Goal: Transaction & Acquisition: Purchase product/service

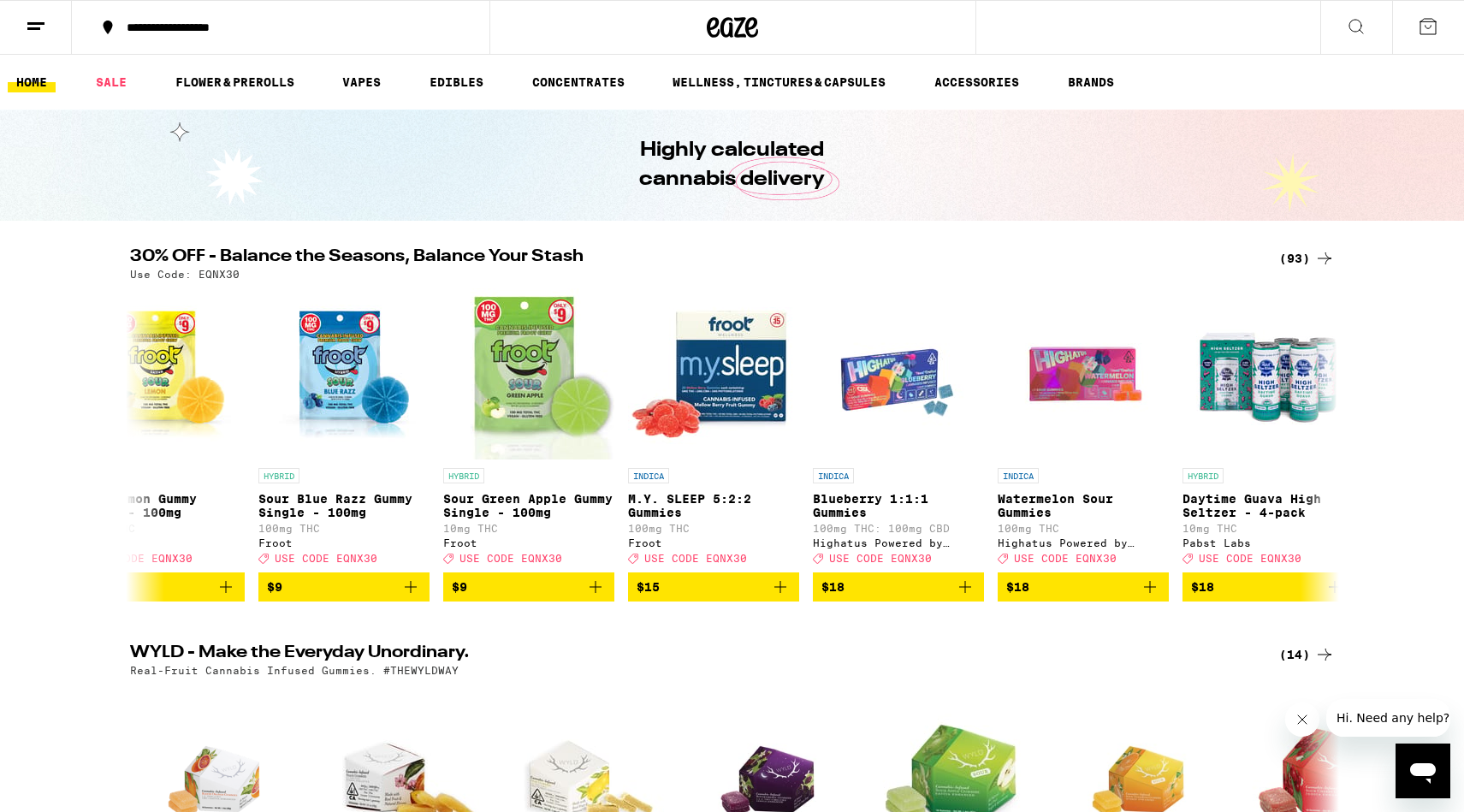
click at [1287, 258] on div "(93)" at bounding box center [1306, 258] width 55 height 21
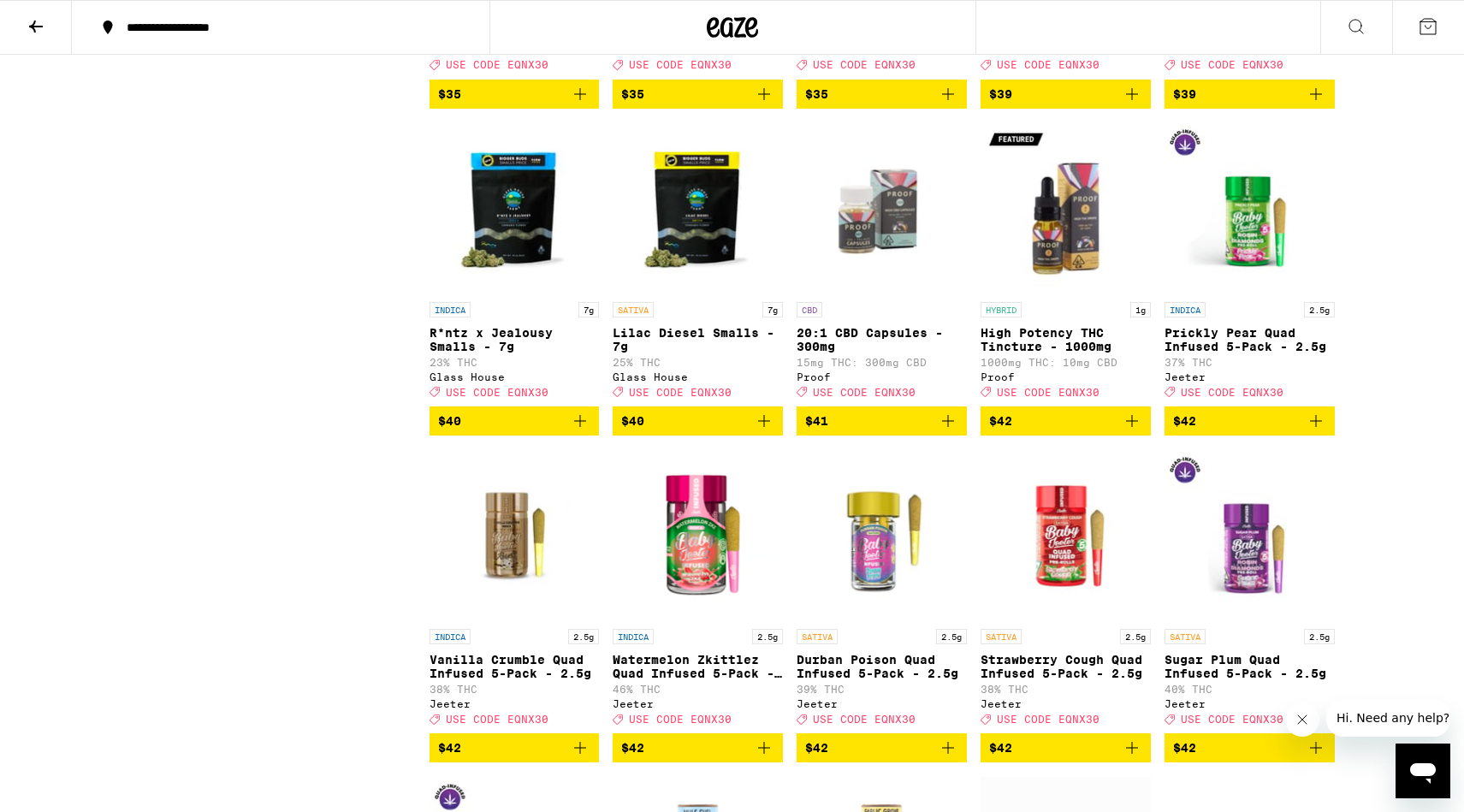
scroll to position [4674, 0]
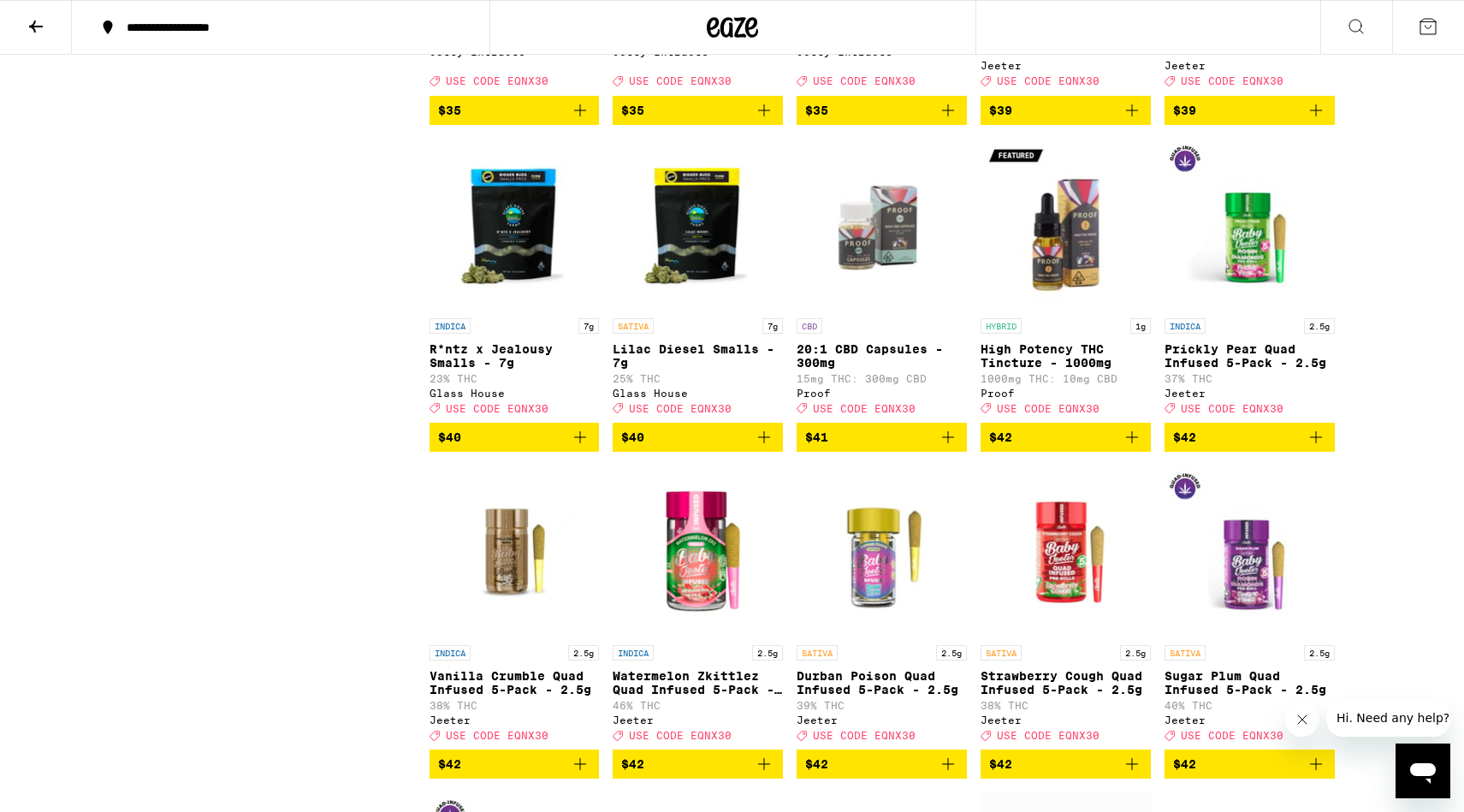
click at [672, 310] on img "Open page for Lilac Diesel Smalls - 7g from Glass House" at bounding box center [698, 224] width 170 height 171
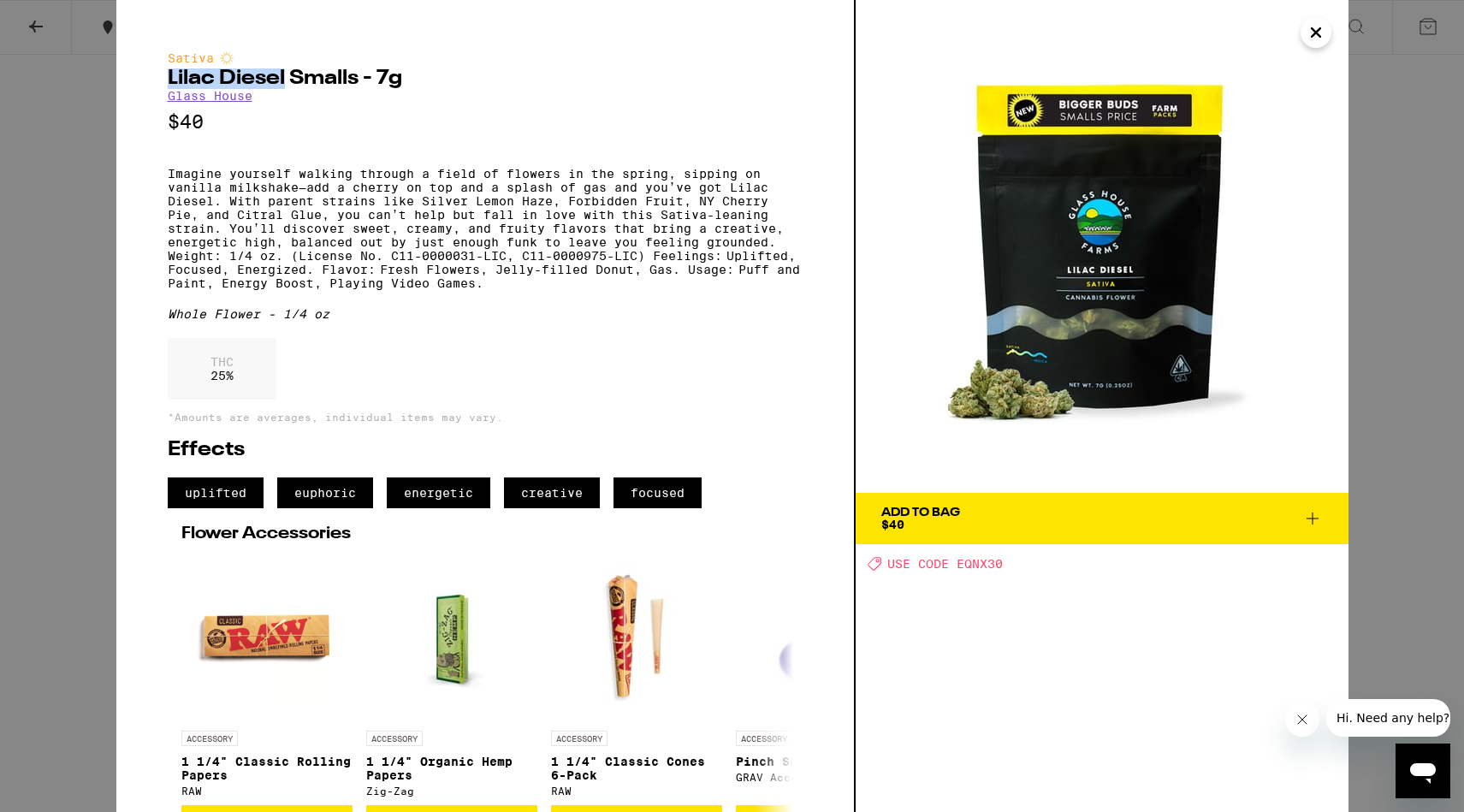
drag, startPoint x: 286, startPoint y: 74, endPoint x: 158, endPoint y: 79, distance: 128.1
click at [158, 79] on div "Sativa Lilac Diesel Smalls - 7g Glass House $40 Imagine yourself walking throug…" at bounding box center [486, 406] width 740 height 812
copy h2 "Lilac Diesel"
click at [236, 196] on p "Imagine yourself walking through a field of flowers in the spring, sipping on v…" at bounding box center [484, 228] width 635 height 123
click at [226, 89] on h2 "Lilac Diesel Smalls - 7g" at bounding box center [484, 79] width 635 height 21
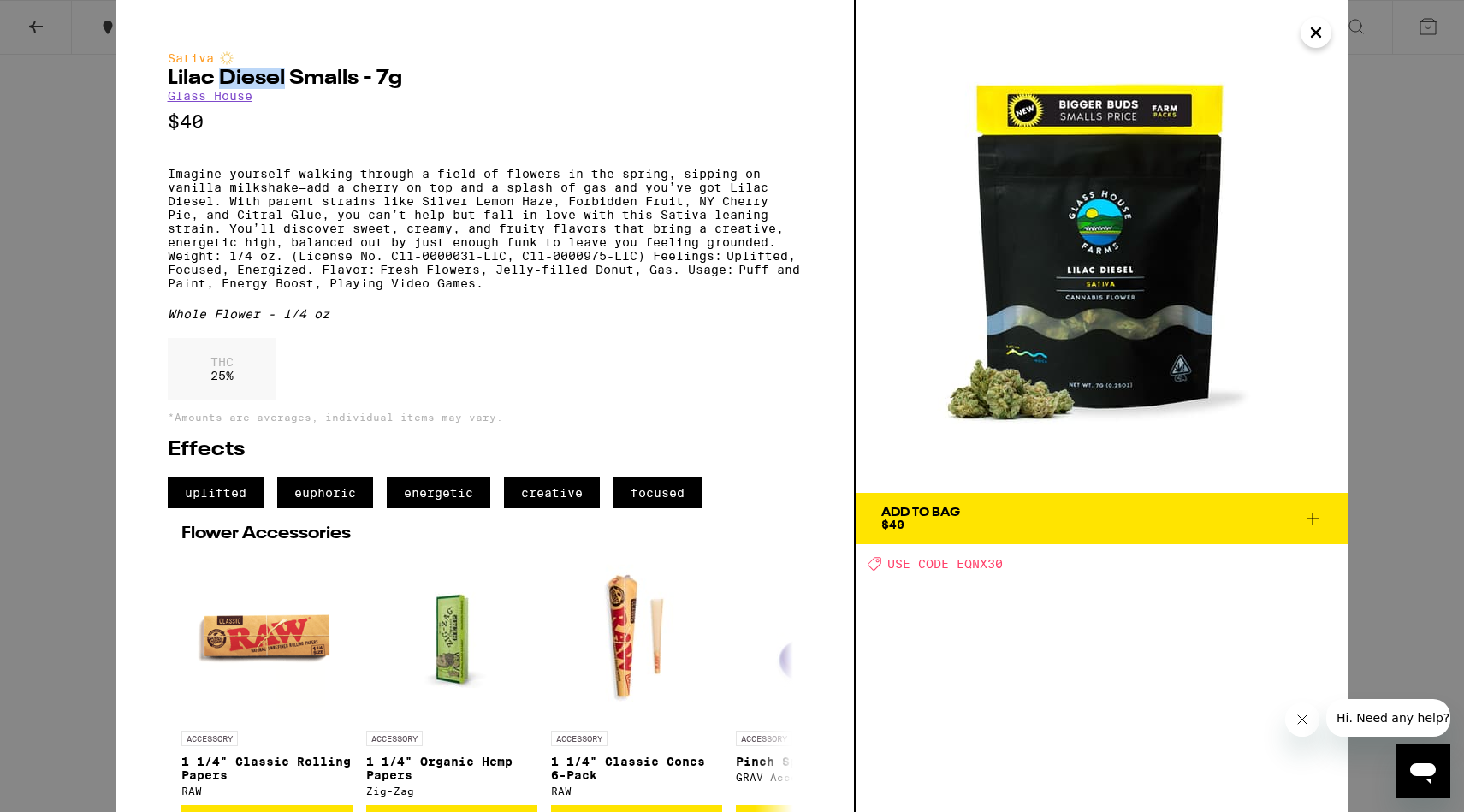
click at [226, 89] on h2 "Lilac Diesel Smalls - 7g" at bounding box center [484, 79] width 635 height 21
click at [1306, 34] on icon "Close" at bounding box center [1316, 33] width 21 height 25
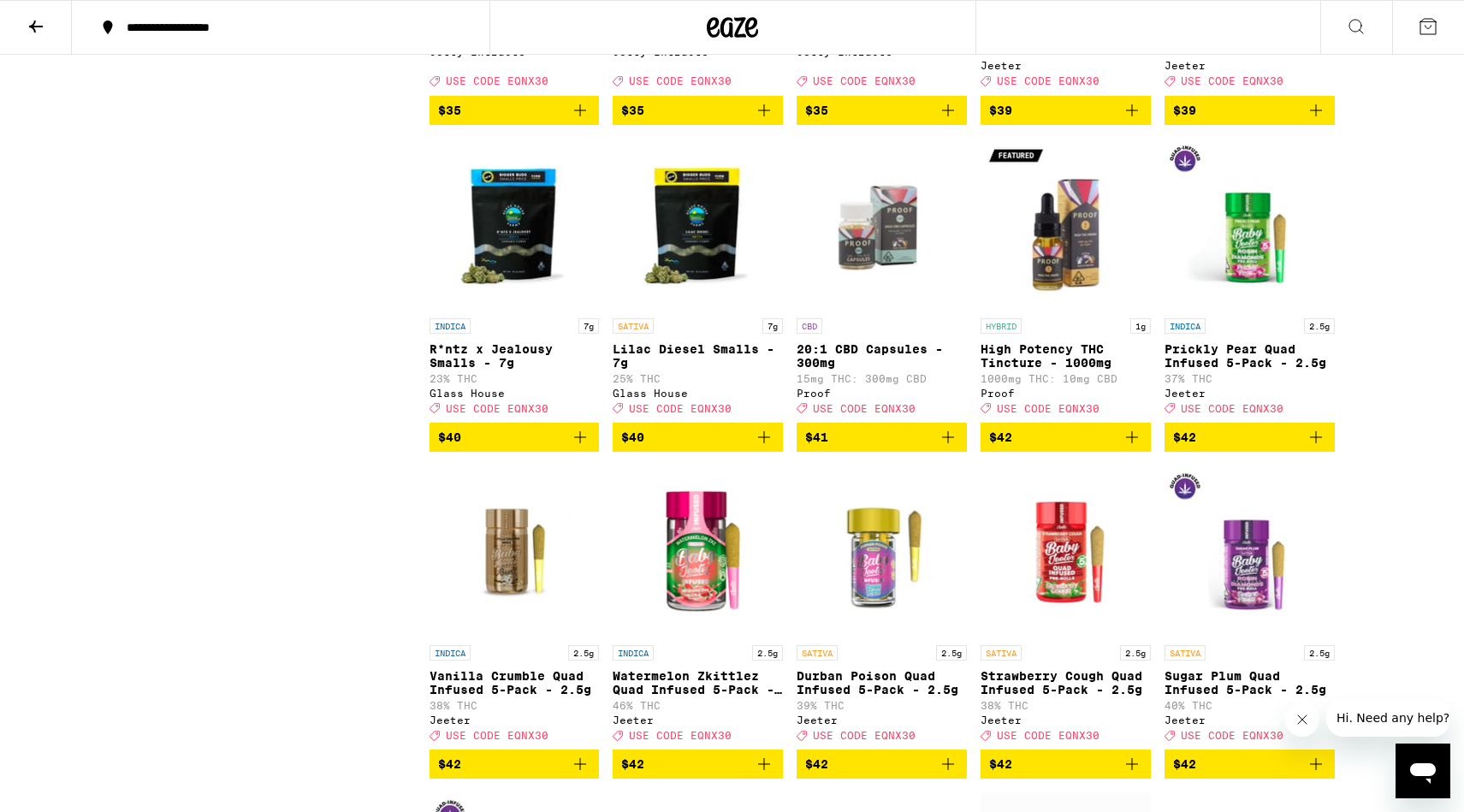
click at [512, 310] on img "Open page for R*ntz x Jealousy Smalls - 7g from Glass House" at bounding box center [514, 224] width 170 height 171
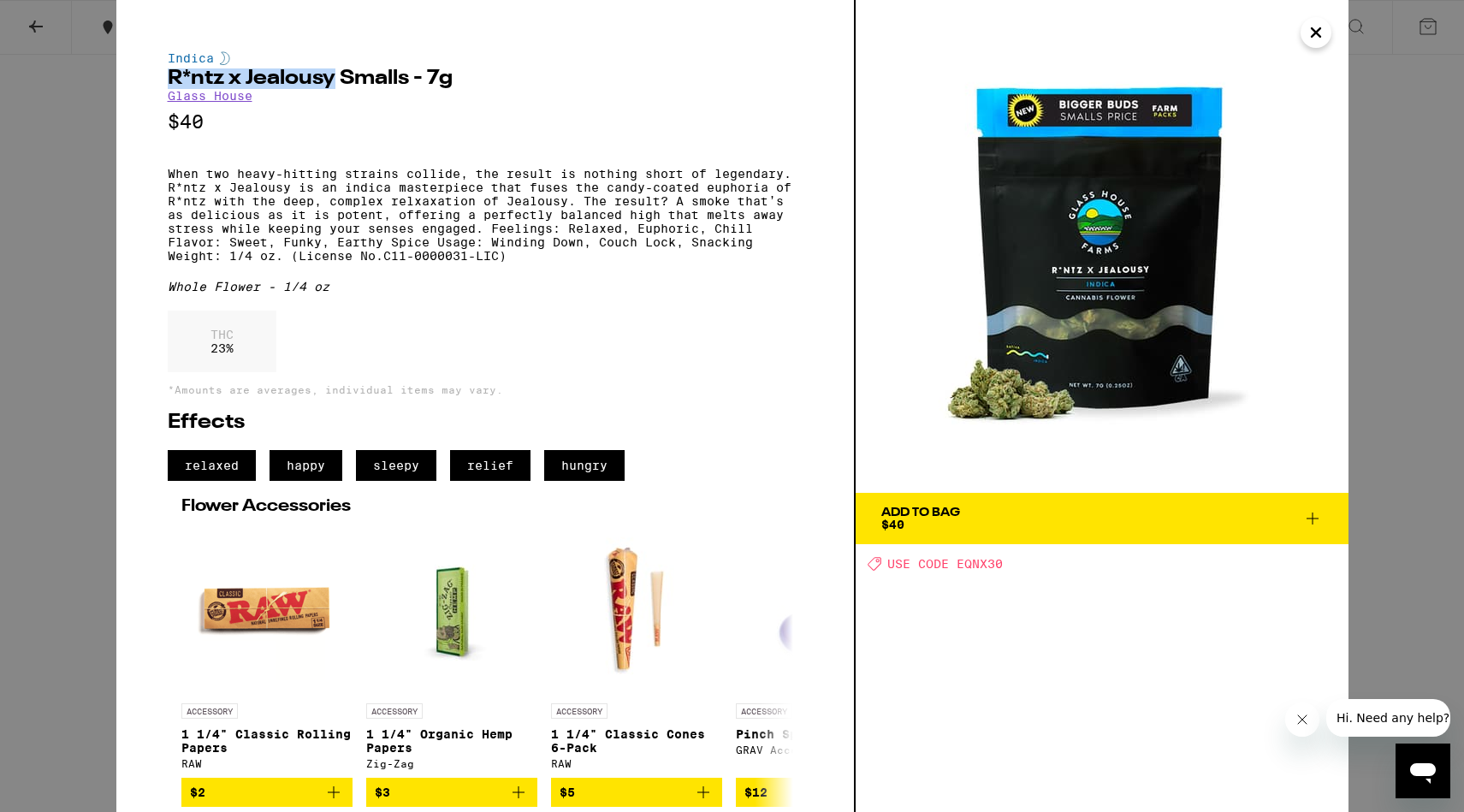
drag, startPoint x: 336, startPoint y: 80, endPoint x: 153, endPoint y: 81, distance: 183.0
click at [153, 81] on div "Indica R*ntz x Jealousy Smalls - 7g Glass House $40 When two heavy-hitting stra…" at bounding box center [486, 406] width 740 height 812
copy h2 "R*ntz x Jealousy"
click at [85, 318] on div "Indica R*ntz x Jealousy Smalls - 7g Glass House $40 When two heavy-hitting stra…" at bounding box center [732, 406] width 1464 height 812
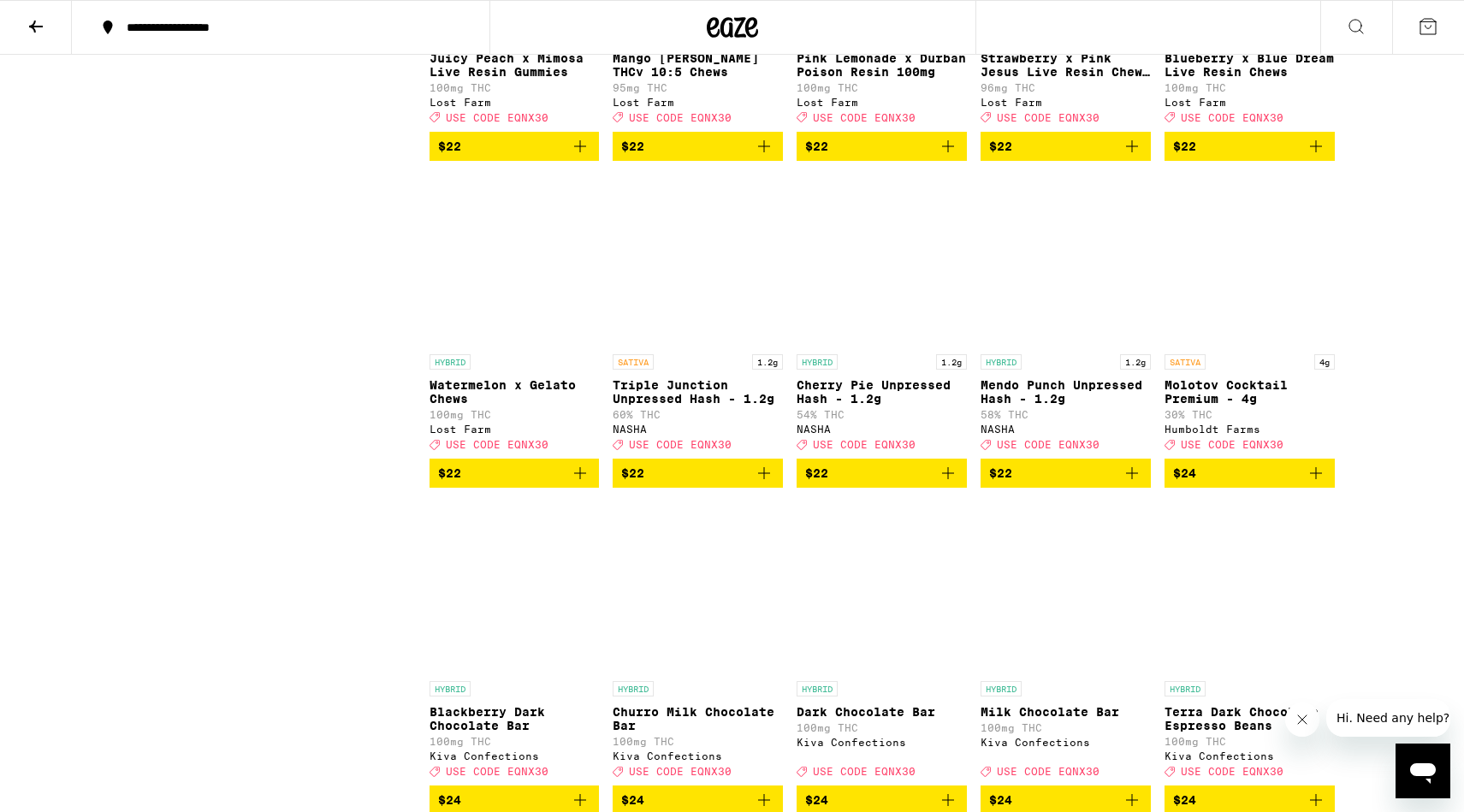
scroll to position [2192, 0]
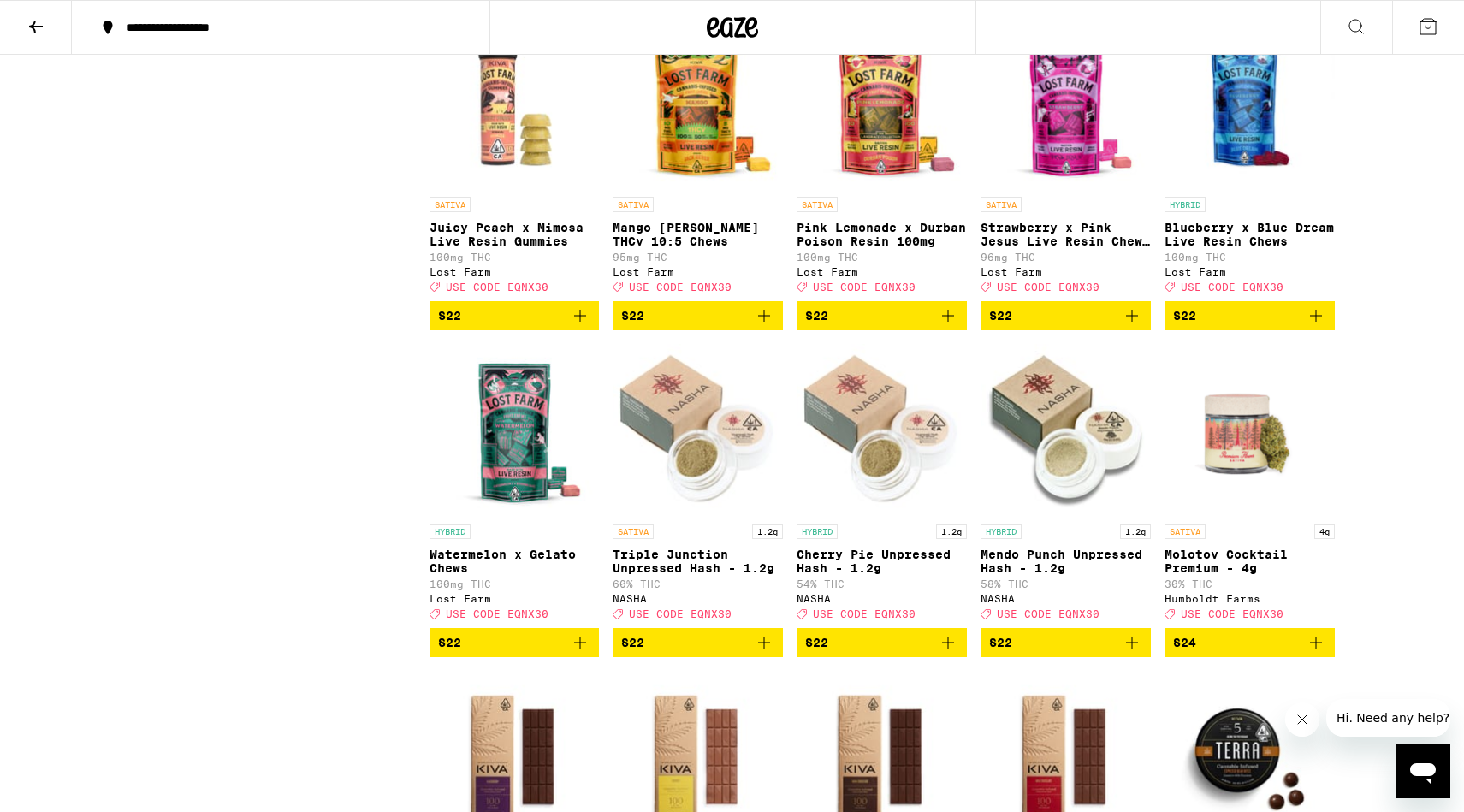
click at [1258, 515] on img "Open page for Molotov Cocktail Premium - 4g from Humboldt Farms" at bounding box center [1249, 429] width 170 height 171
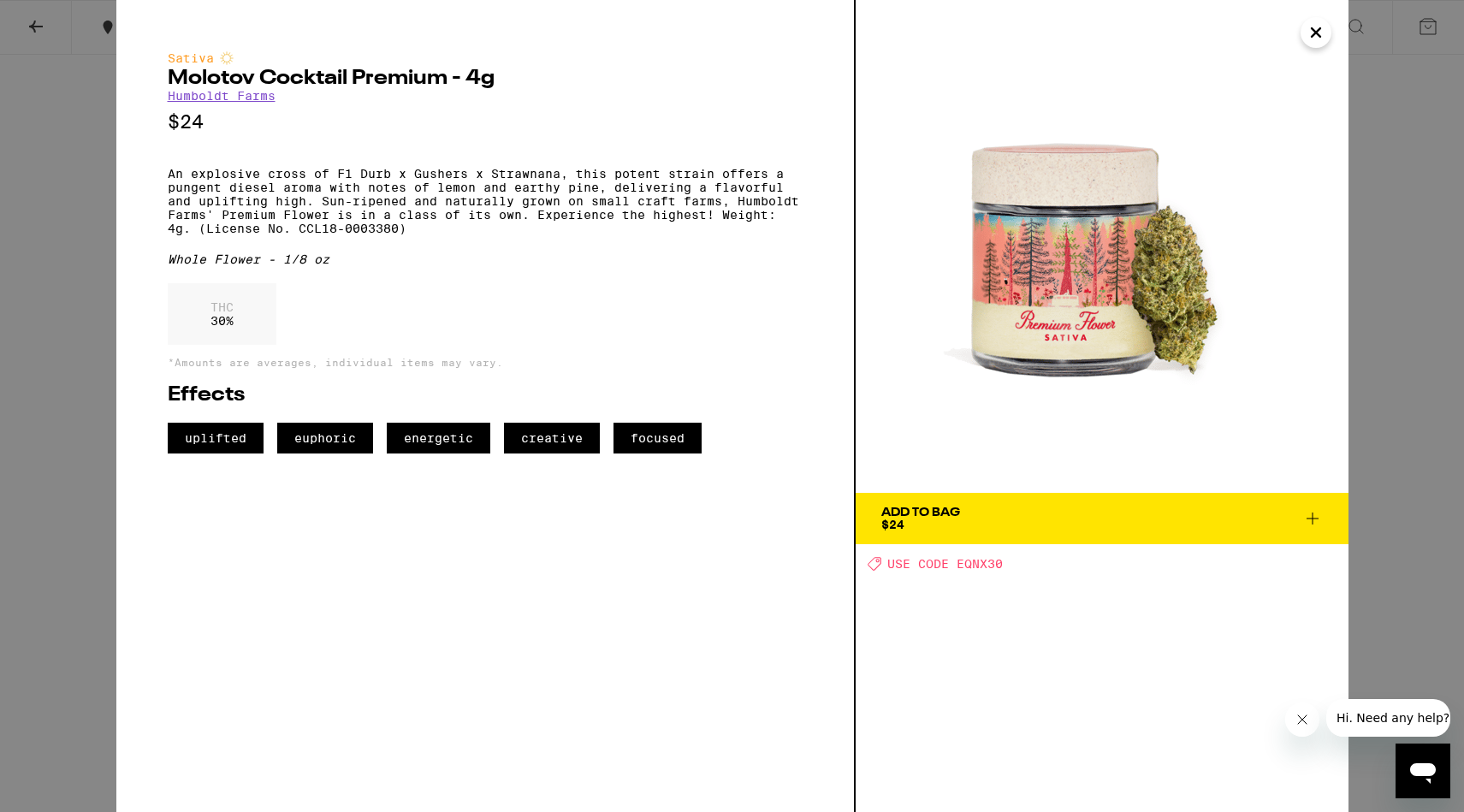
click at [79, 318] on div "Sativa Molotov Cocktail Premium - 4g Humboldt Farms $24 An explosive cross of F…" at bounding box center [732, 406] width 1464 height 812
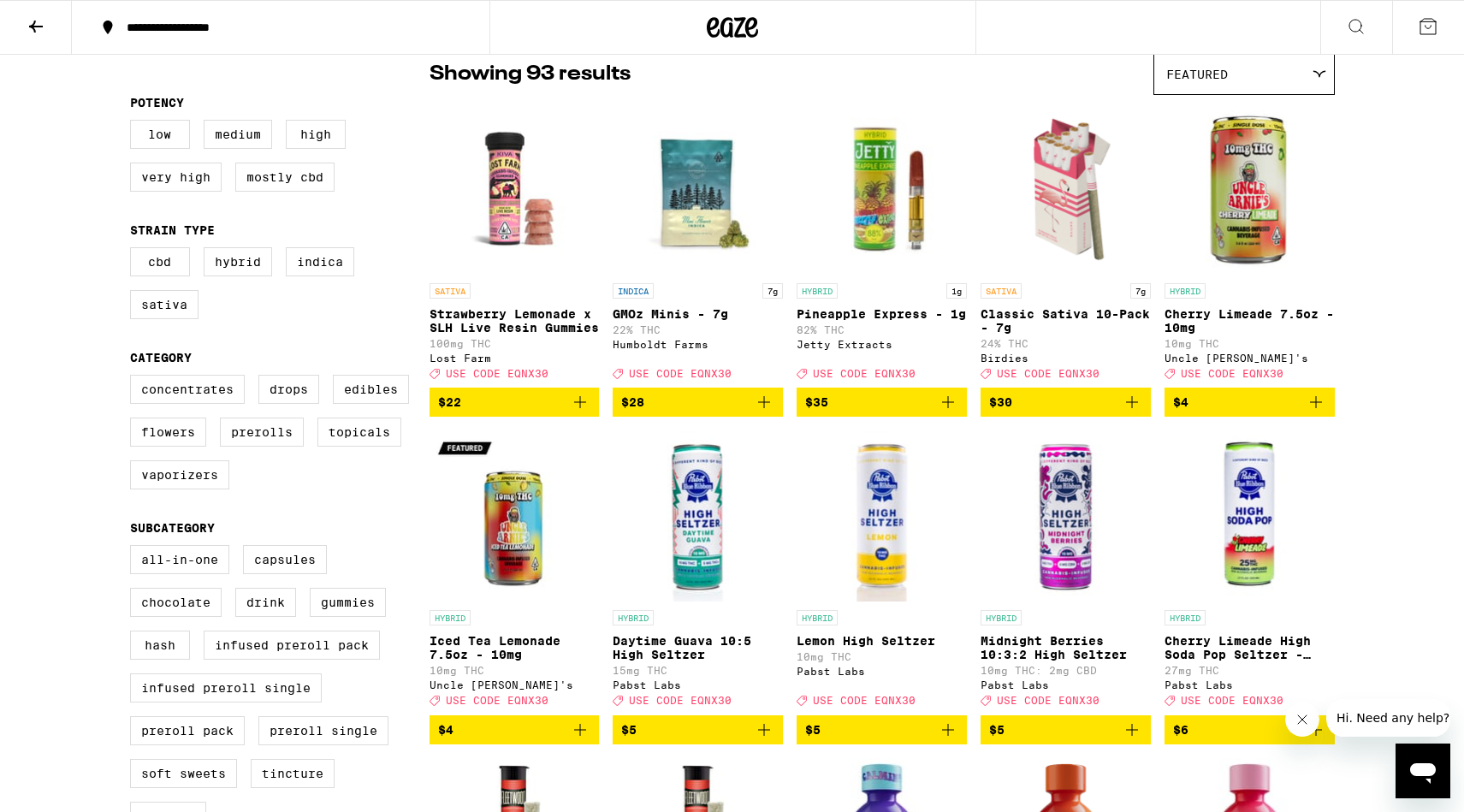
scroll to position [15, 0]
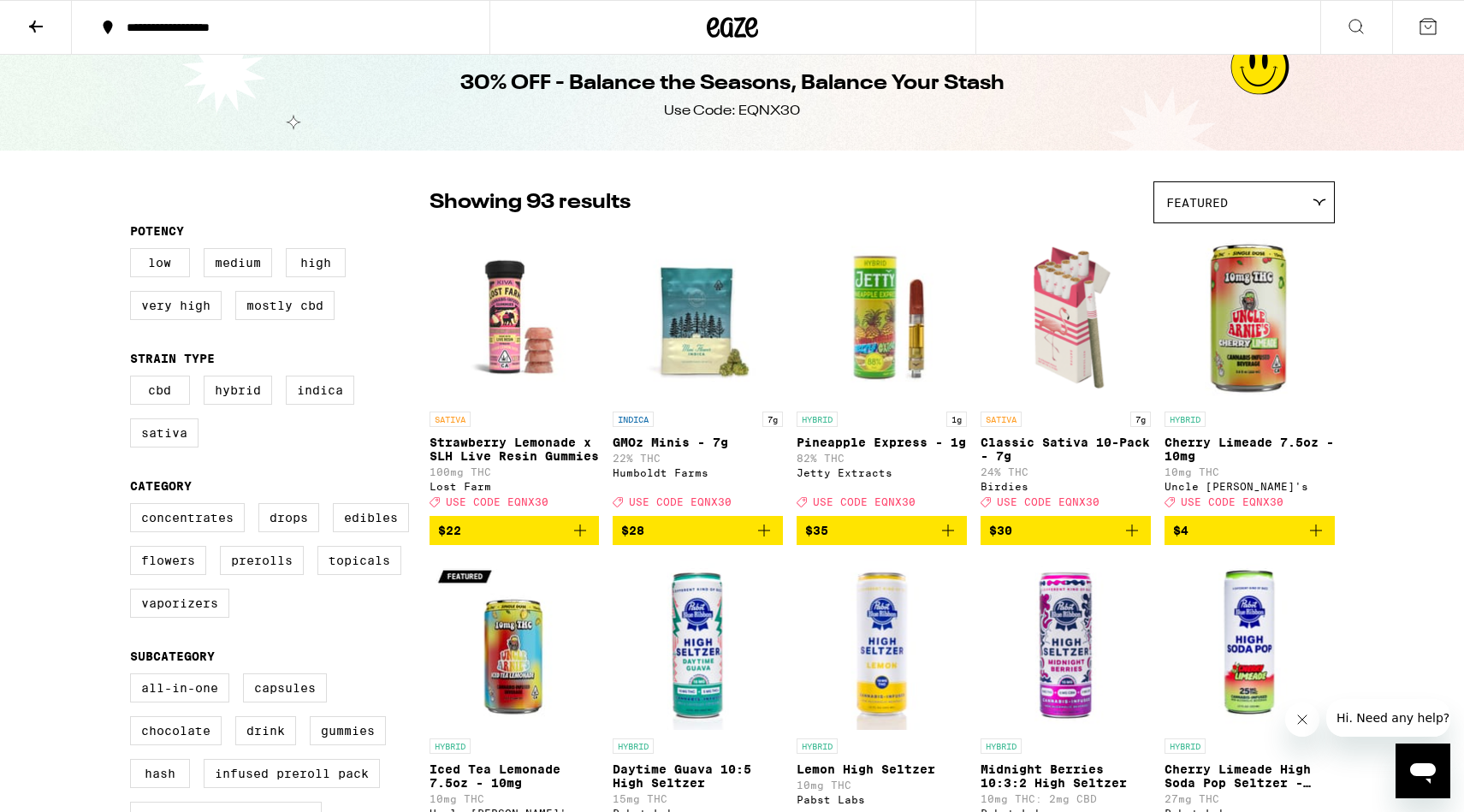
click at [692, 351] on img "Open page for GMOz Minis - 7g from Humboldt Farms" at bounding box center [698, 317] width 170 height 171
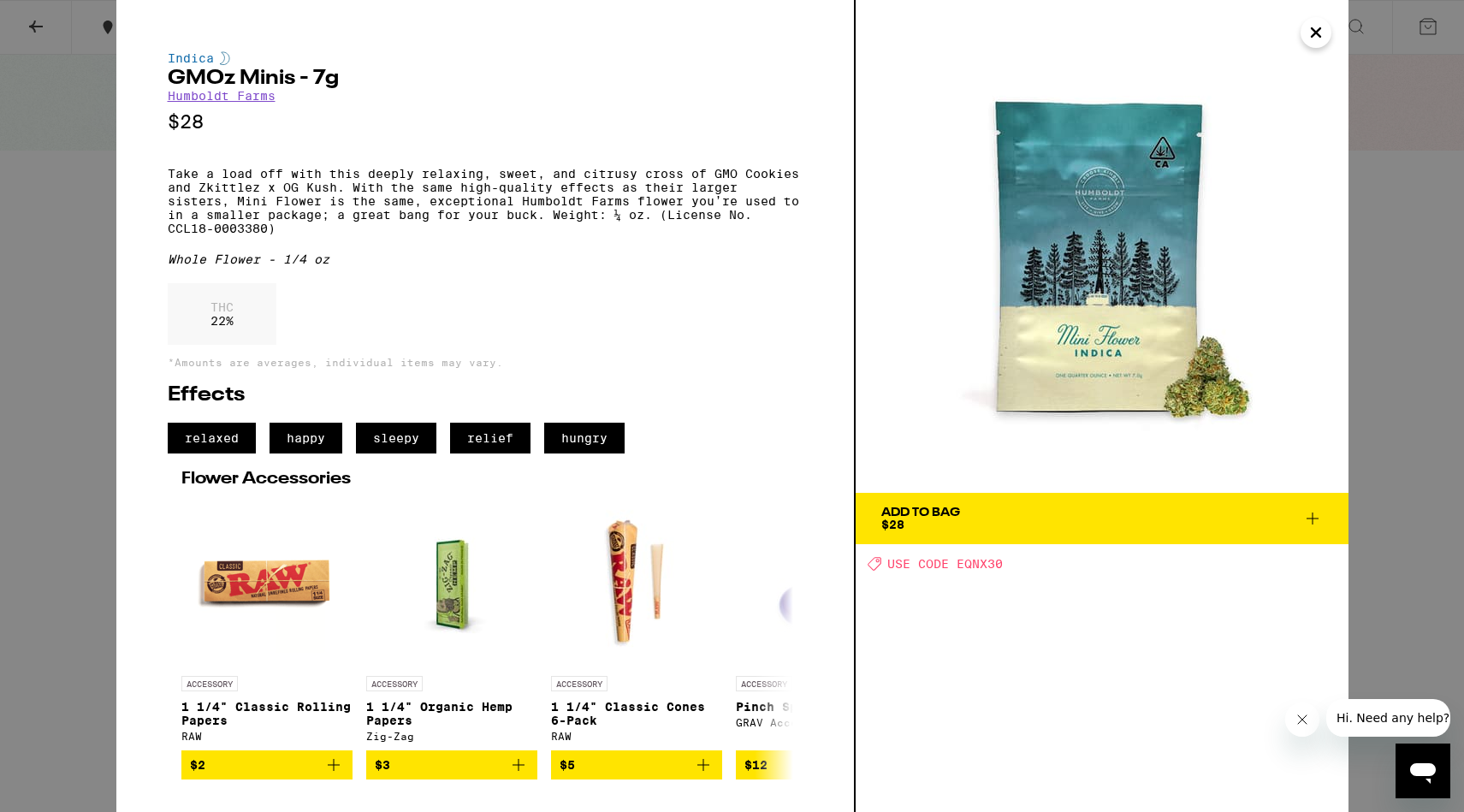
click at [93, 280] on div "Indica GMOz Minis - 7g Humboldt Farms $28 Take a load off with this deeply rela…" at bounding box center [732, 406] width 1464 height 812
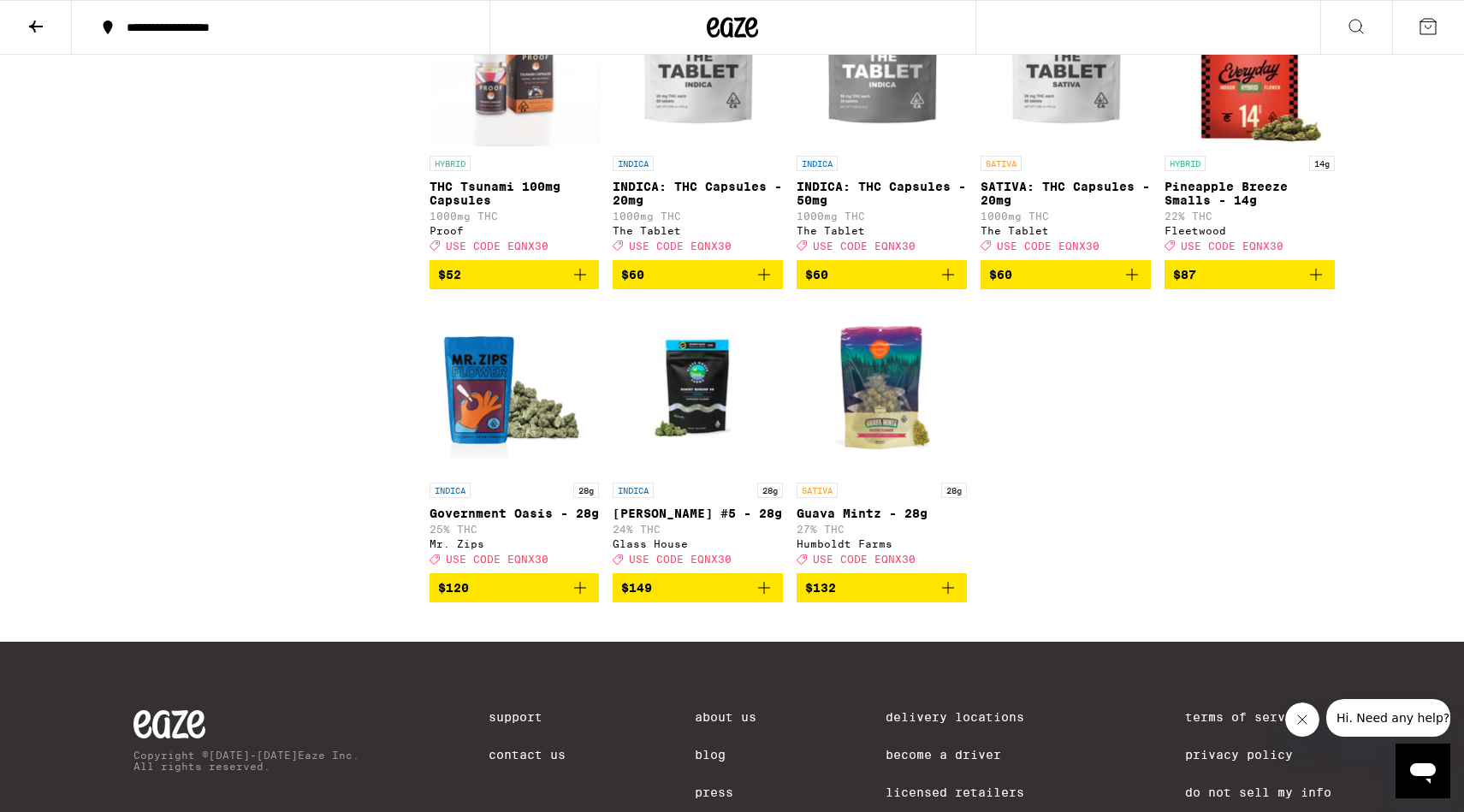
scroll to position [5825, 0]
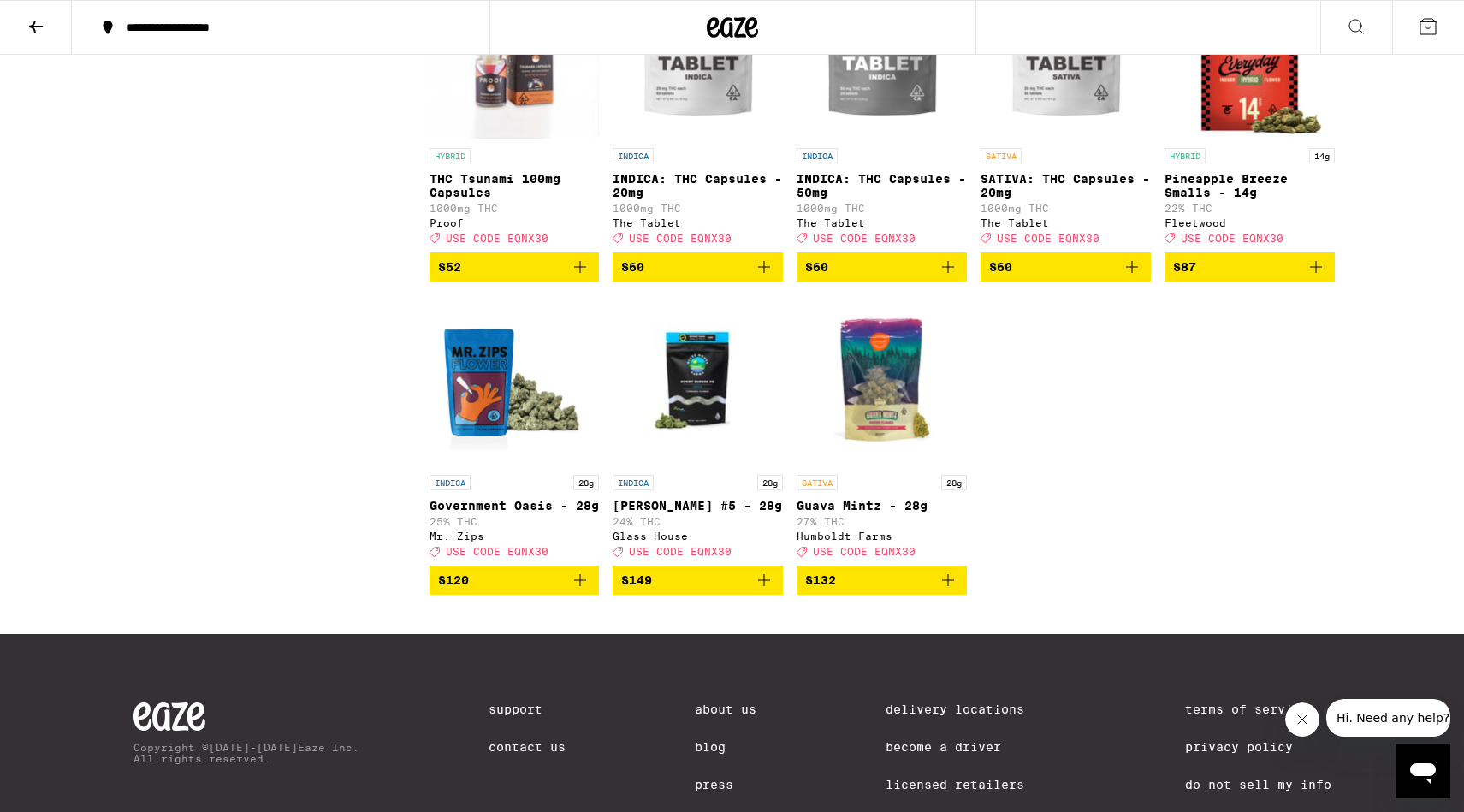
click at [680, 466] on img "Open page for Donny Burger #5 - 28g from Glass House" at bounding box center [698, 380] width 170 height 171
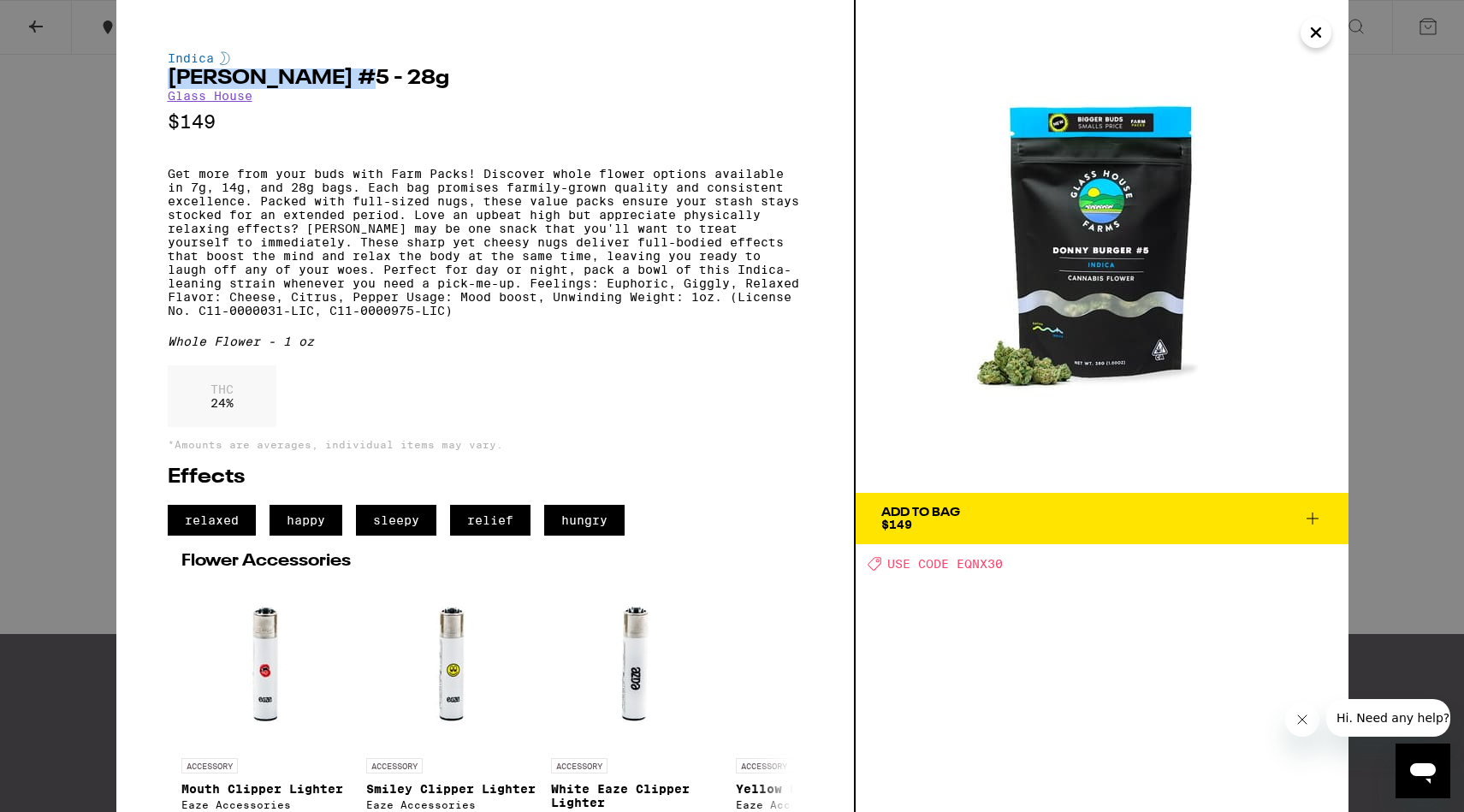
drag, startPoint x: 349, startPoint y: 81, endPoint x: 167, endPoint y: 86, distance: 182.1
click at [167, 86] on h2 "[PERSON_NAME] #5 - 28g" at bounding box center [484, 79] width 635 height 21
copy h2 "[PERSON_NAME] #5"
click at [1426, 167] on div "Indica [PERSON_NAME] #5 - 28g Glass House $149 Get more from your buds with Far…" at bounding box center [732, 406] width 1464 height 812
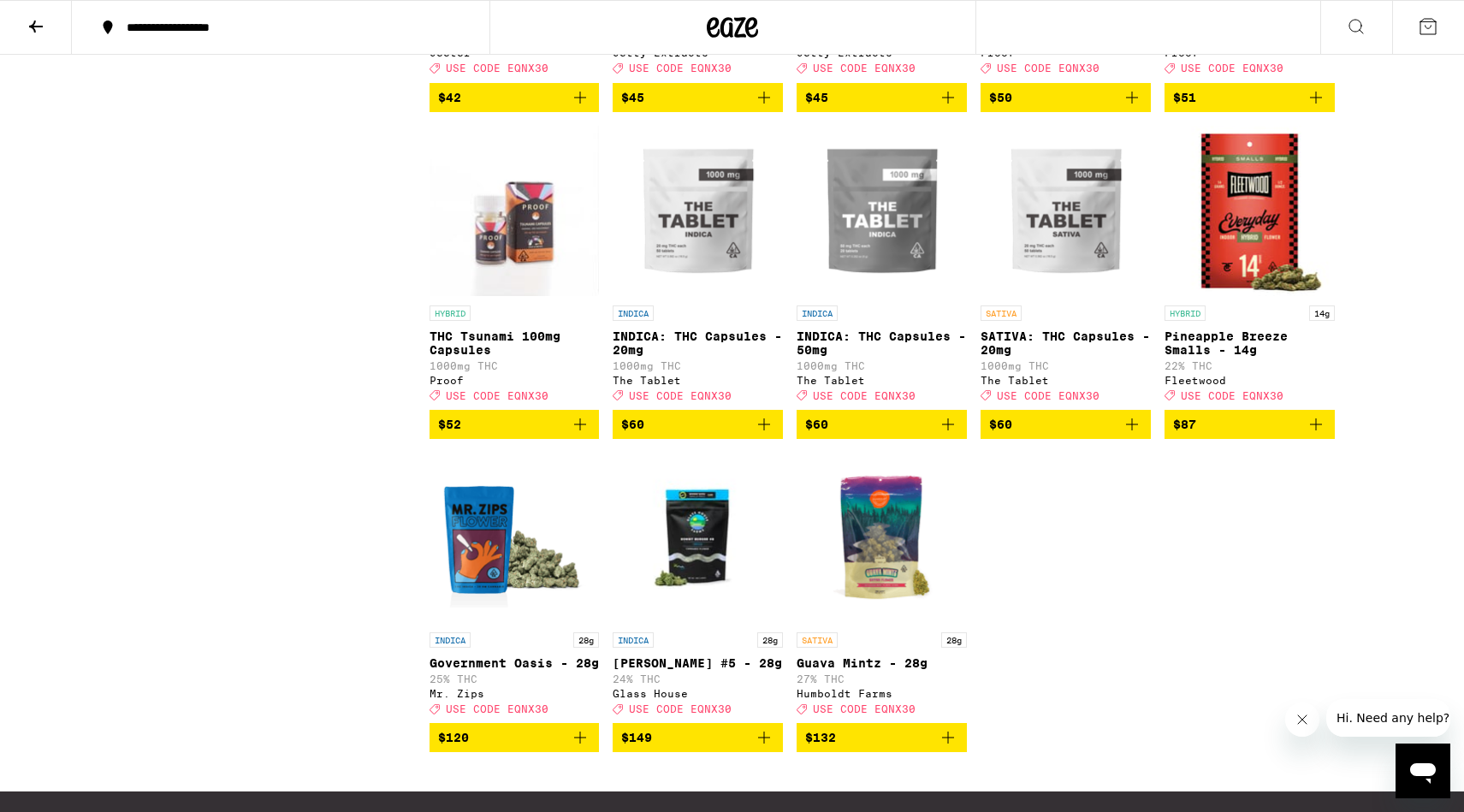
scroll to position [5658, 0]
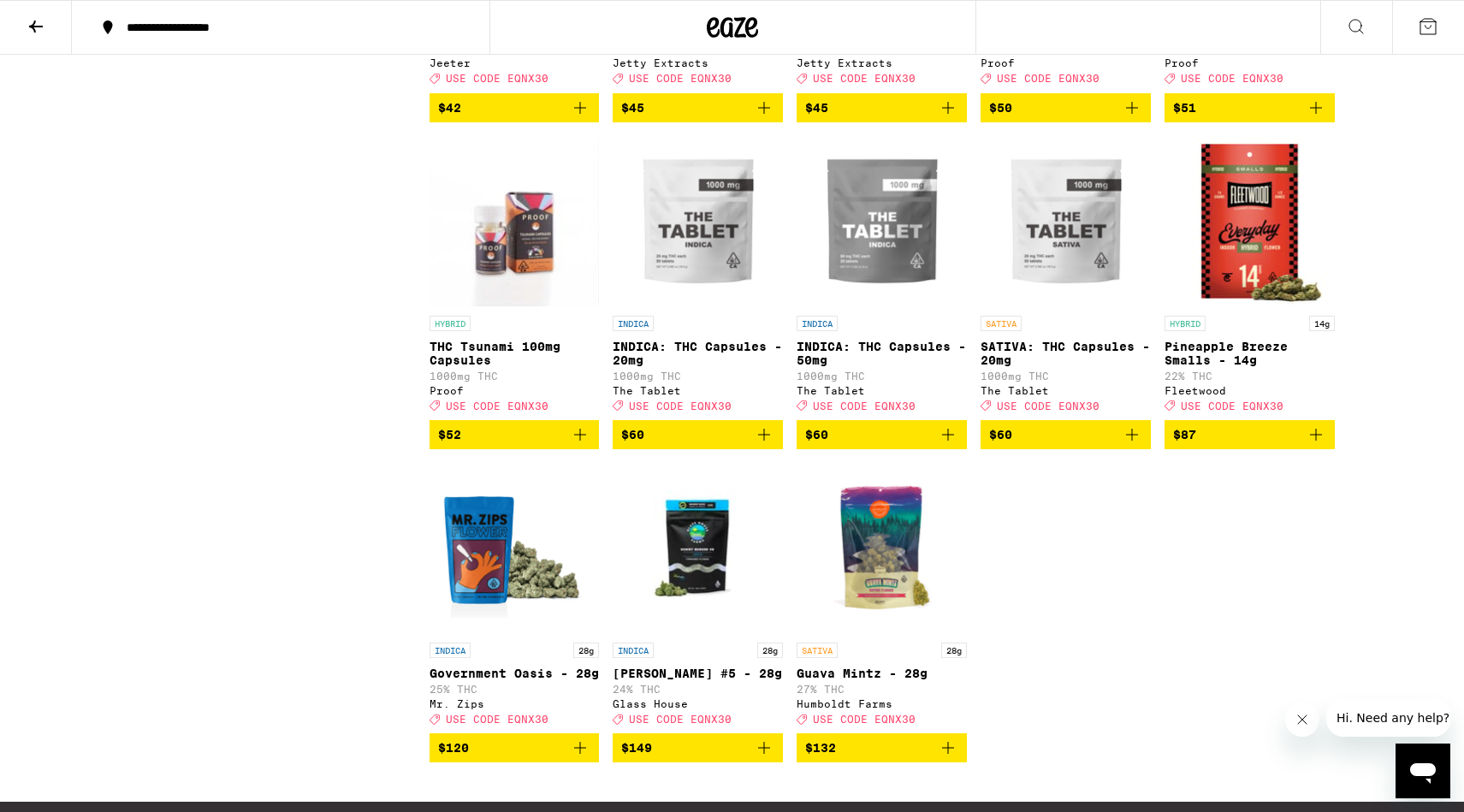
click at [1255, 307] on img "Open page for Pineapple Breeze Smalls - 14g from Fleetwood" at bounding box center [1249, 221] width 170 height 171
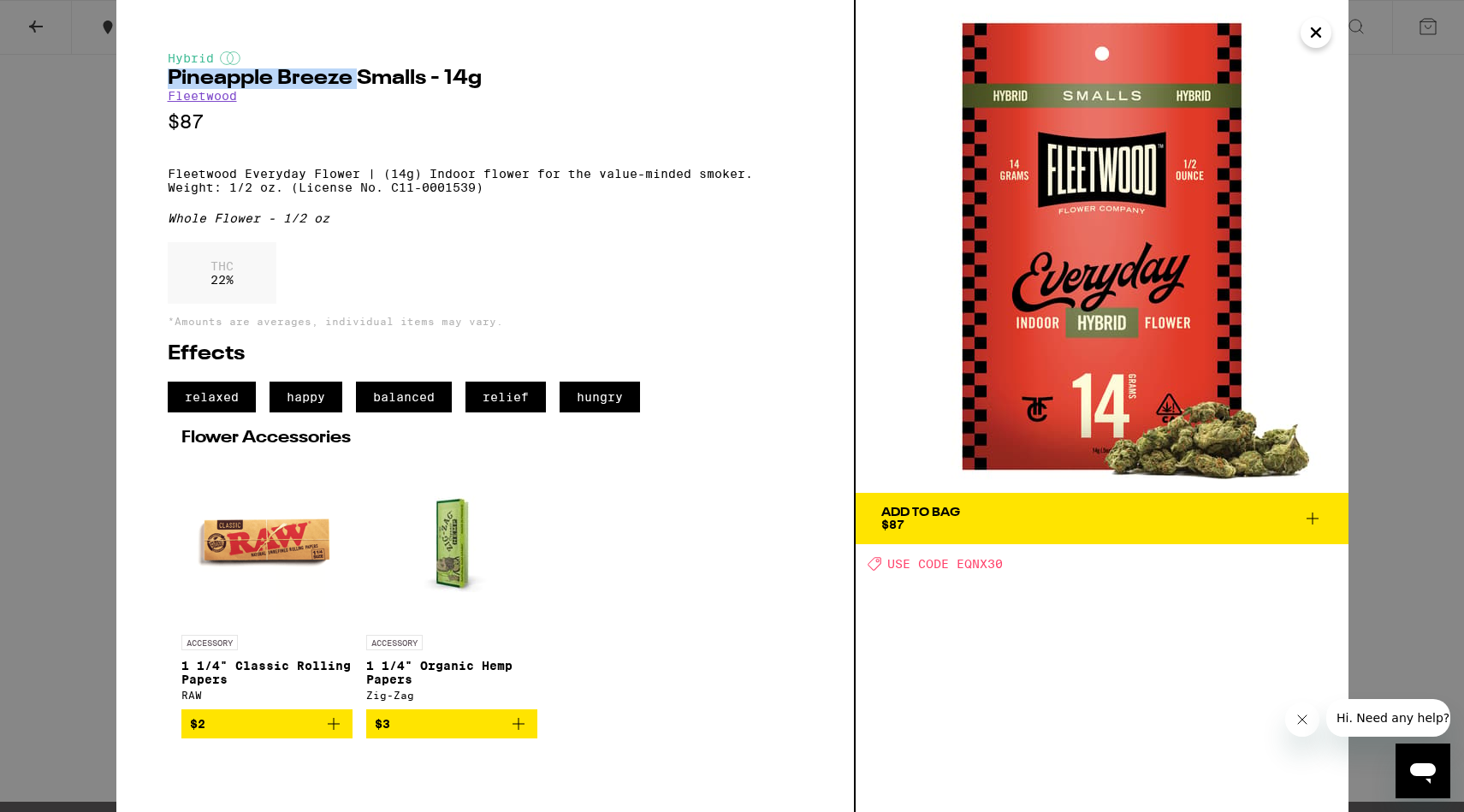
drag, startPoint x: 353, startPoint y: 81, endPoint x: 134, endPoint y: 86, distance: 219.1
click at [134, 86] on div "Hybrid Pineapple Breeze Smalls - 14g Fleetwood $87 Fleetwood Everyday Flower | …" at bounding box center [486, 406] width 740 height 812
copy h2 "Pineapple Breeze"
click at [1411, 436] on div "Hybrid Pineapple Breeze Smalls - 14g Fleetwood $87 Fleetwood Everyday Flower | …" at bounding box center [732, 406] width 1464 height 812
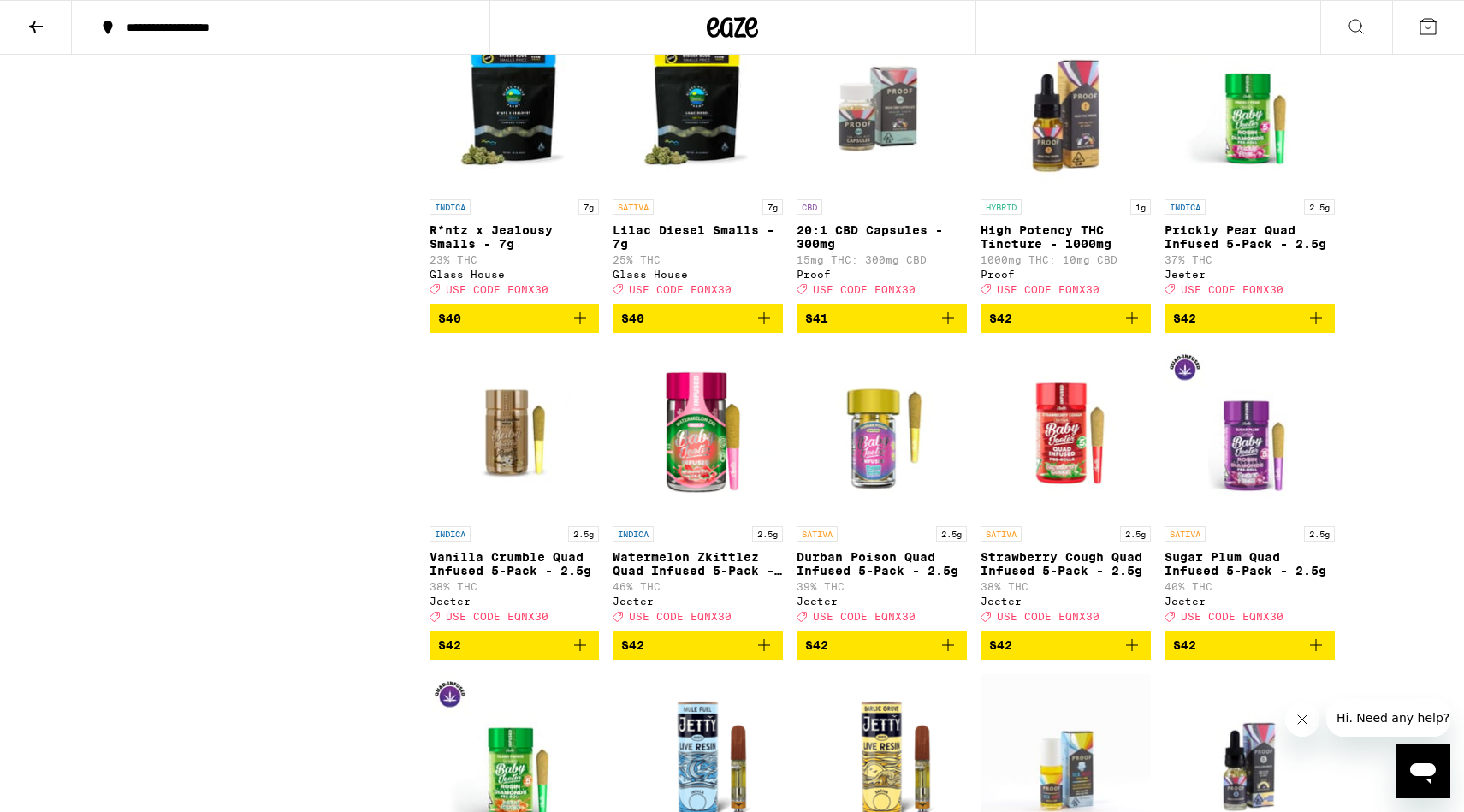
scroll to position [4800, 0]
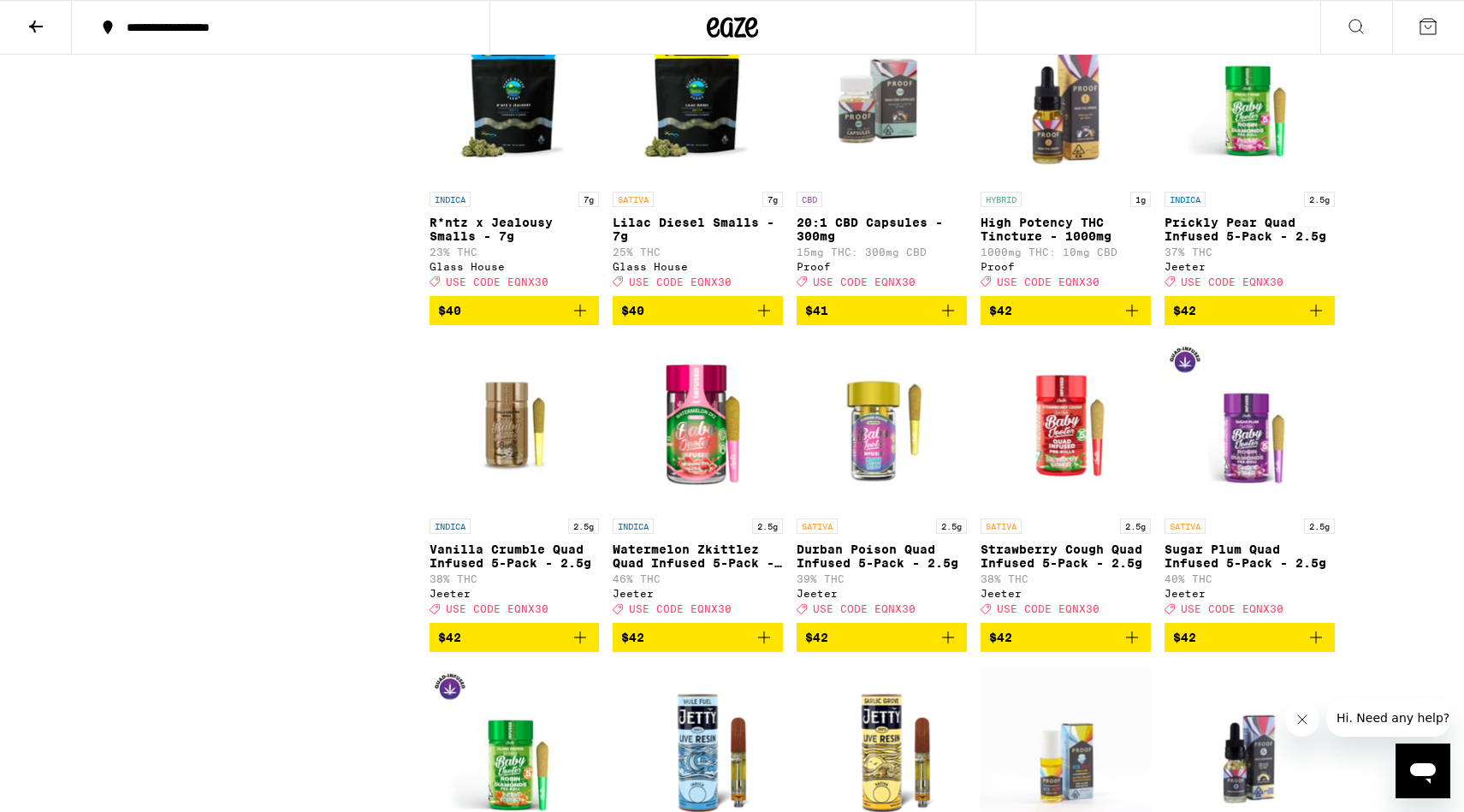
click at [38, 28] on icon at bounding box center [35, 26] width 21 height 21
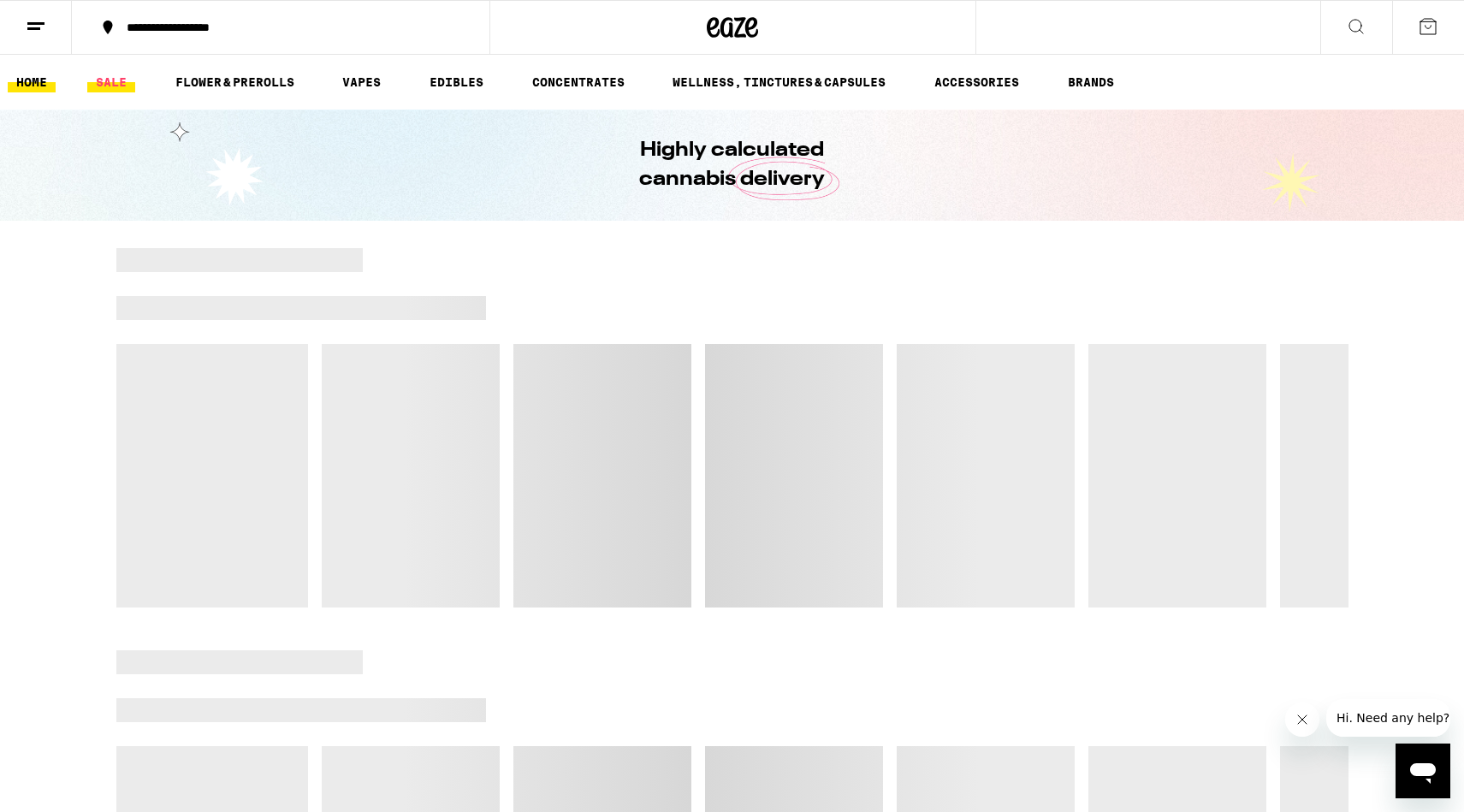
click at [116, 91] on link "SALE" at bounding box center [110, 81] width 48 height 21
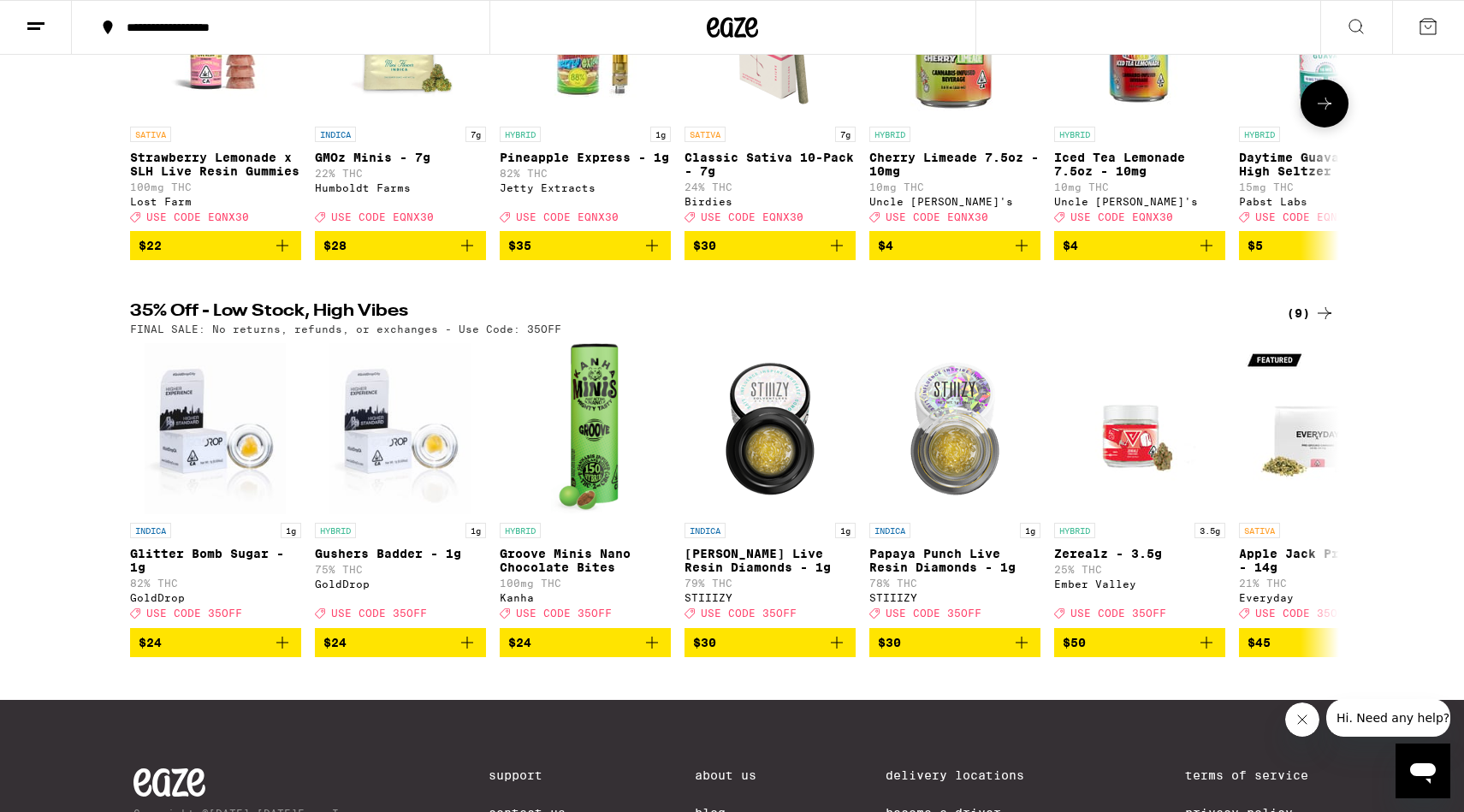
scroll to position [350, 0]
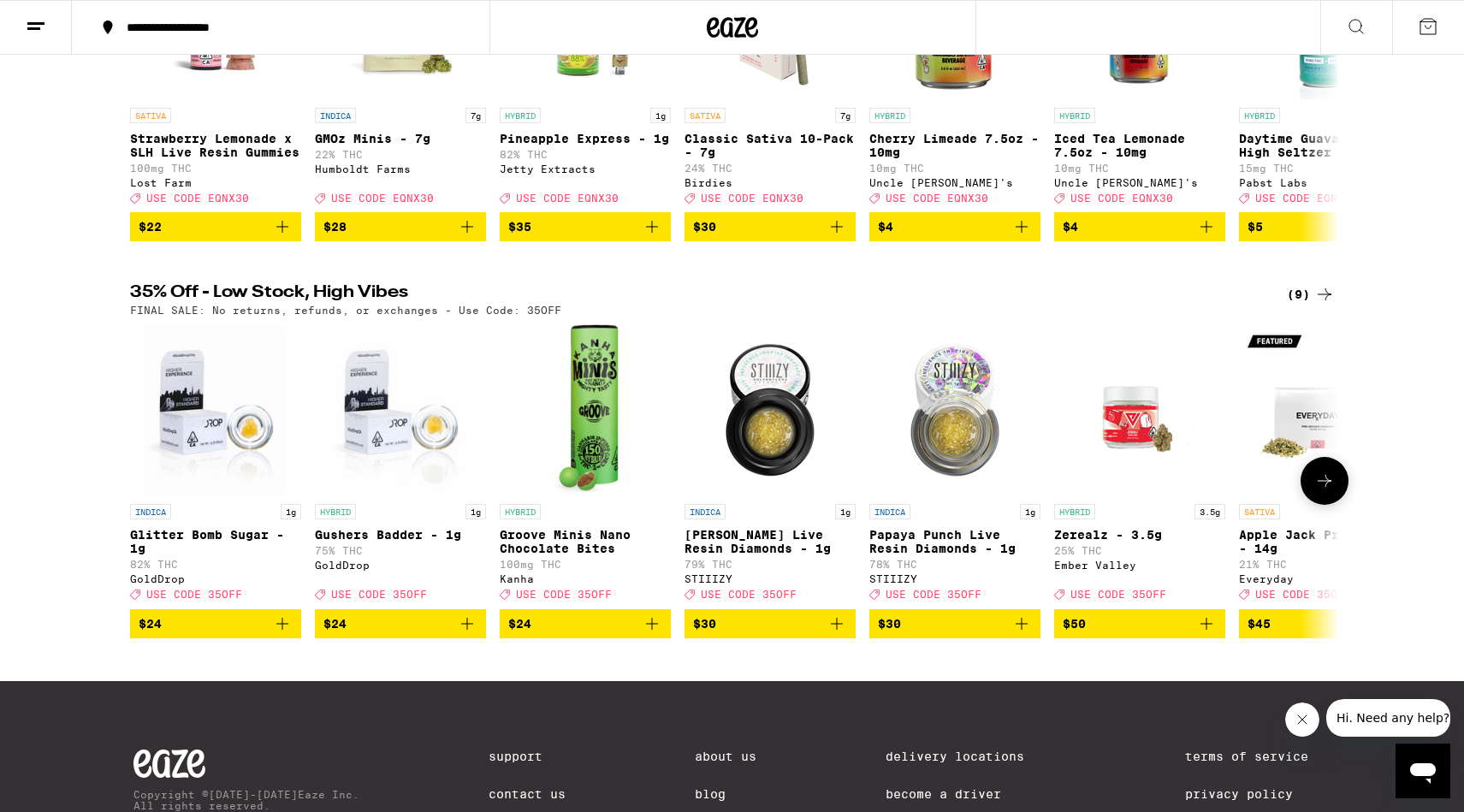
click at [1319, 491] on icon at bounding box center [1325, 481] width 21 height 21
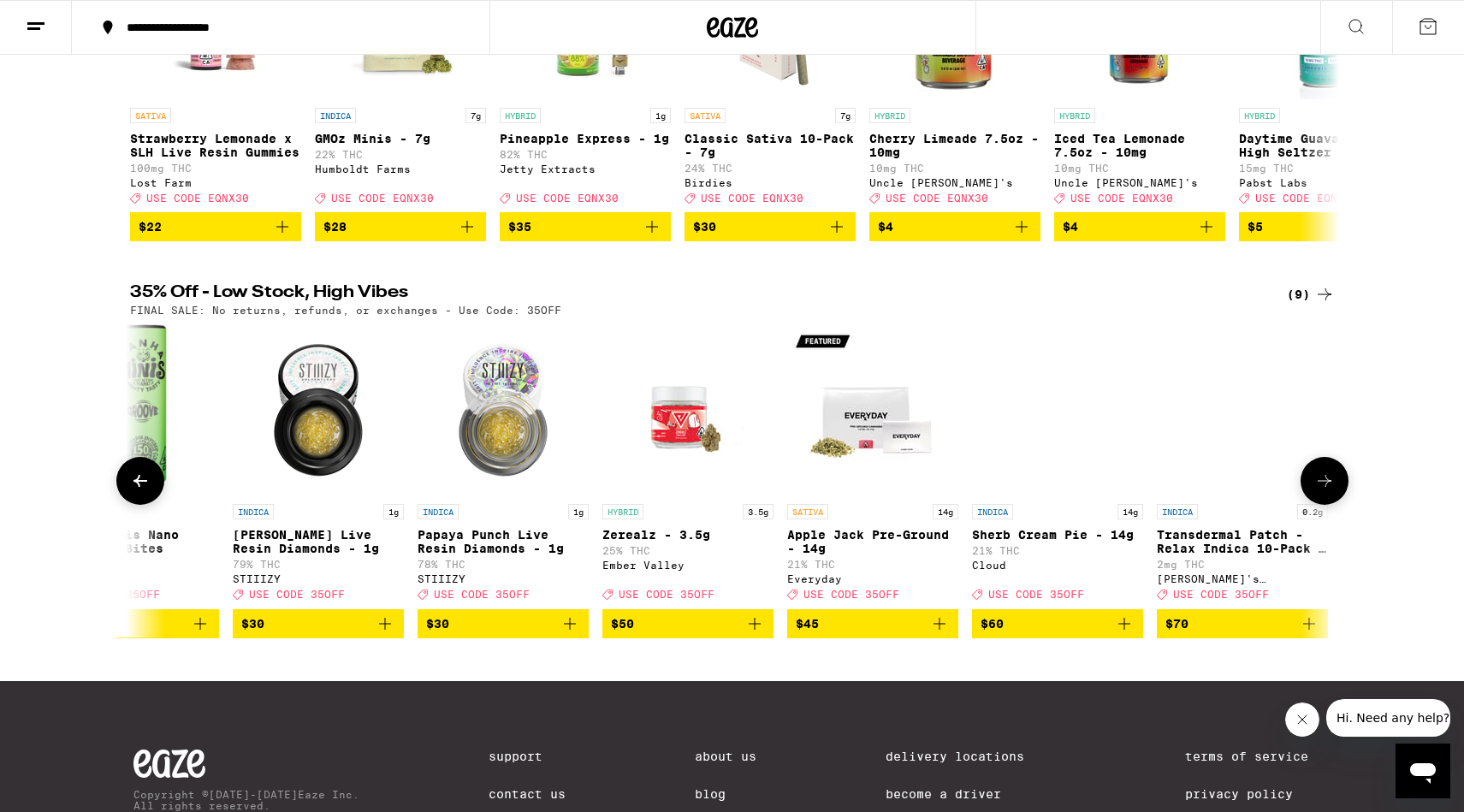
scroll to position [0, 459]
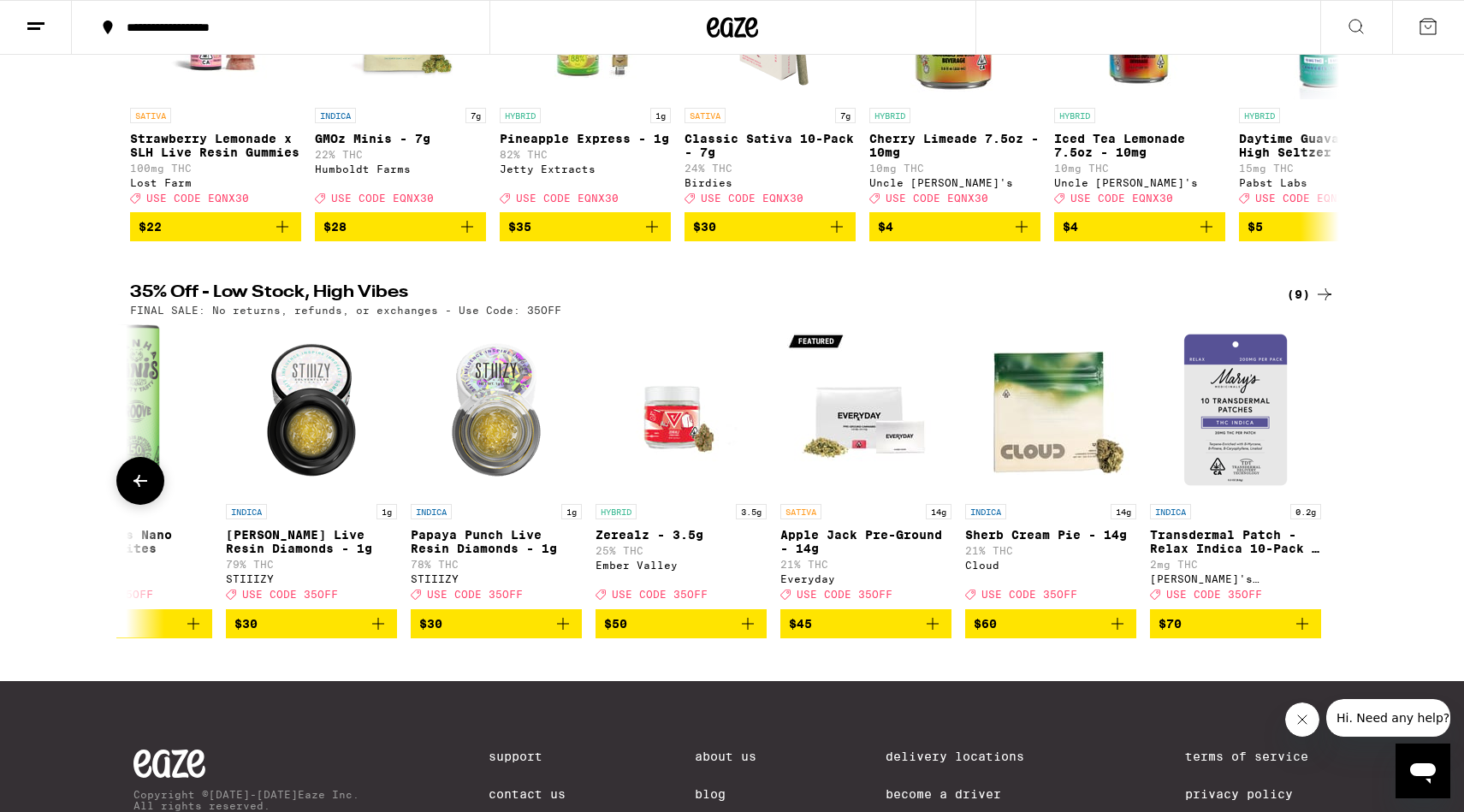
click at [142, 491] on icon at bounding box center [140, 481] width 21 height 21
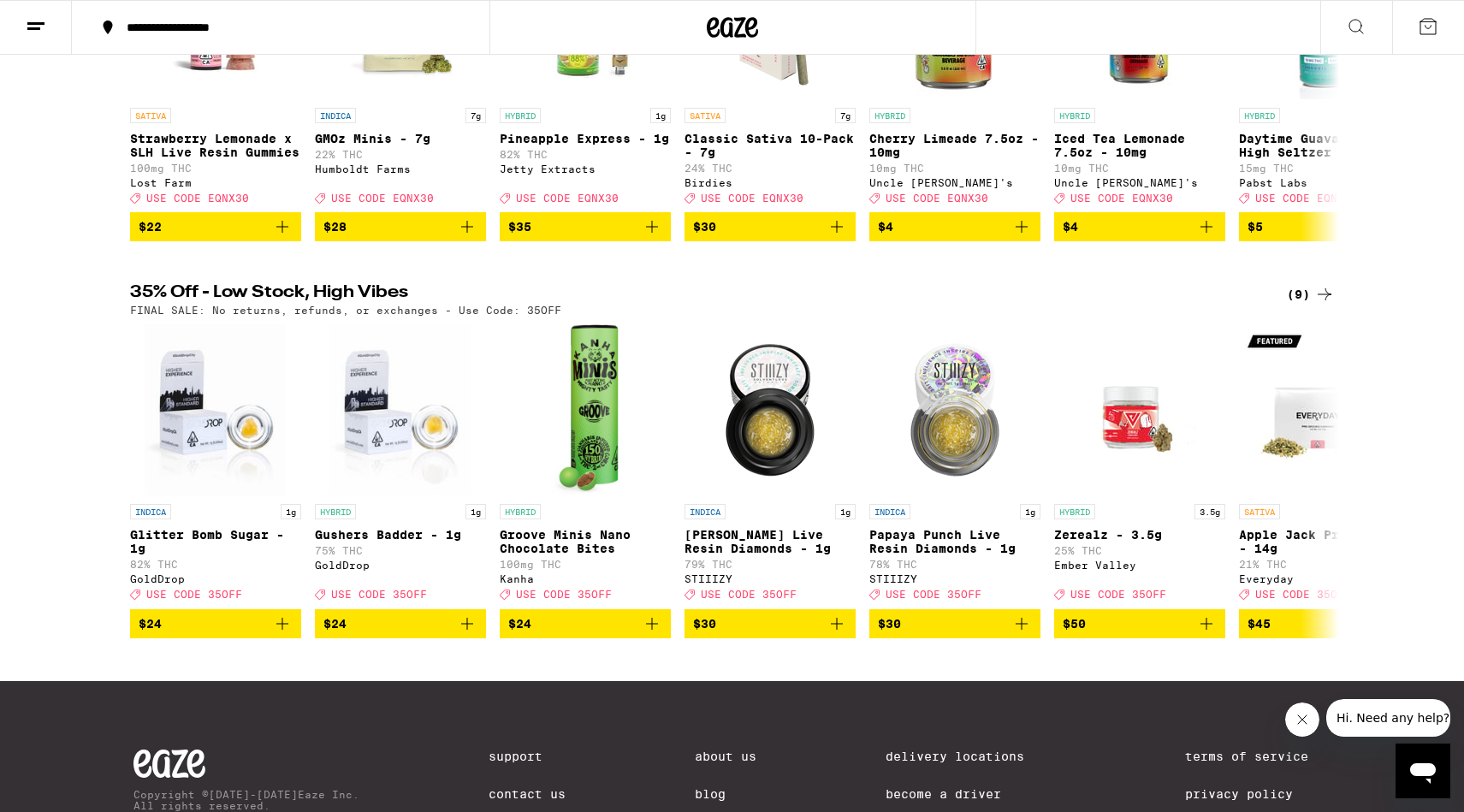
scroll to position [0, 0]
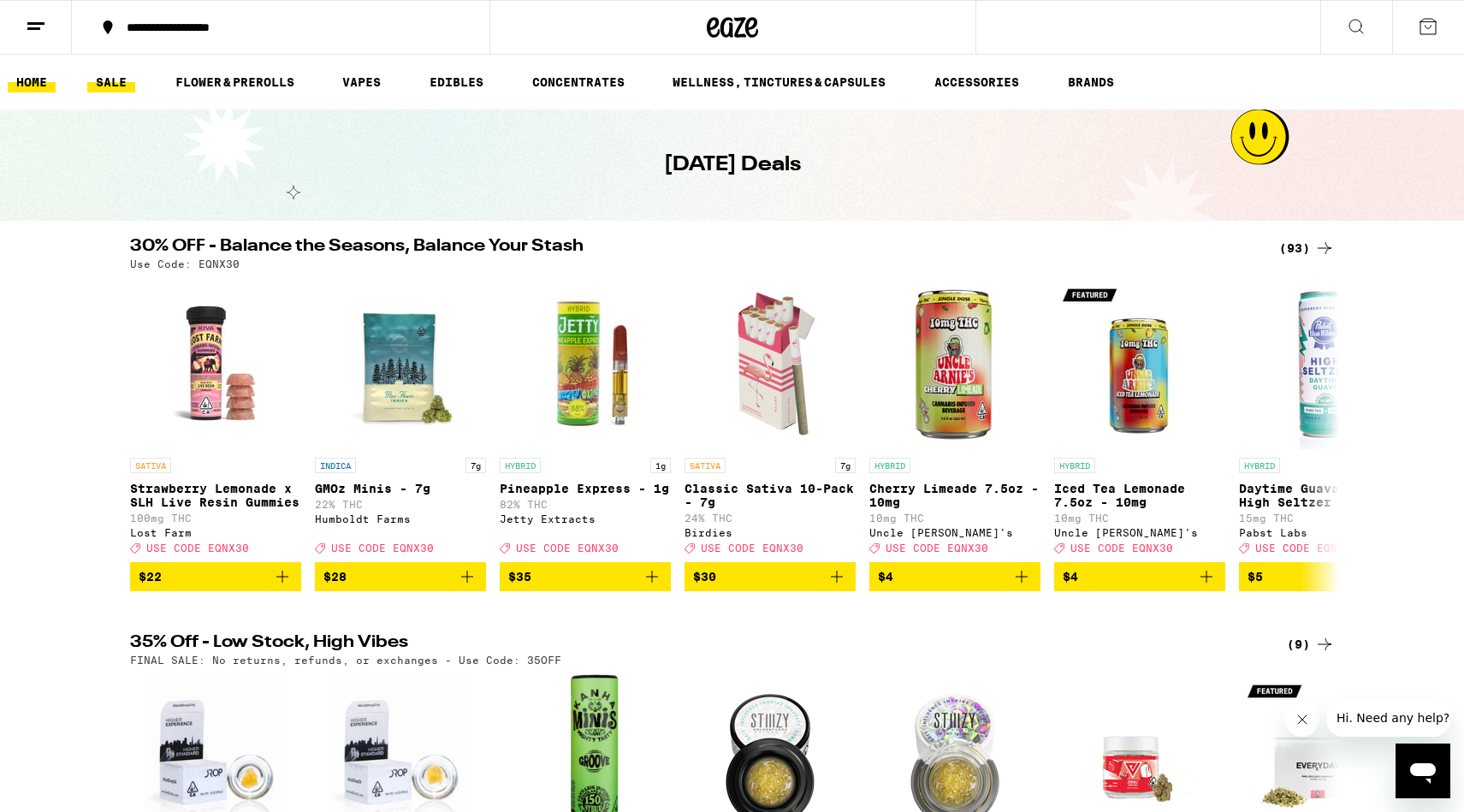
click at [21, 86] on link "HOME" at bounding box center [32, 81] width 48 height 21
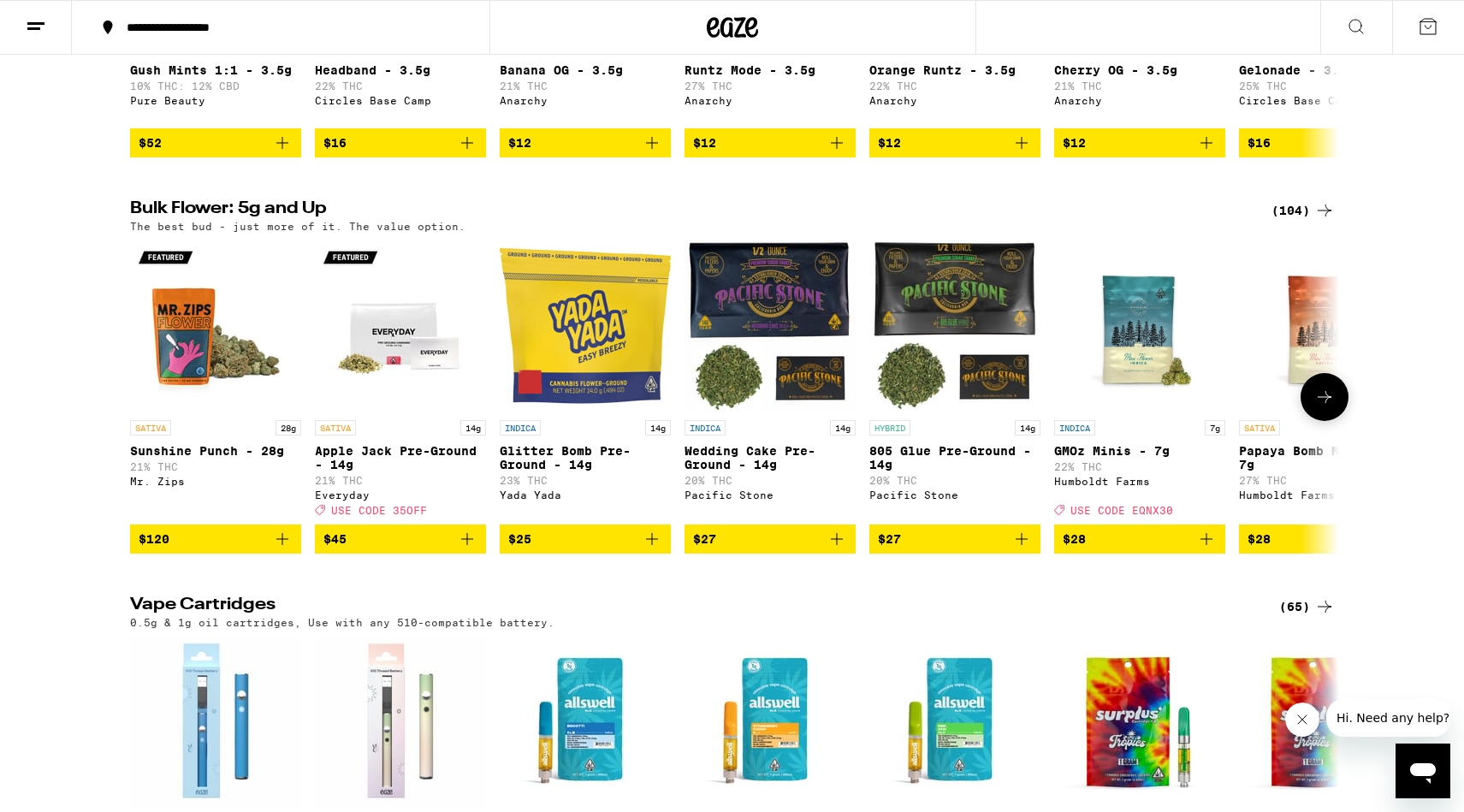
scroll to position [1994, 0]
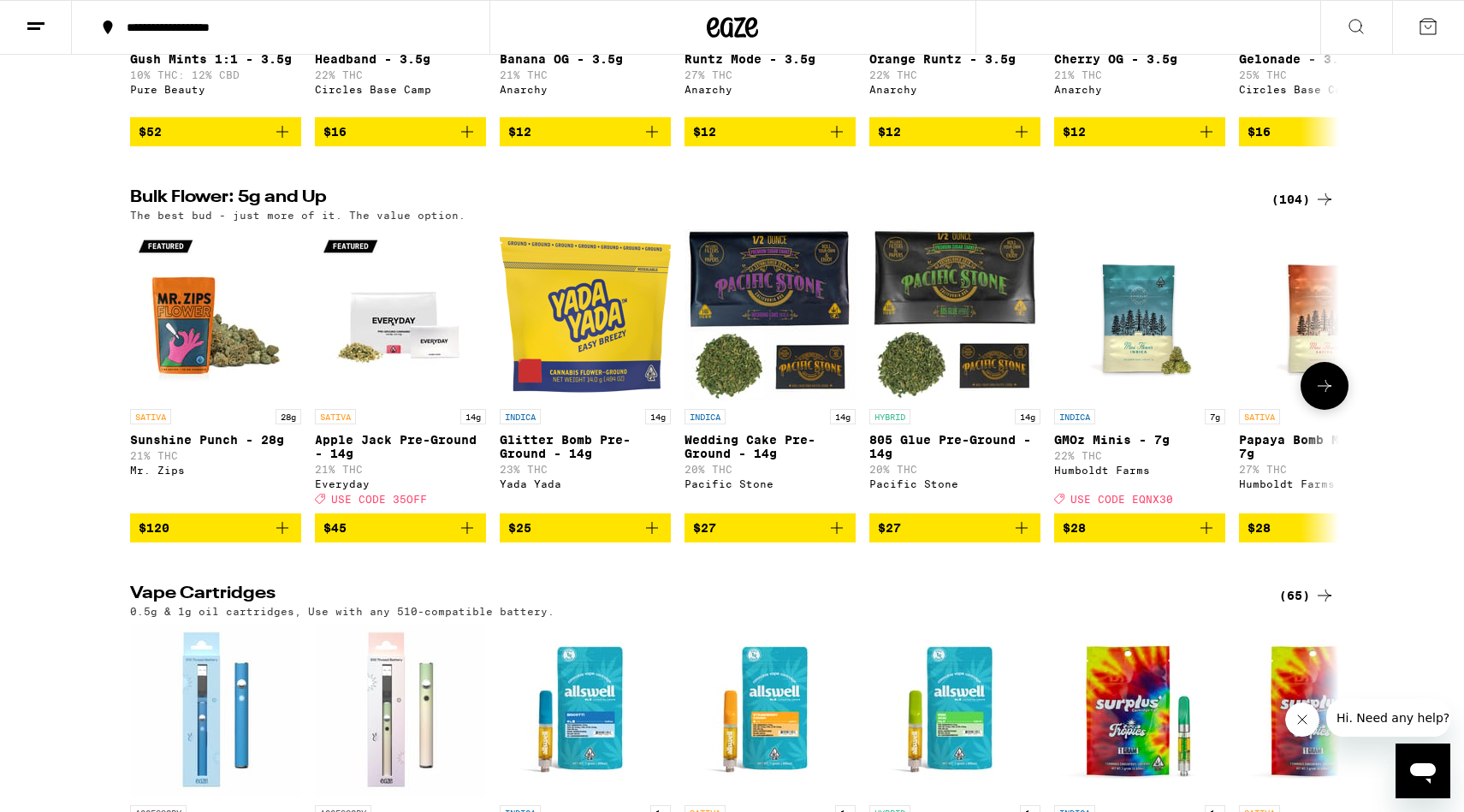
click at [1331, 396] on icon at bounding box center [1325, 386] width 21 height 21
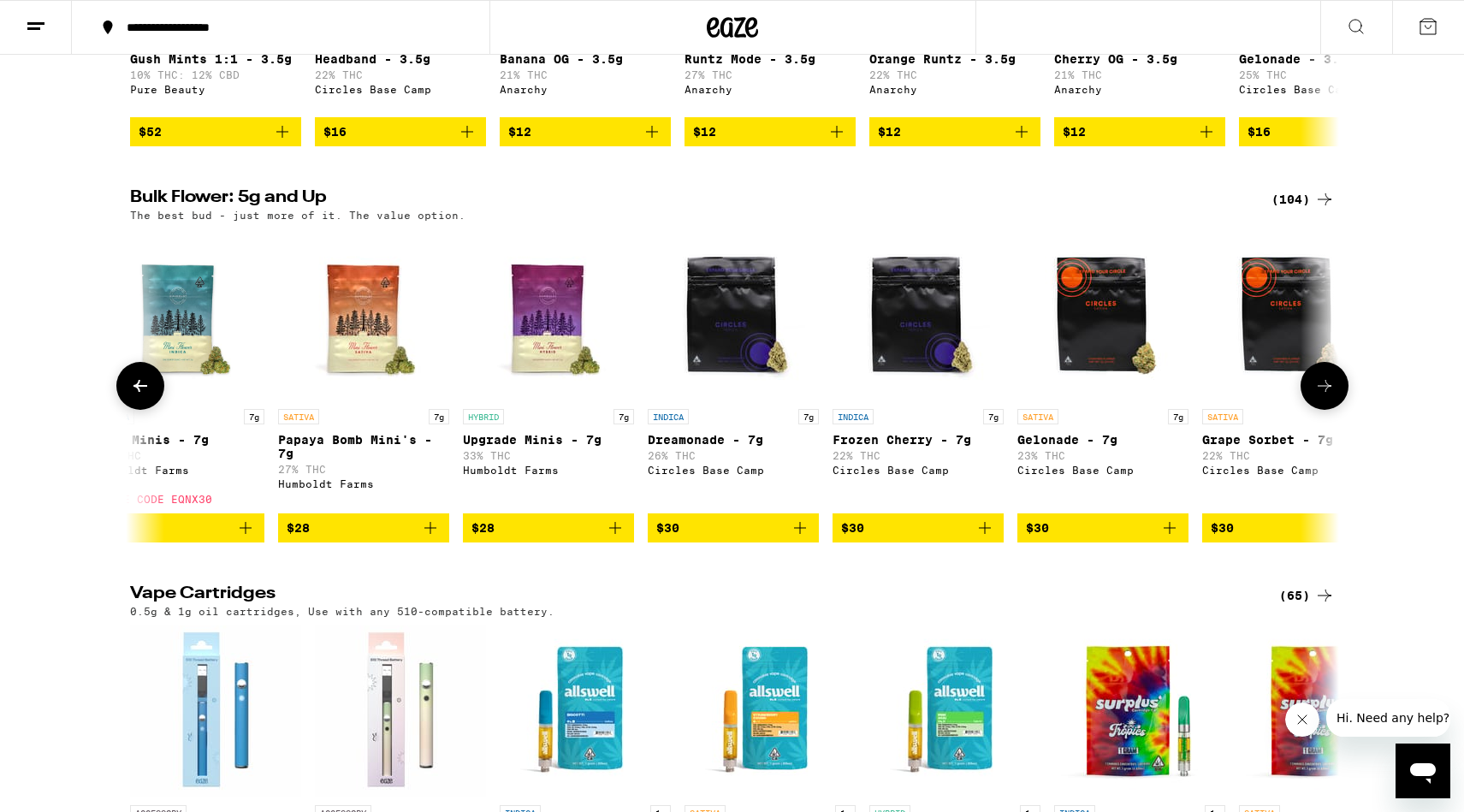
scroll to position [0, 1019]
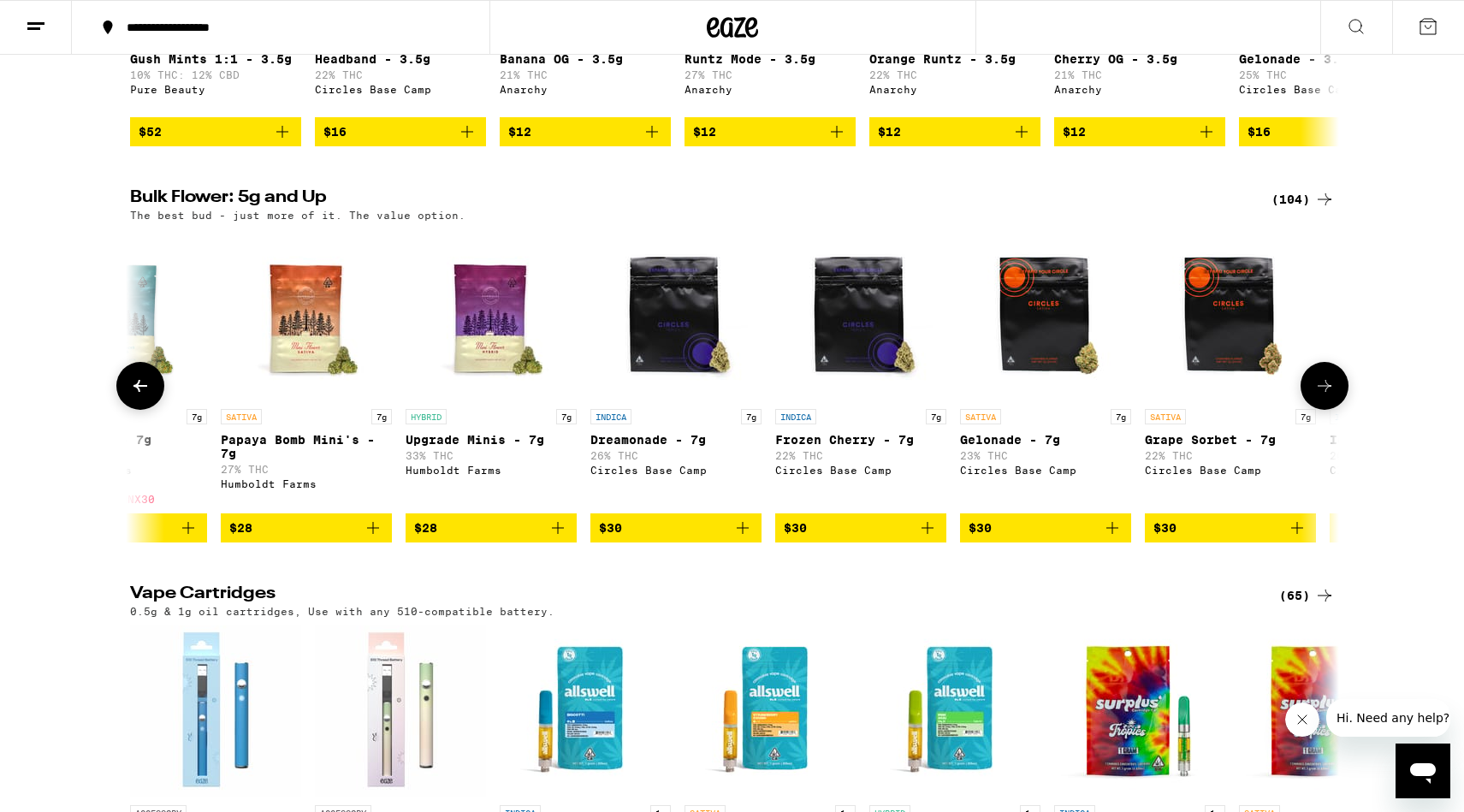
click at [1335, 410] on button at bounding box center [1325, 386] width 48 height 48
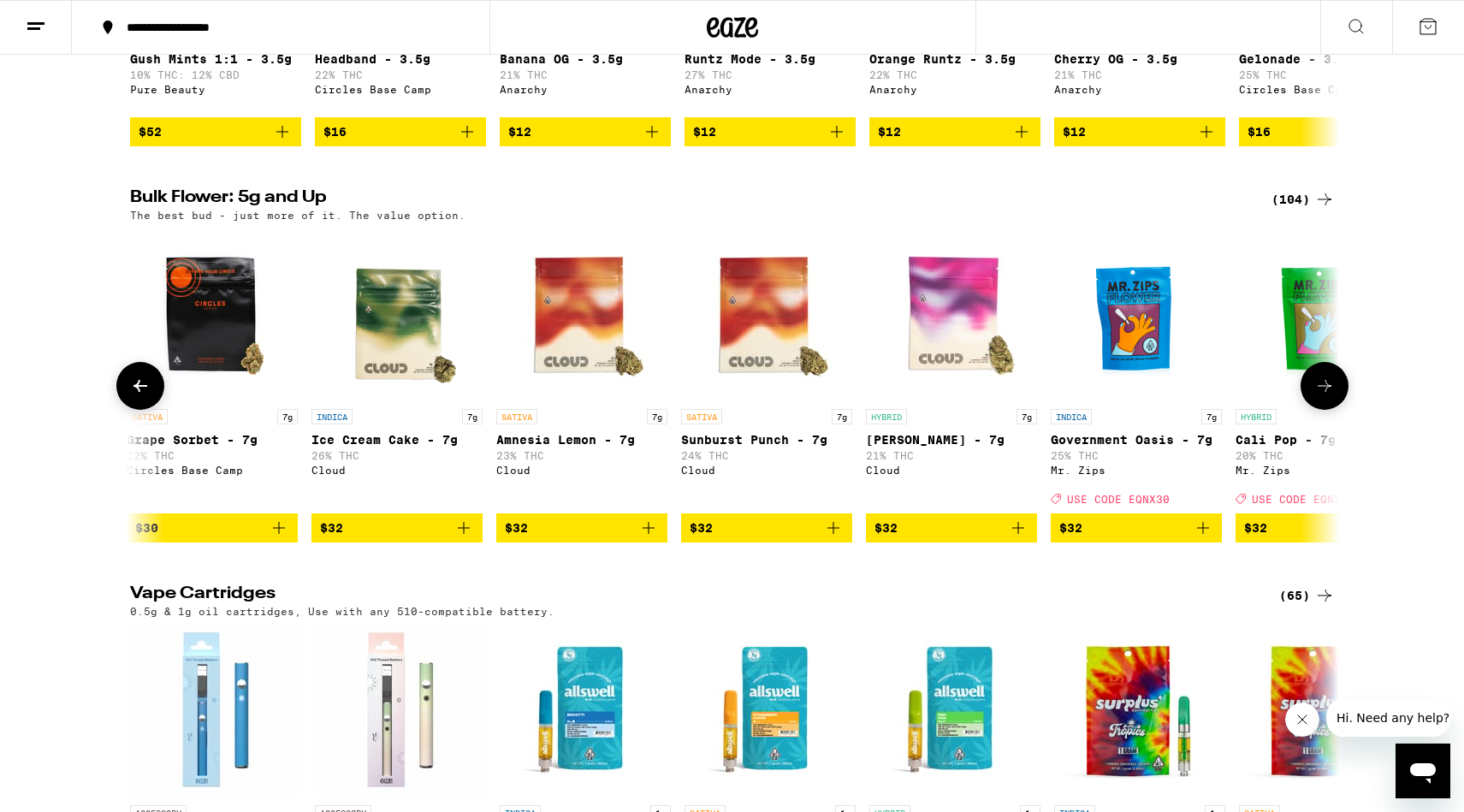
click at [1335, 410] on button at bounding box center [1325, 386] width 48 height 48
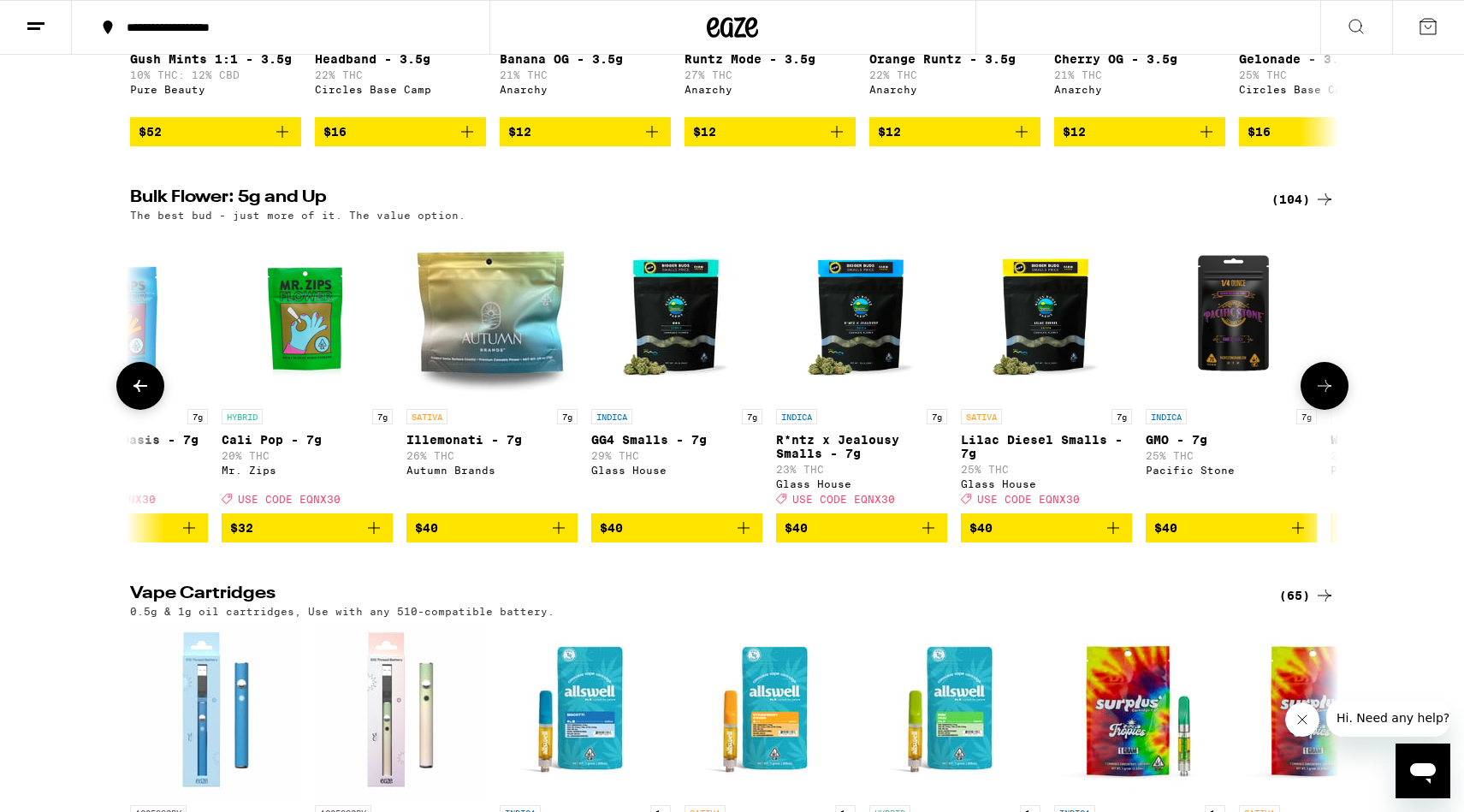
scroll to position [0, 3055]
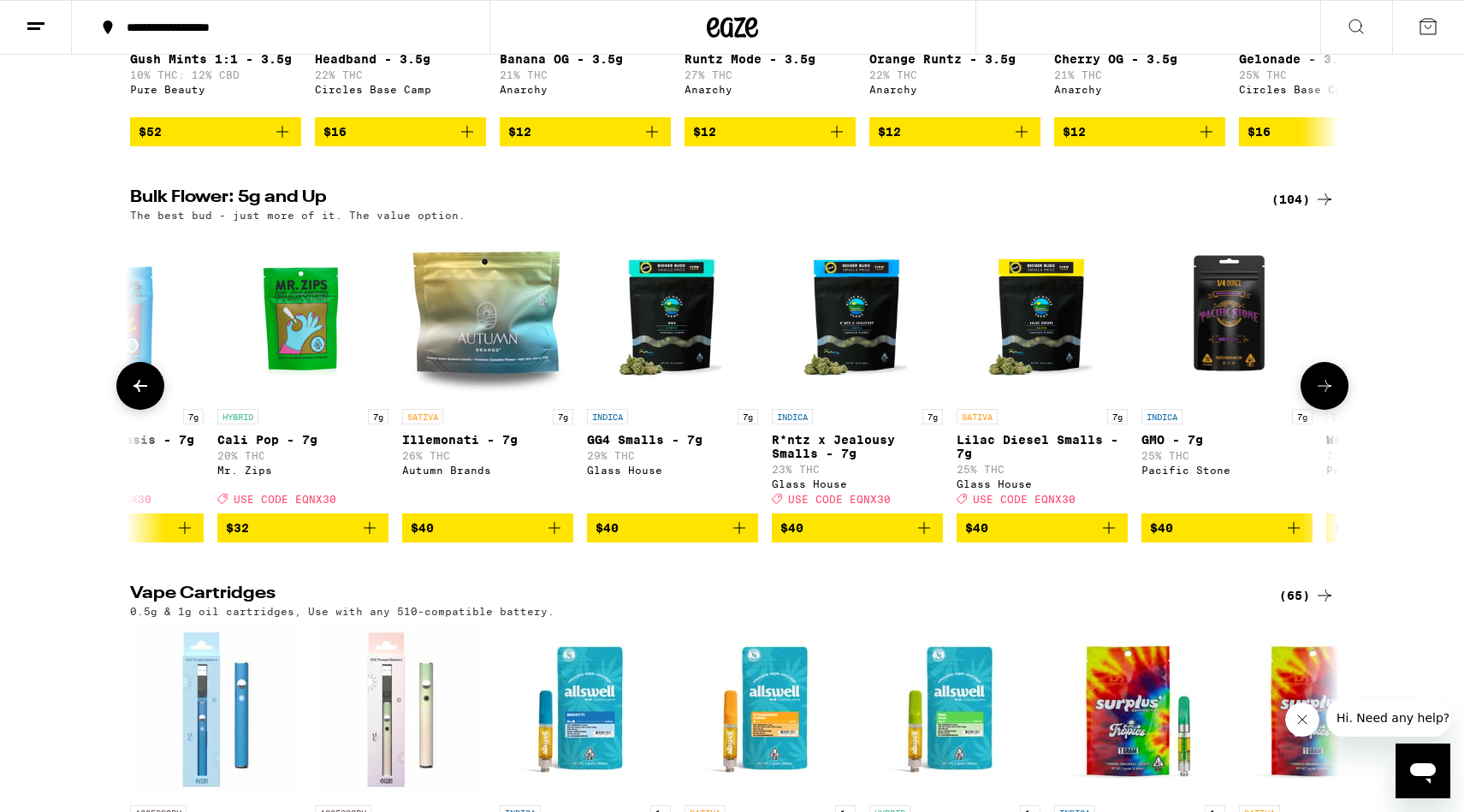
click at [1331, 410] on button at bounding box center [1325, 386] width 48 height 48
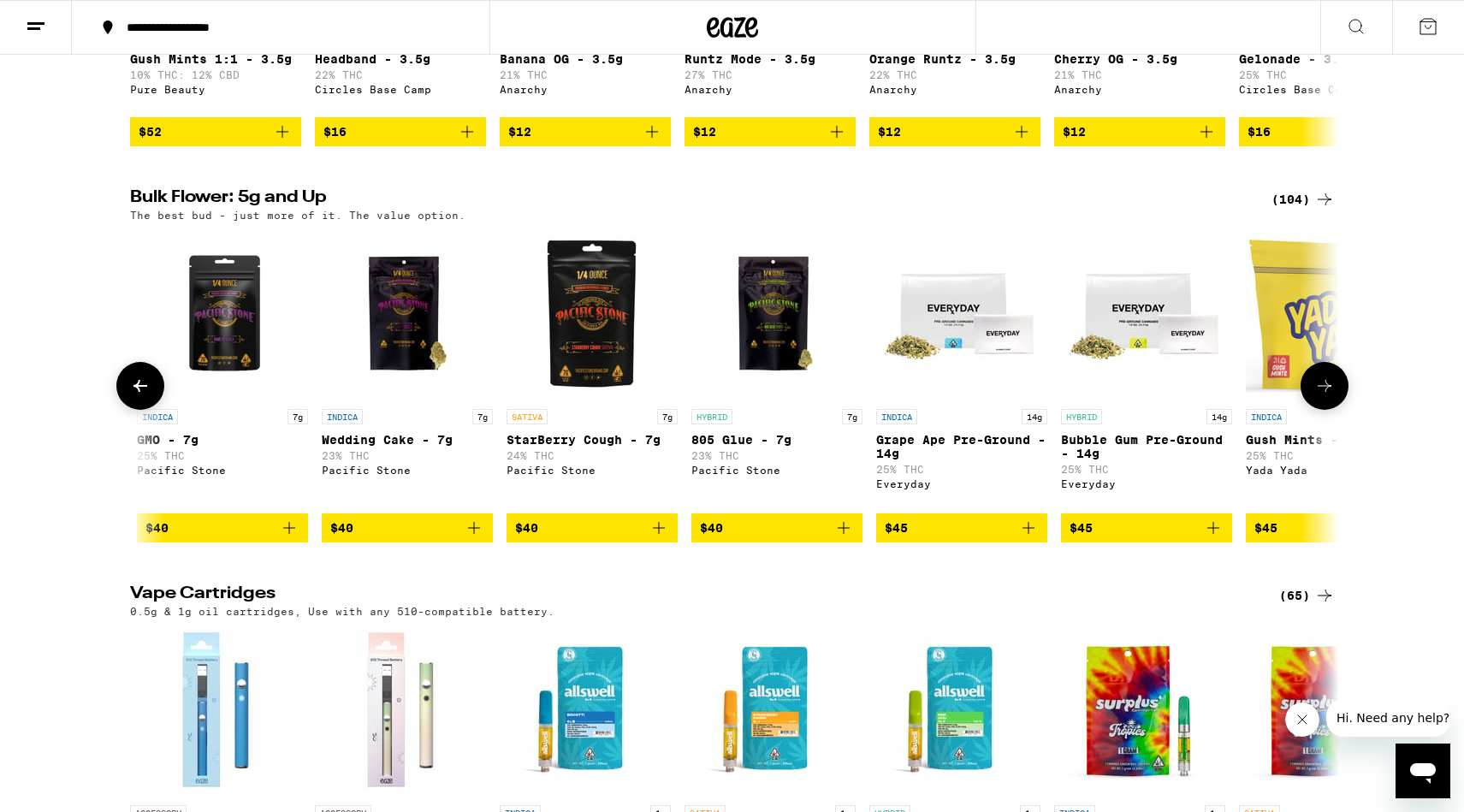
scroll to position [0, 4073]
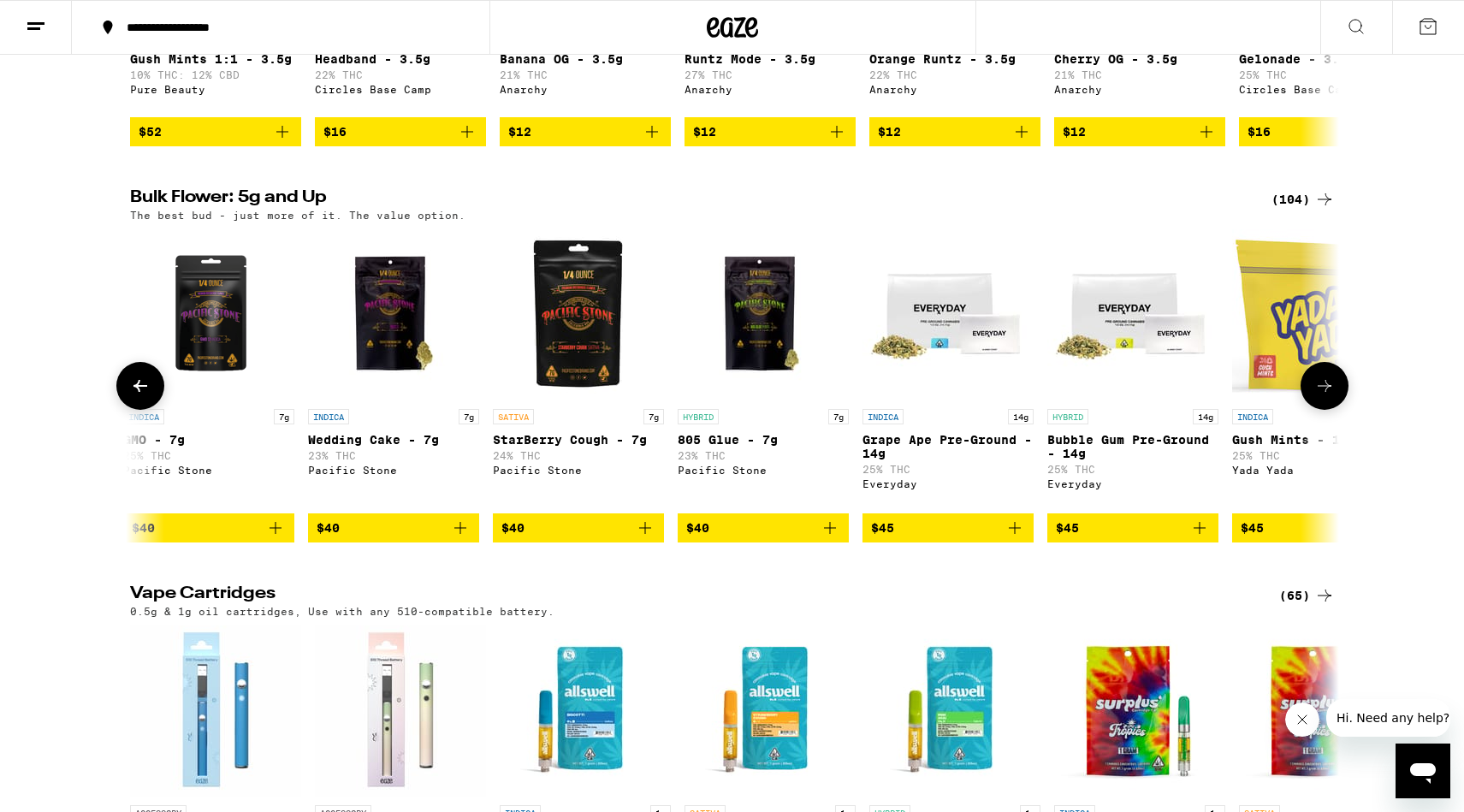
click at [1325, 396] on icon at bounding box center [1325, 386] width 21 height 21
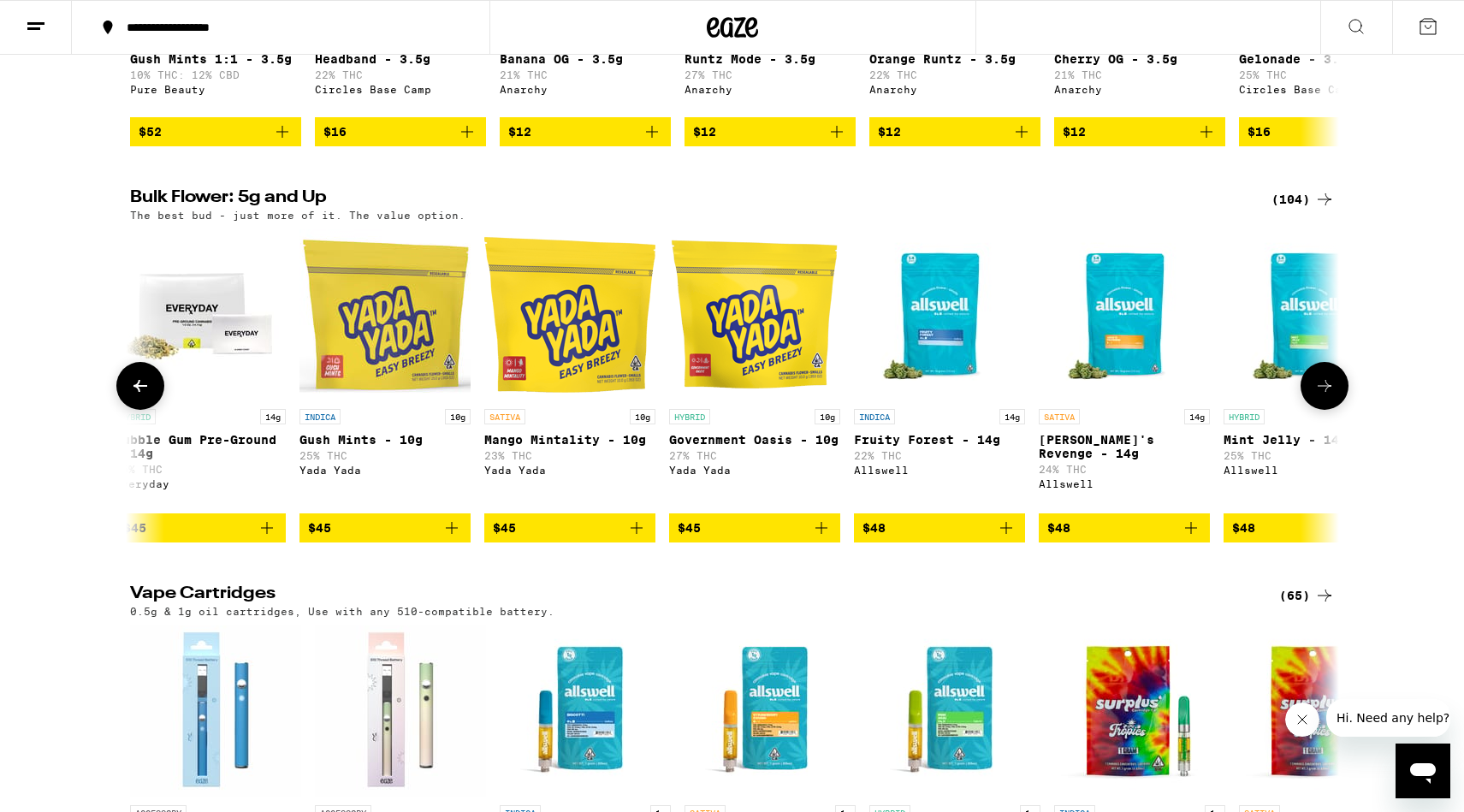
scroll to position [0, 5091]
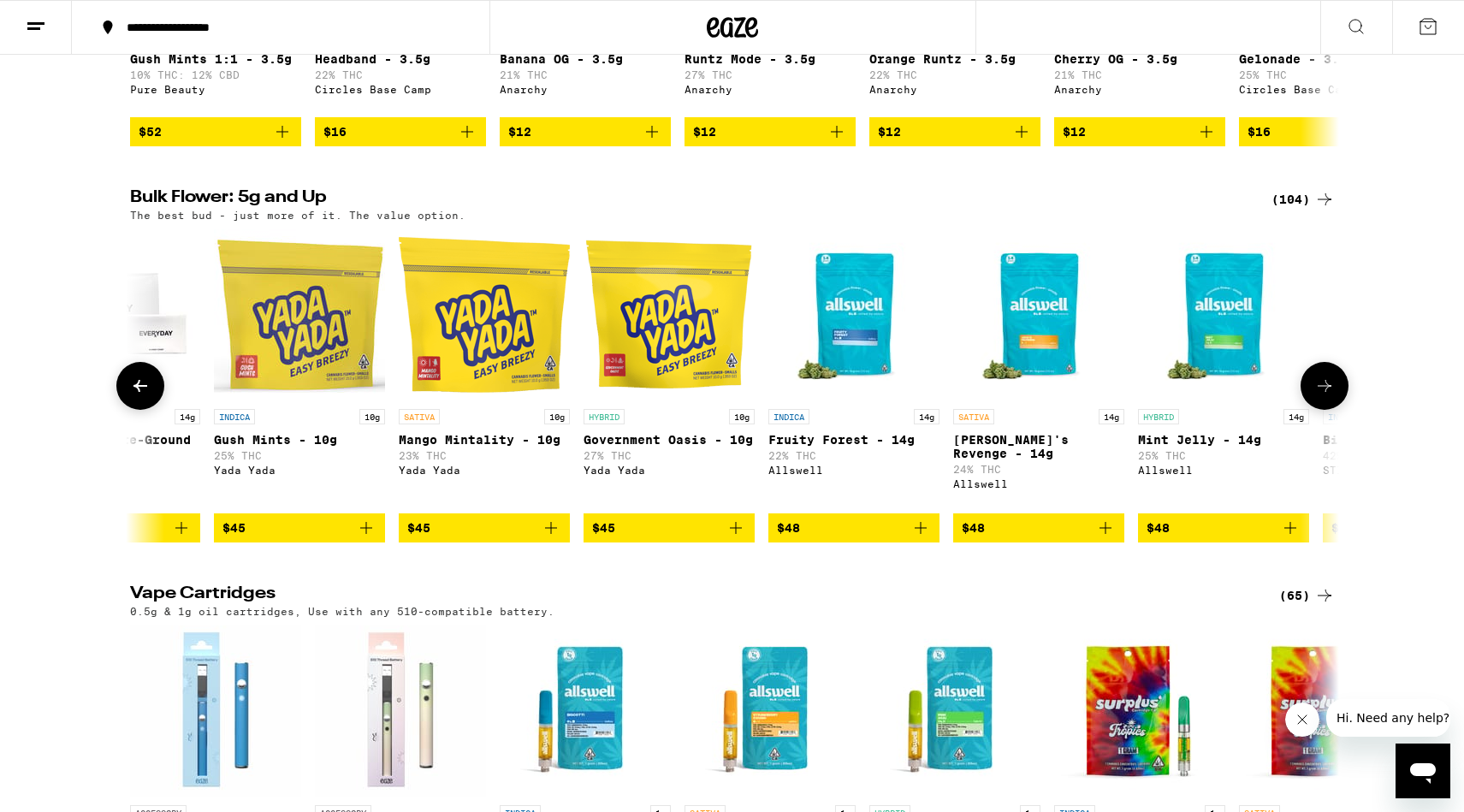
click at [1325, 396] on icon at bounding box center [1325, 386] width 21 height 21
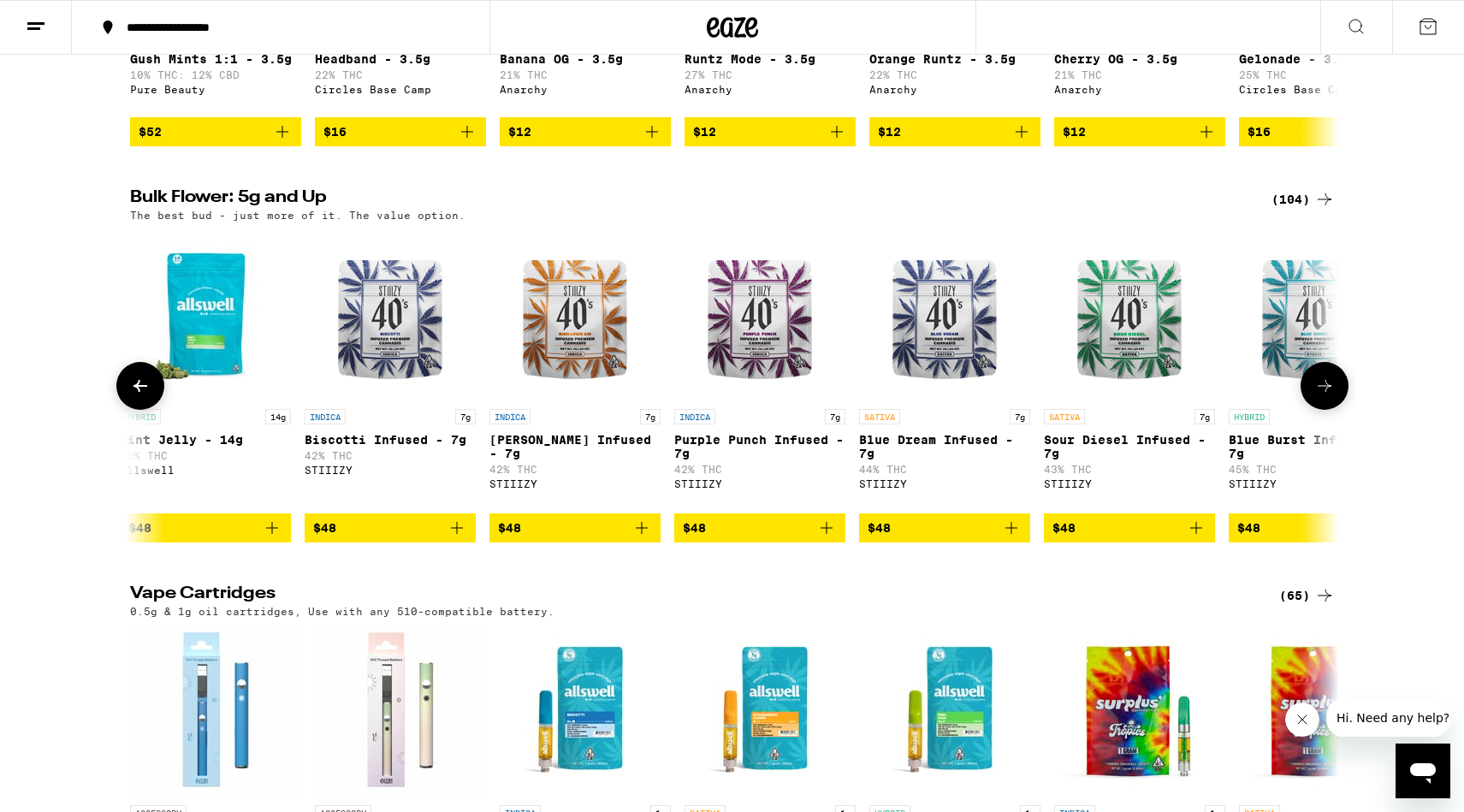
click at [1325, 396] on icon at bounding box center [1325, 386] width 21 height 21
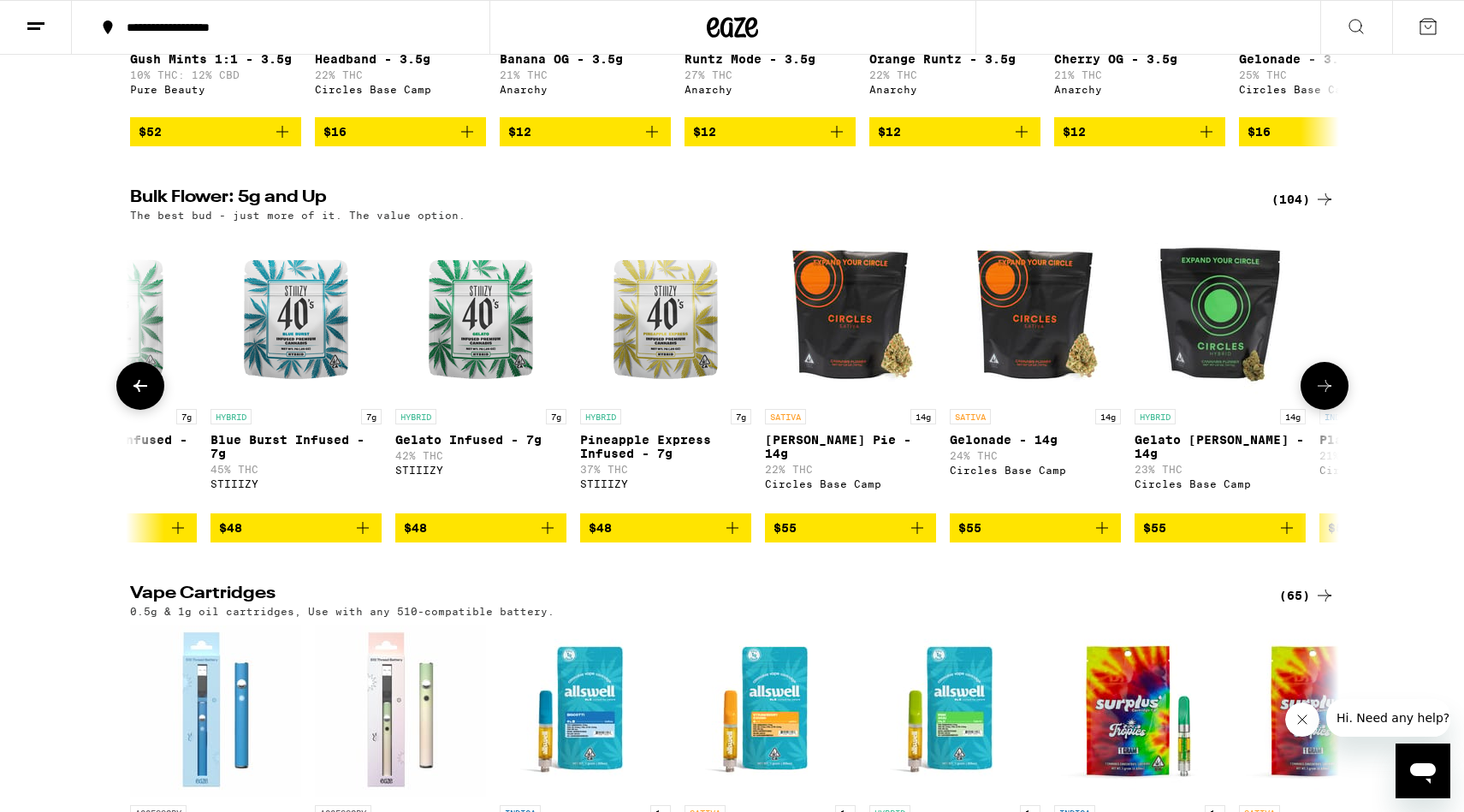
click at [1325, 396] on icon at bounding box center [1325, 386] width 21 height 21
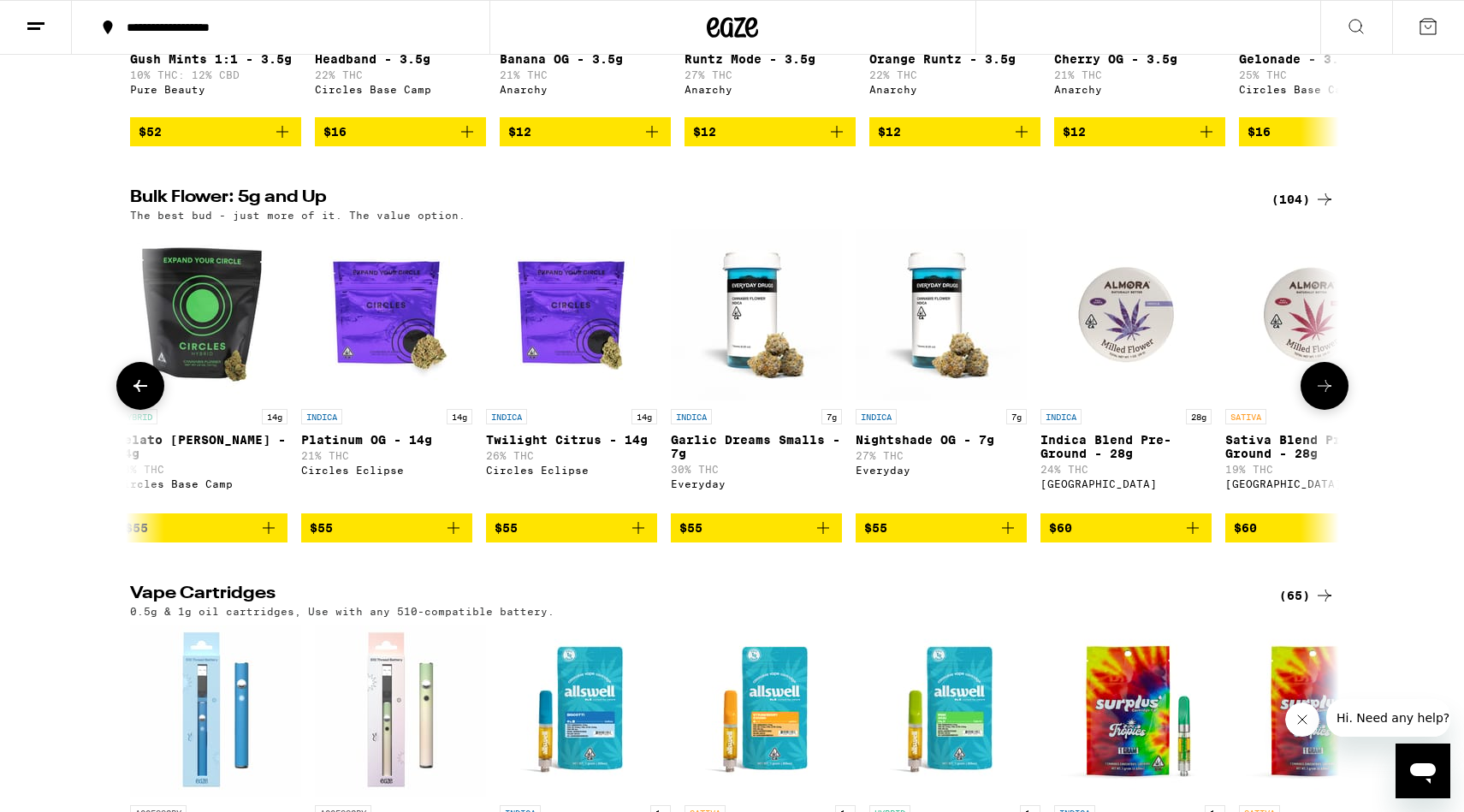
click at [1325, 396] on icon at bounding box center [1325, 386] width 21 height 21
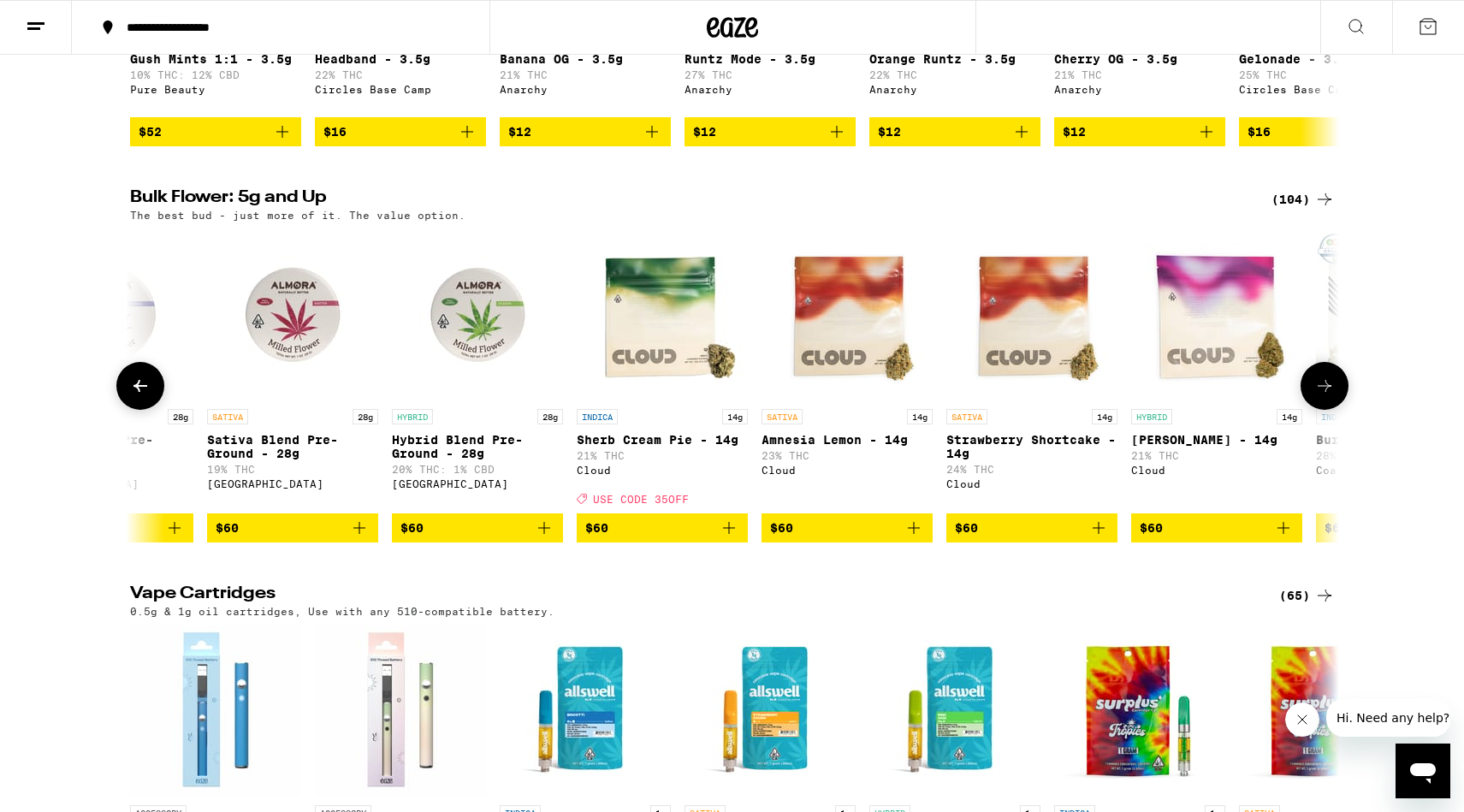
click at [1325, 396] on icon at bounding box center [1325, 386] width 21 height 21
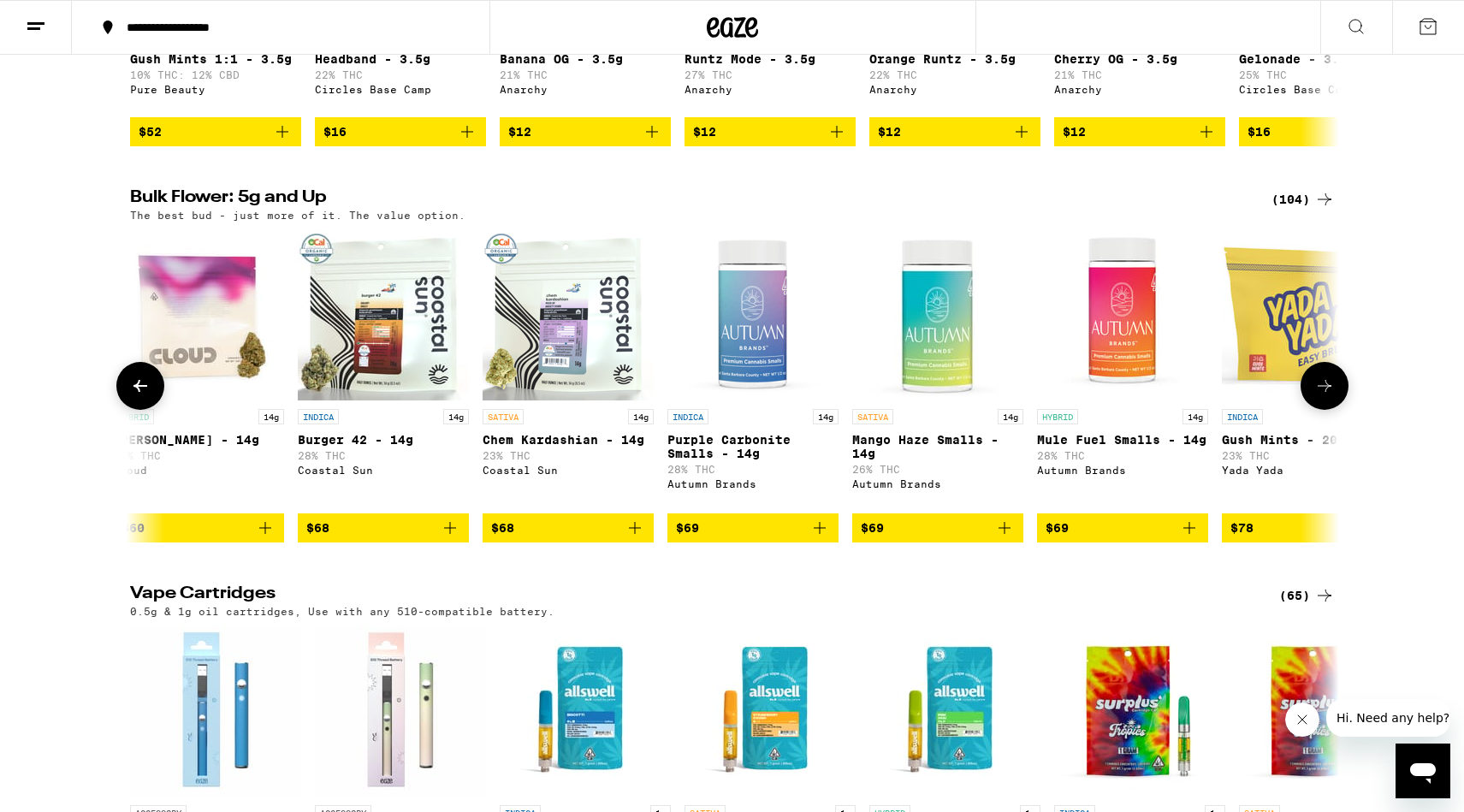
click at [1325, 396] on icon at bounding box center [1325, 386] width 21 height 21
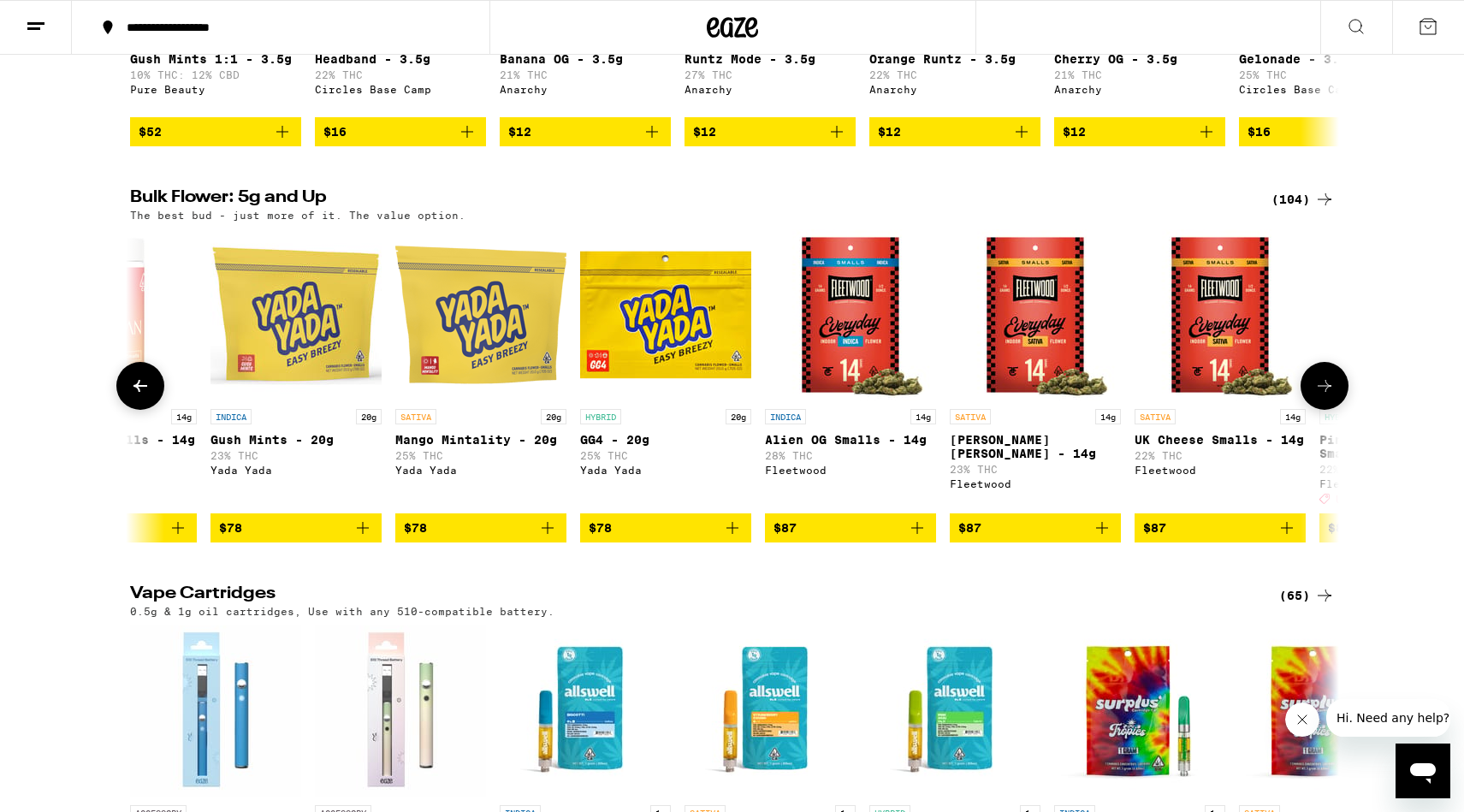
scroll to position [0, 11200]
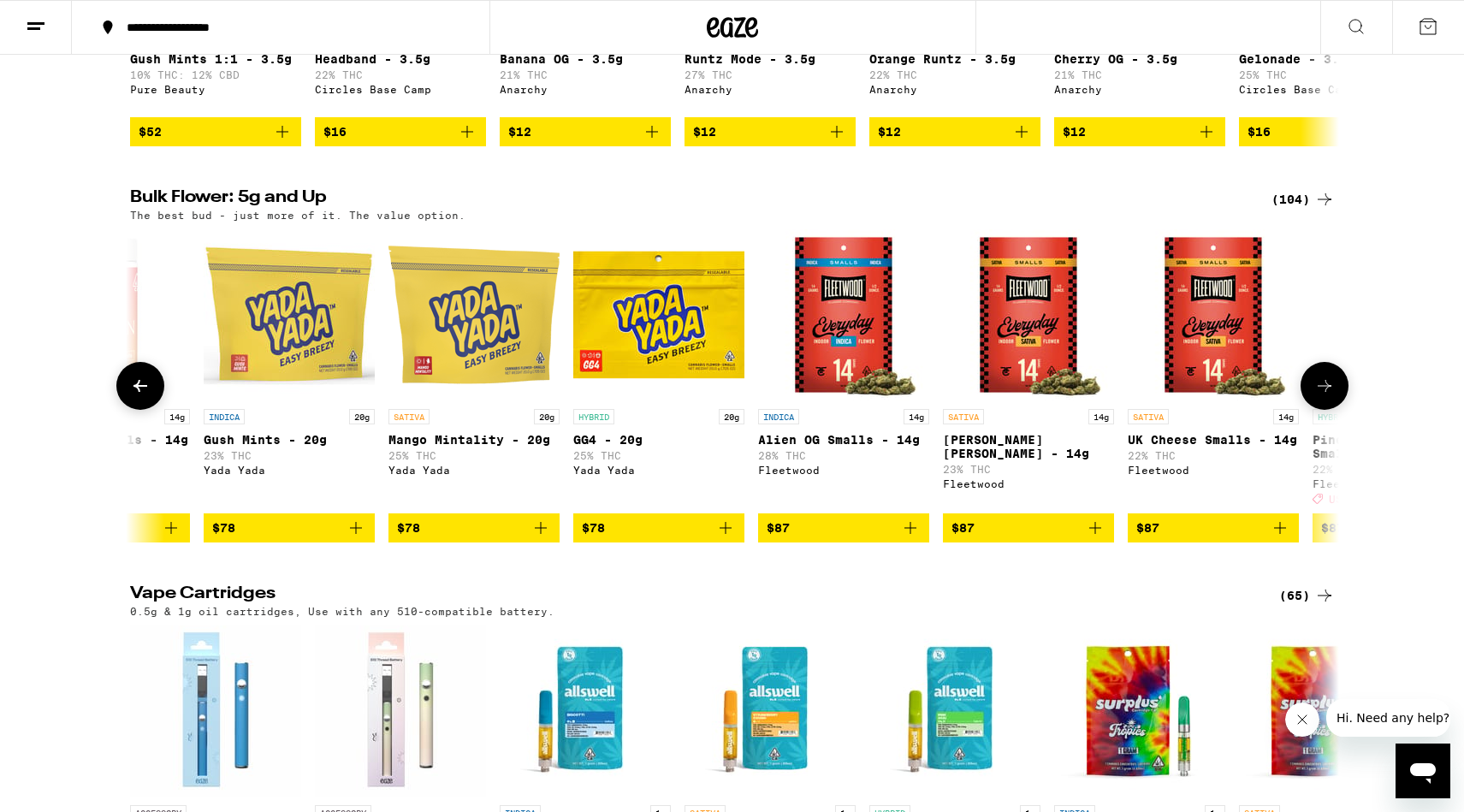
click at [1320, 396] on icon at bounding box center [1325, 386] width 21 height 21
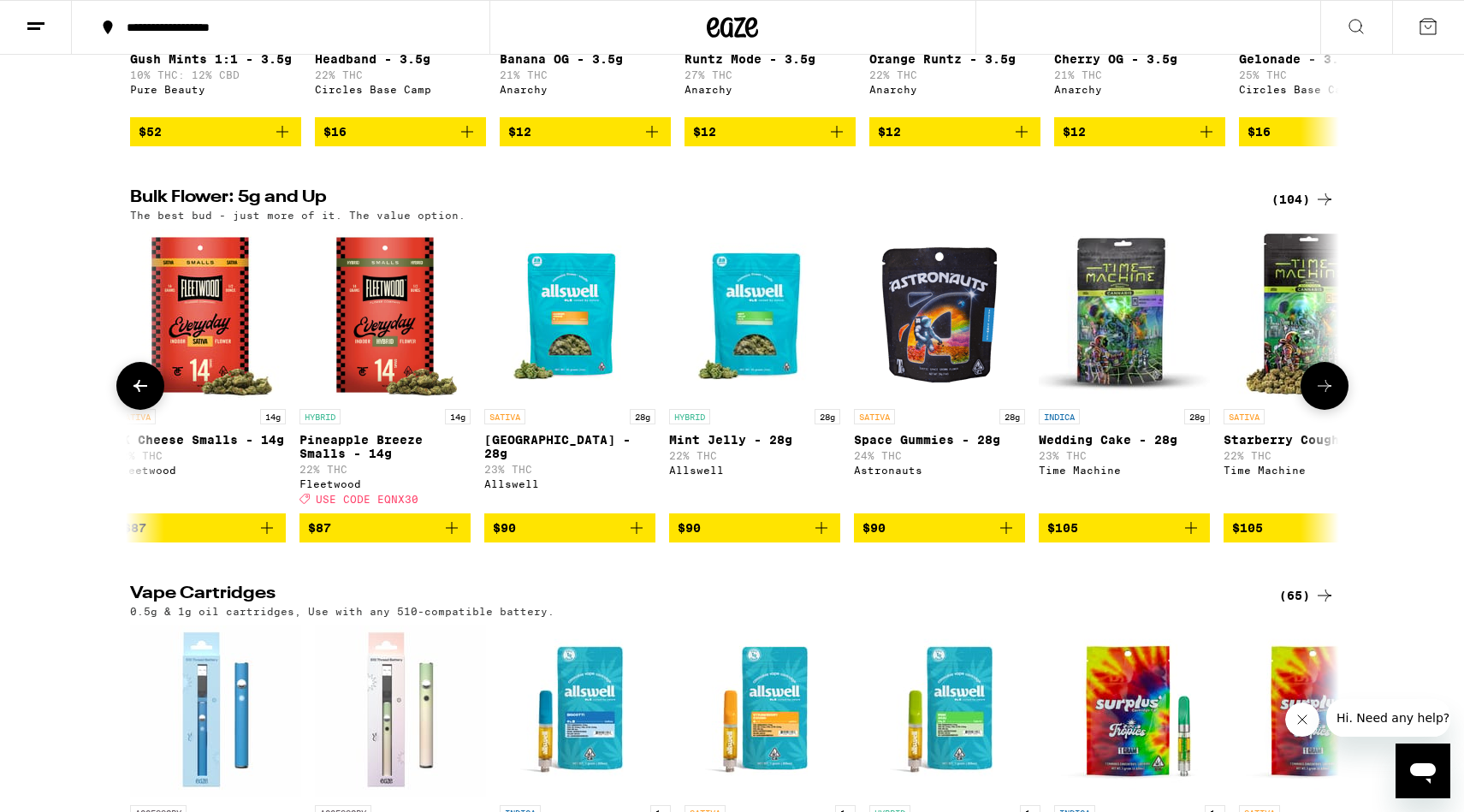
scroll to position [0, 12219]
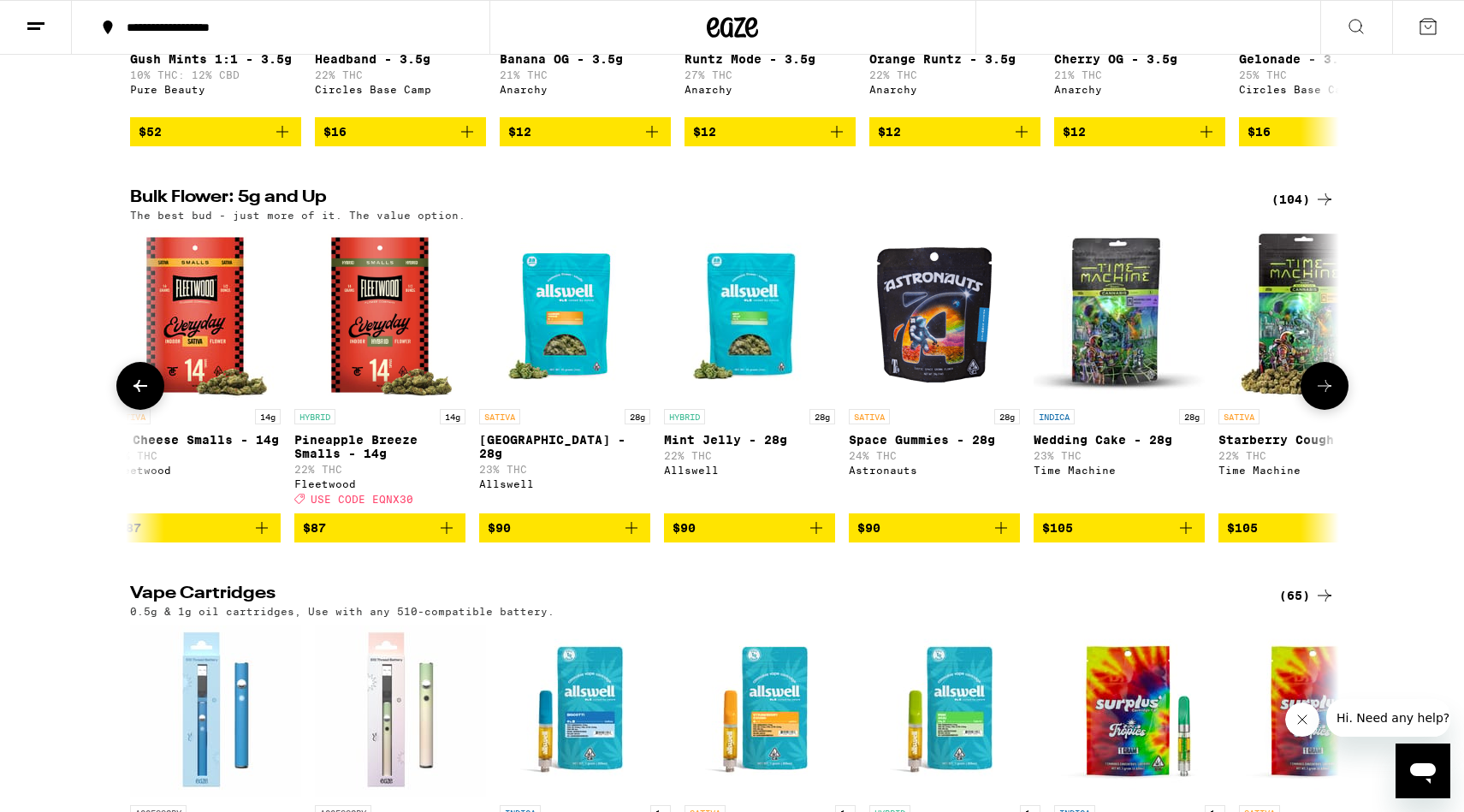
click at [155, 410] on button at bounding box center [140, 386] width 48 height 48
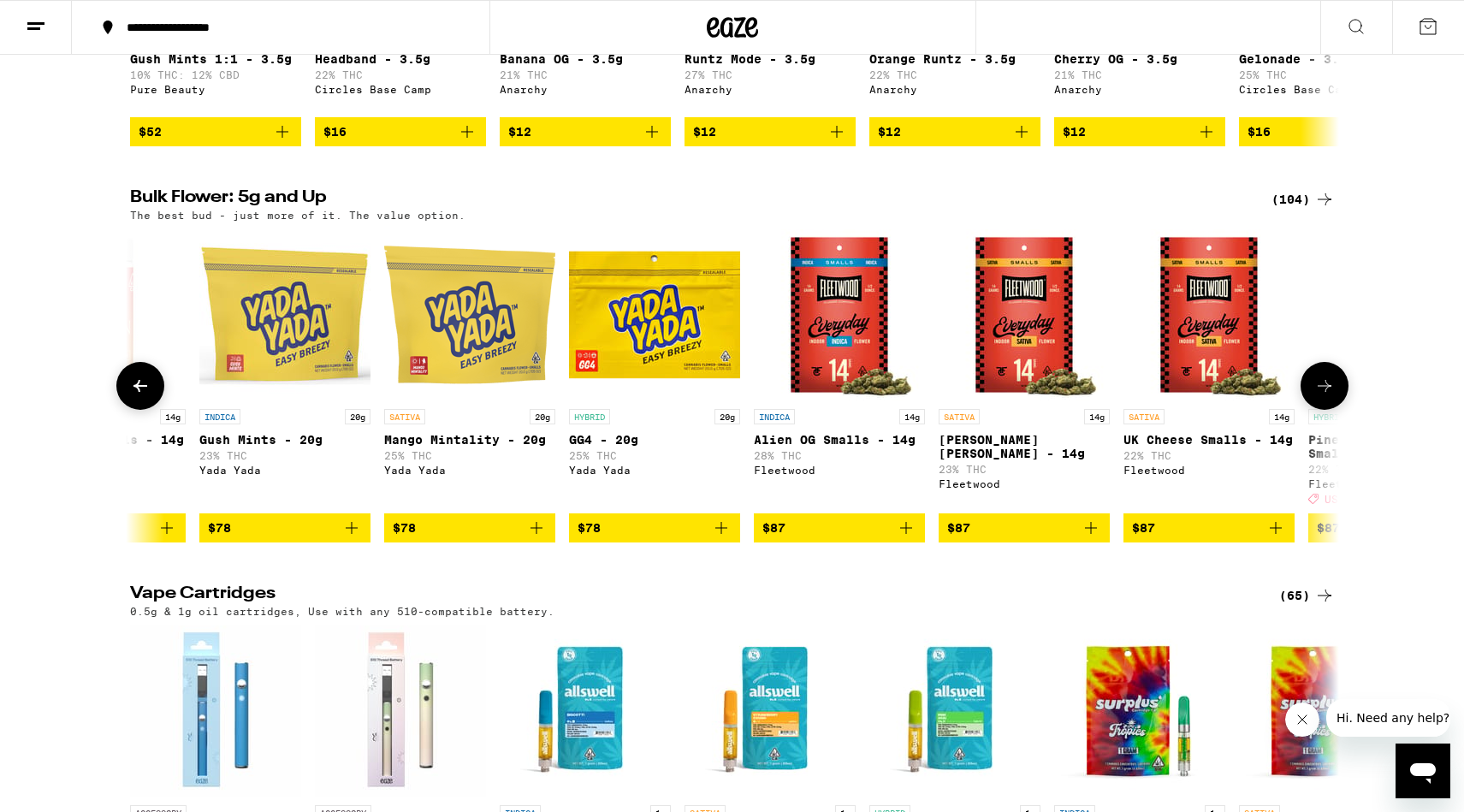
scroll to position [0, 11200]
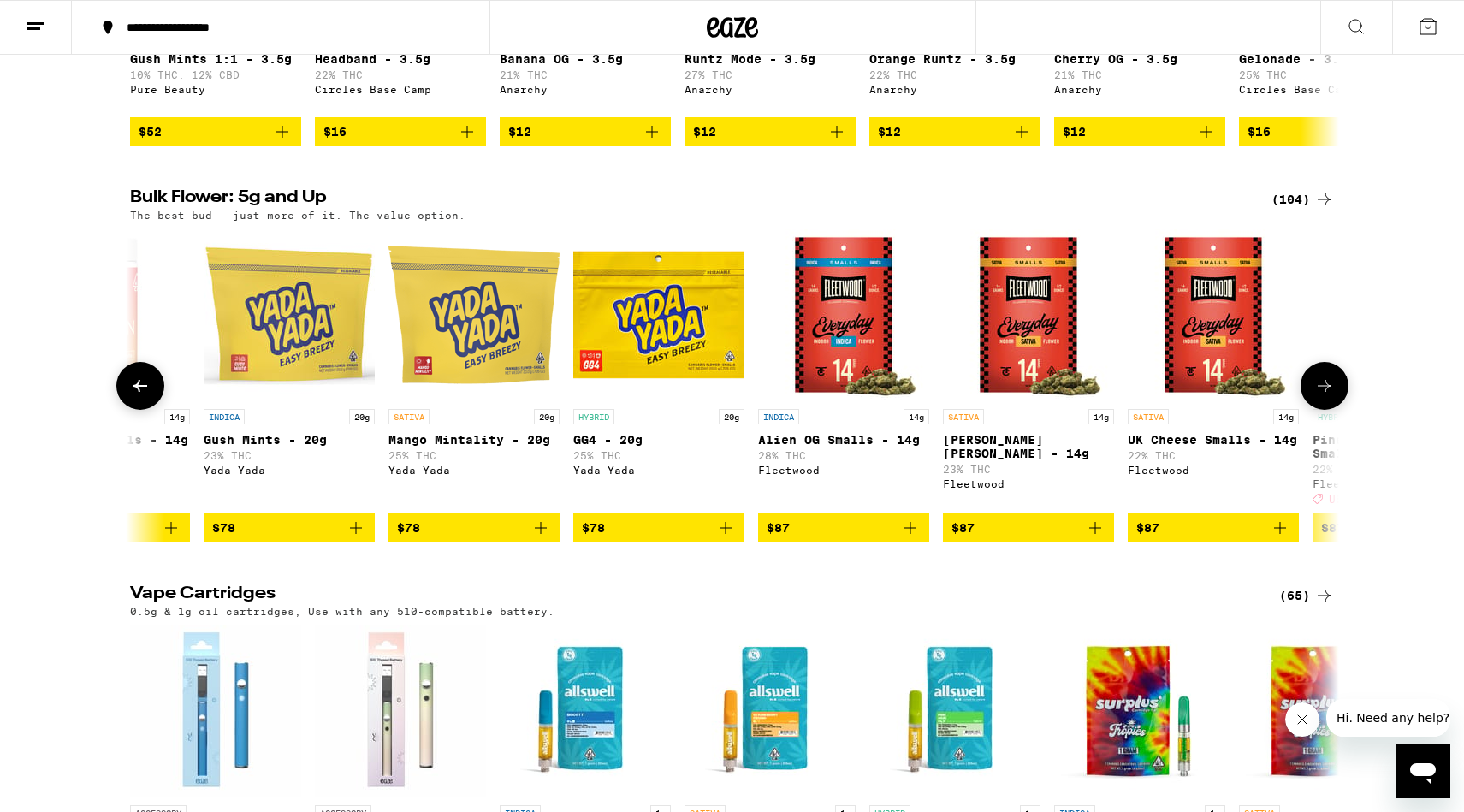
click at [1321, 410] on button at bounding box center [1325, 386] width 48 height 48
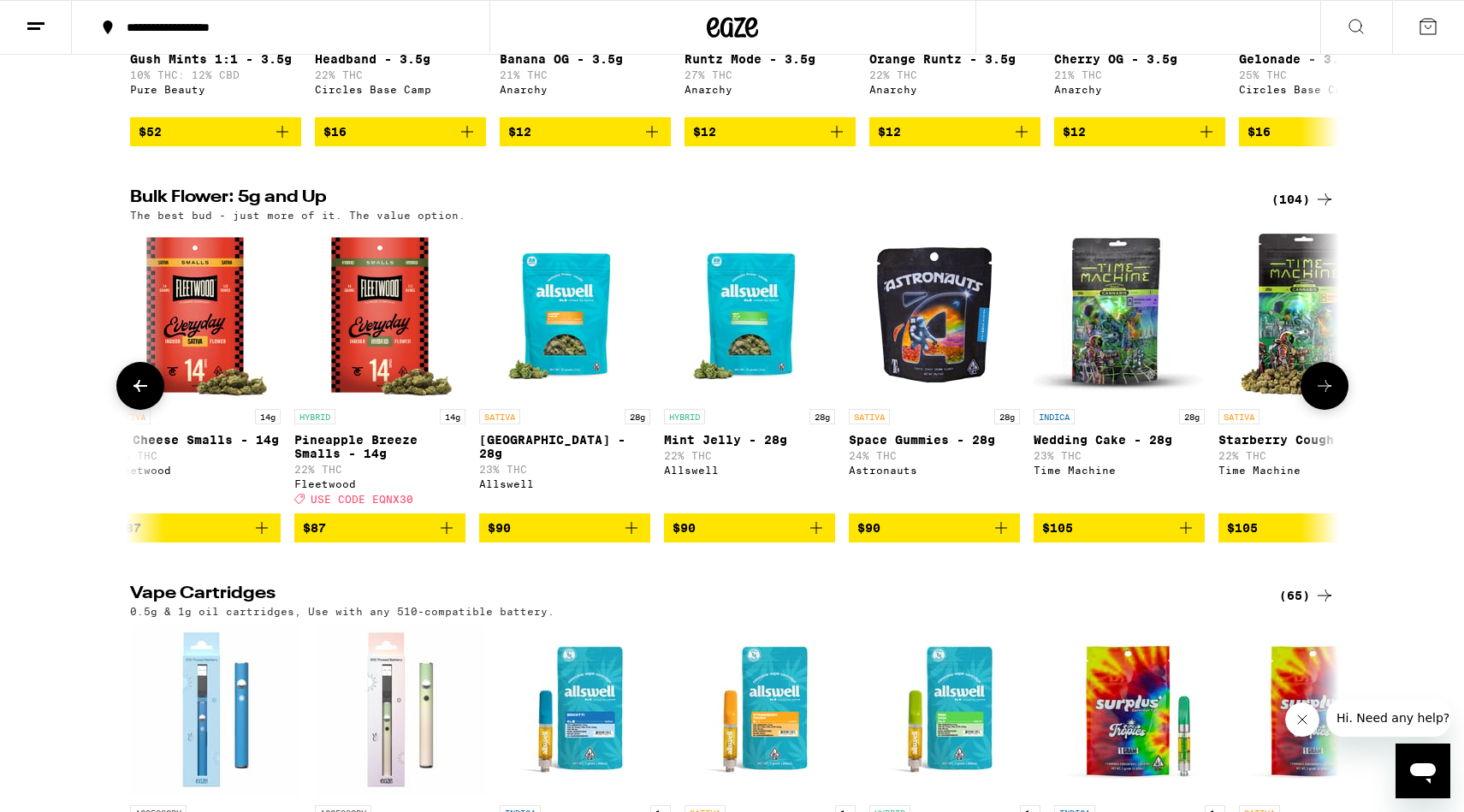
click at [1321, 410] on button at bounding box center [1325, 386] width 48 height 48
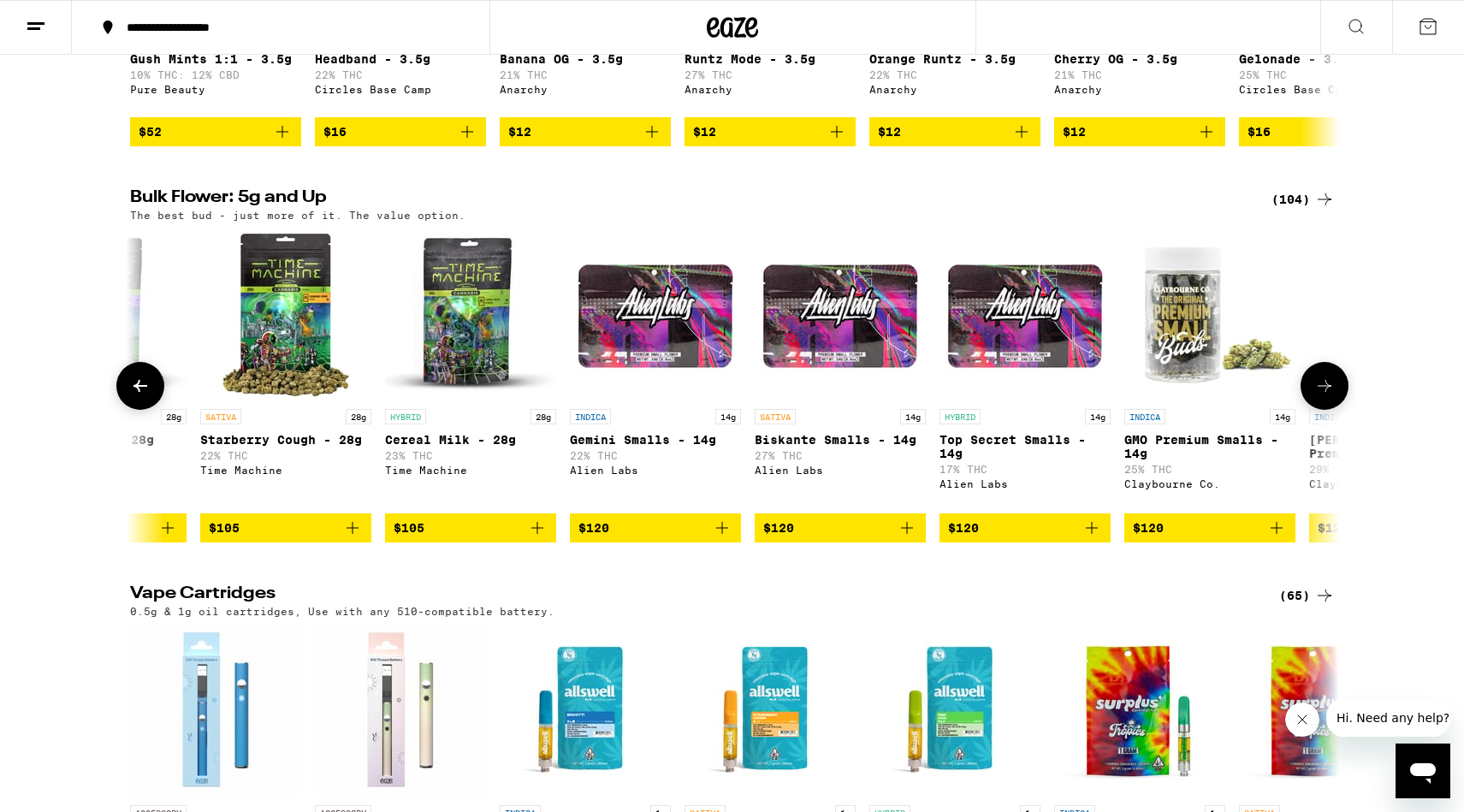
click at [1321, 410] on button at bounding box center [1325, 386] width 48 height 48
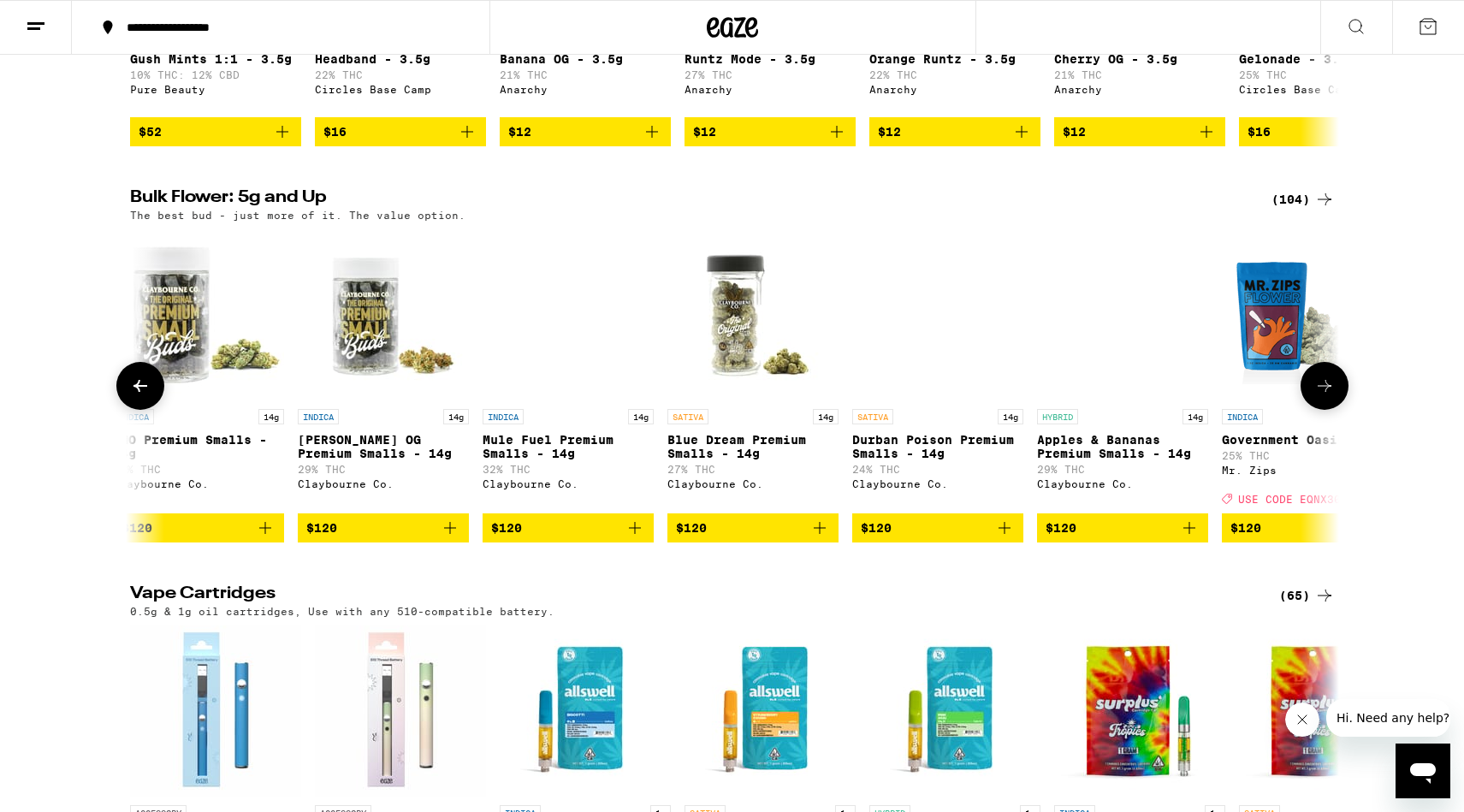
scroll to position [0, 14255]
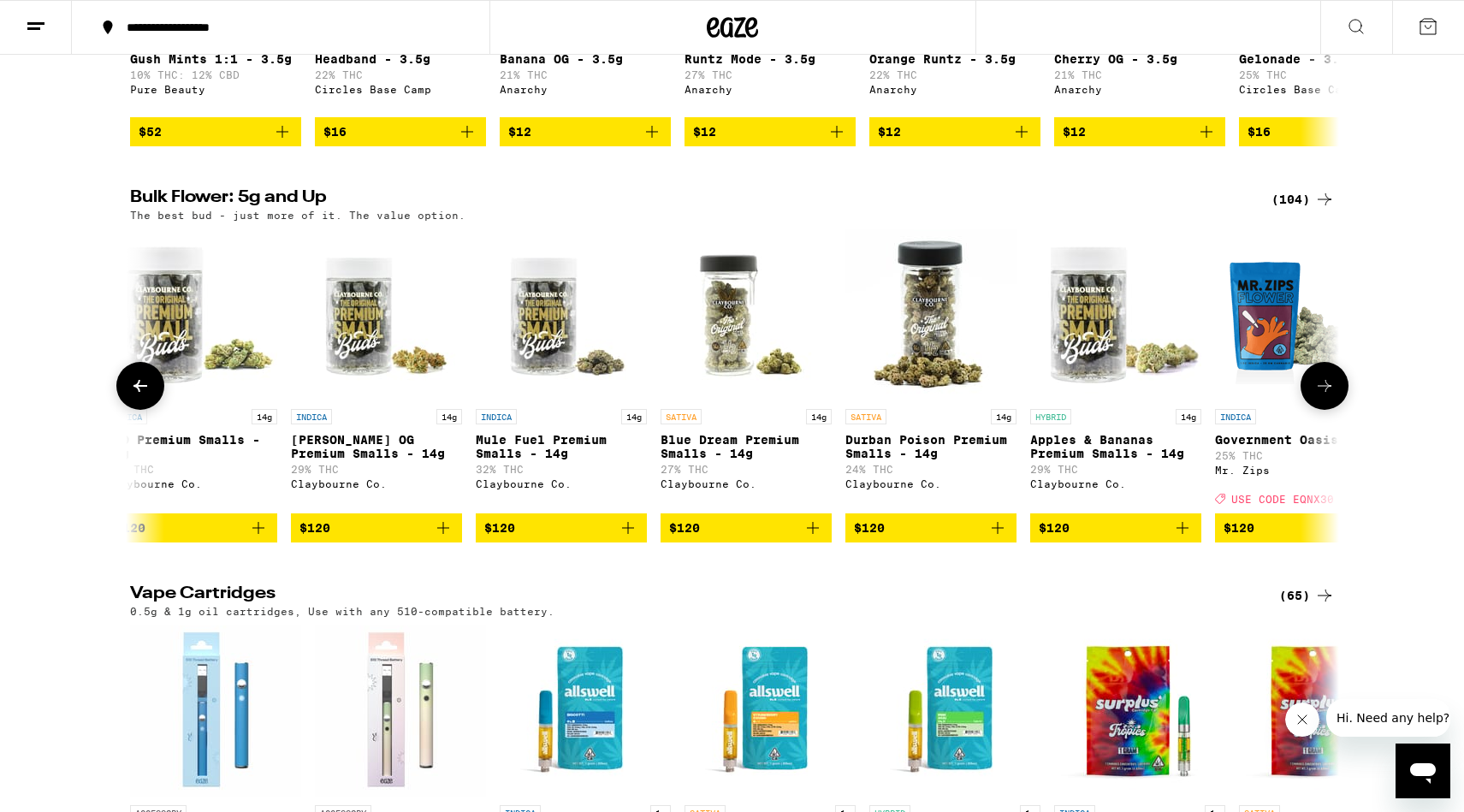
click at [1323, 392] on icon at bounding box center [1324, 386] width 14 height 12
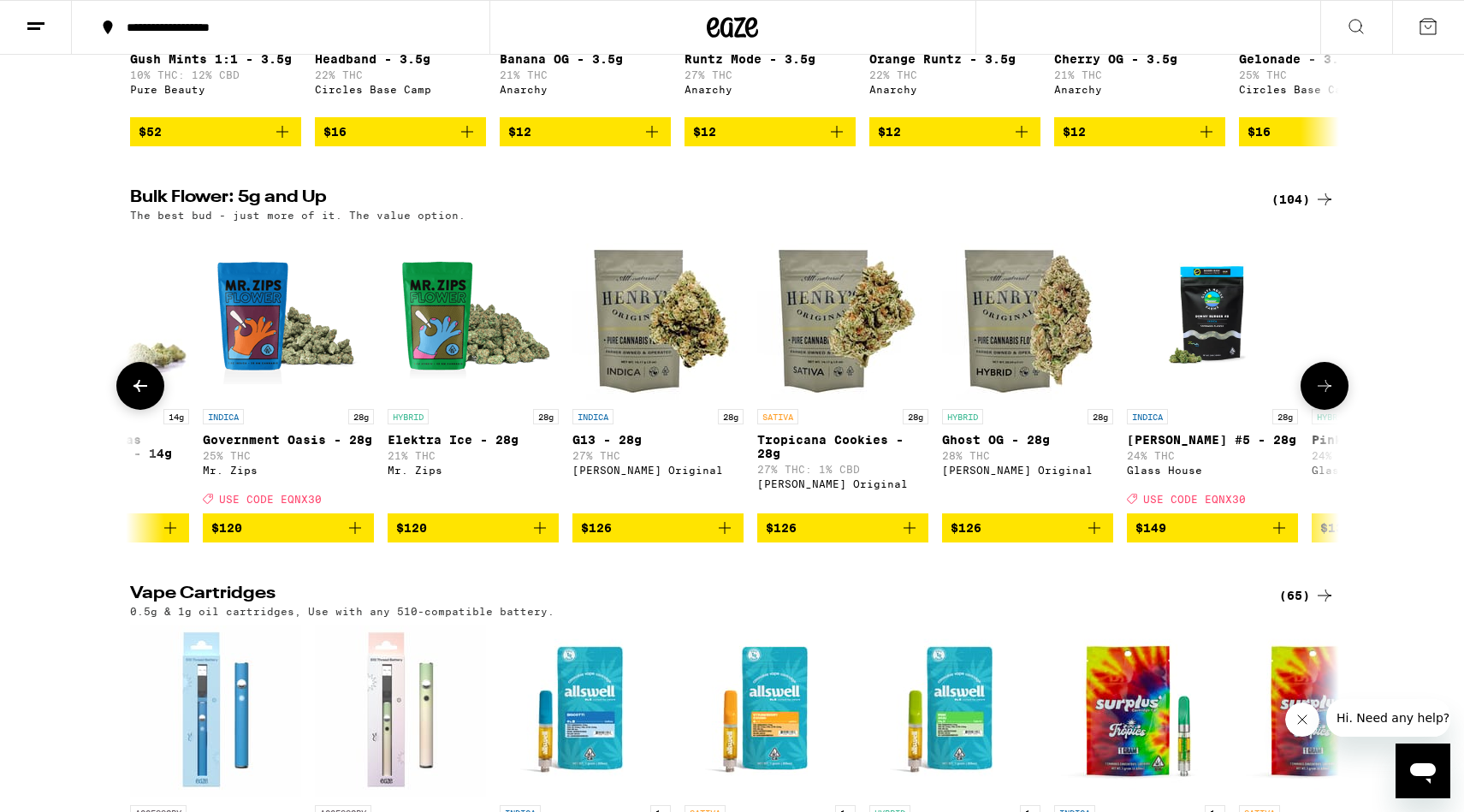
scroll to position [0, 15274]
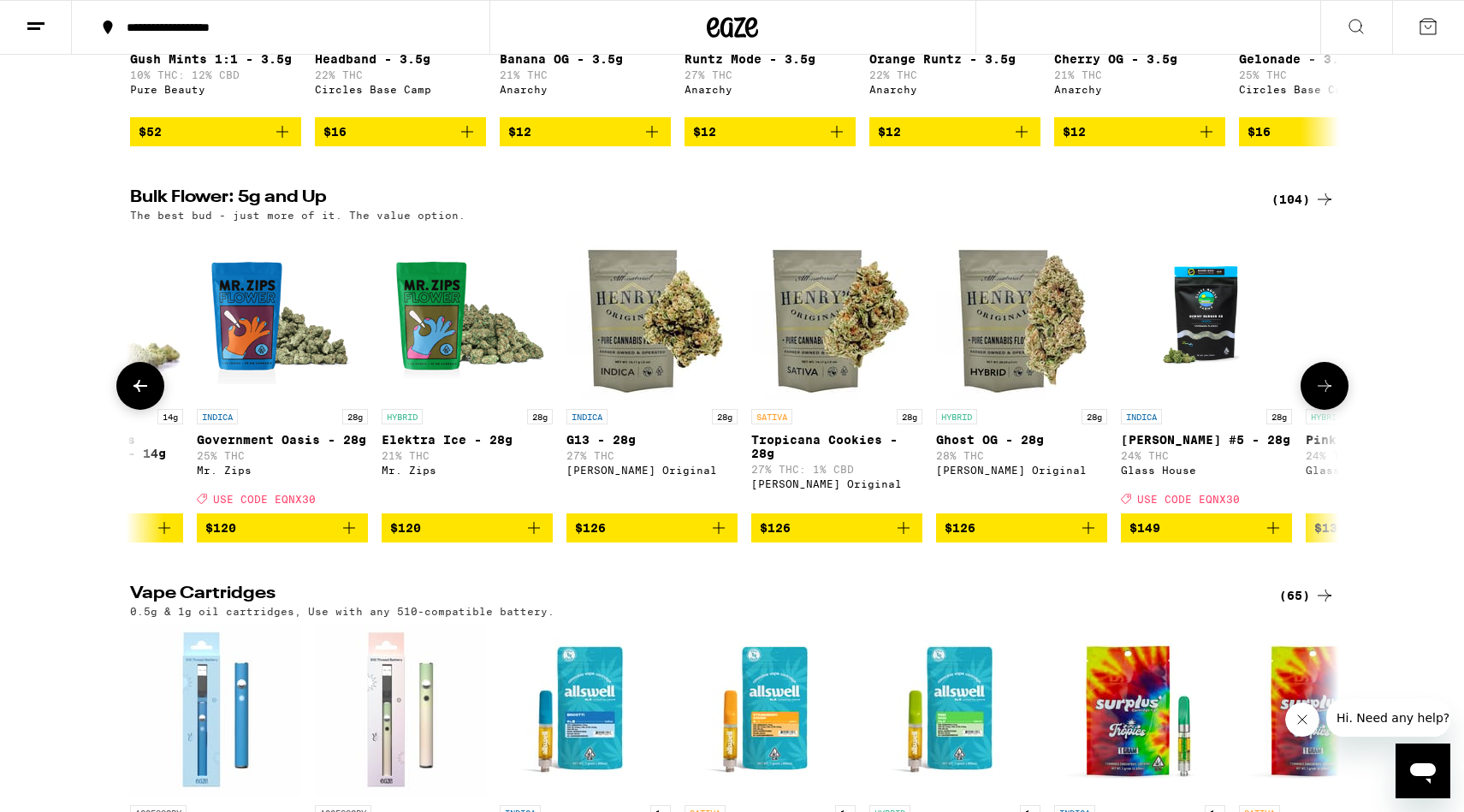
click at [1323, 392] on icon at bounding box center [1324, 386] width 14 height 12
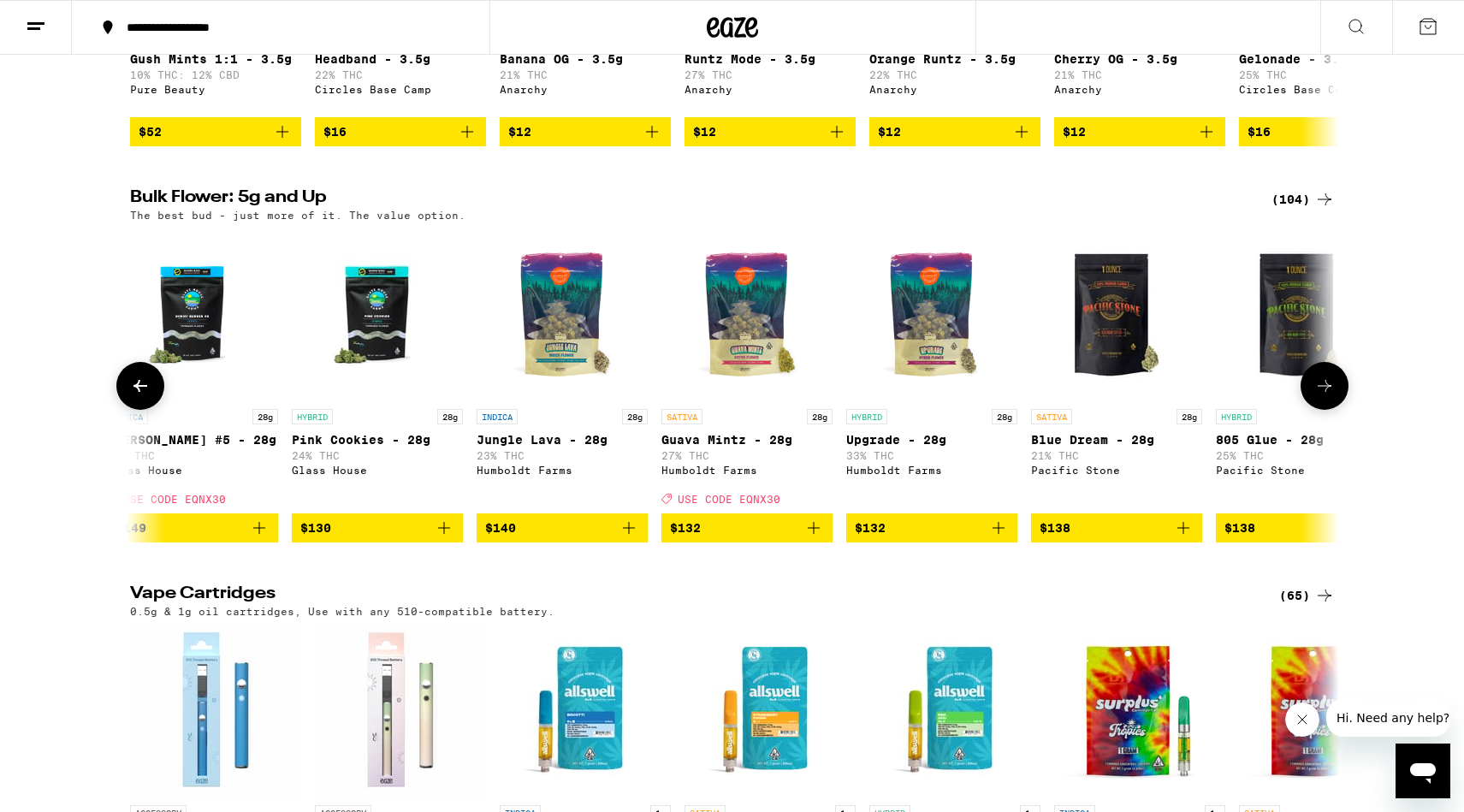
scroll to position [0, 16292]
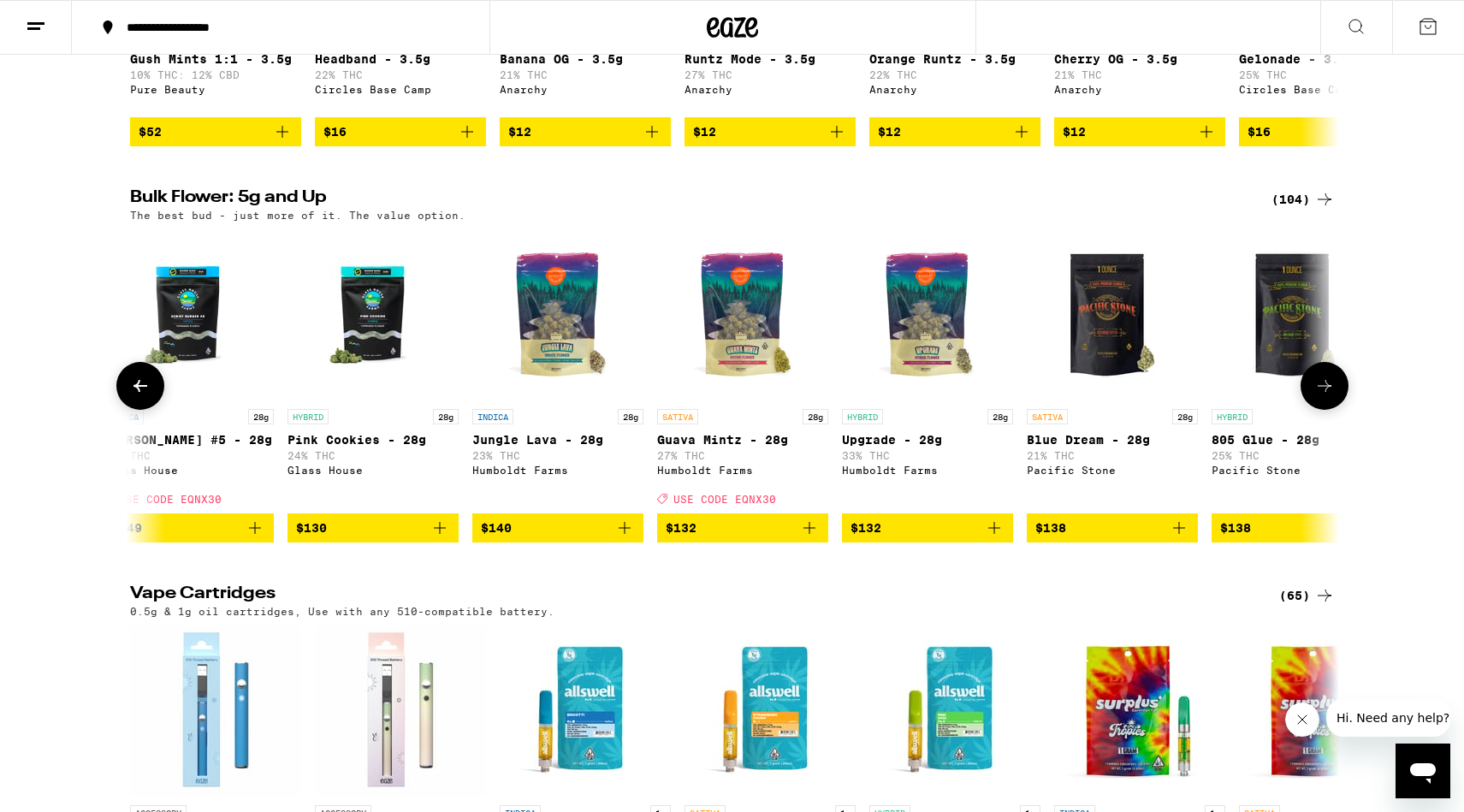
click at [1323, 392] on icon at bounding box center [1324, 386] width 14 height 12
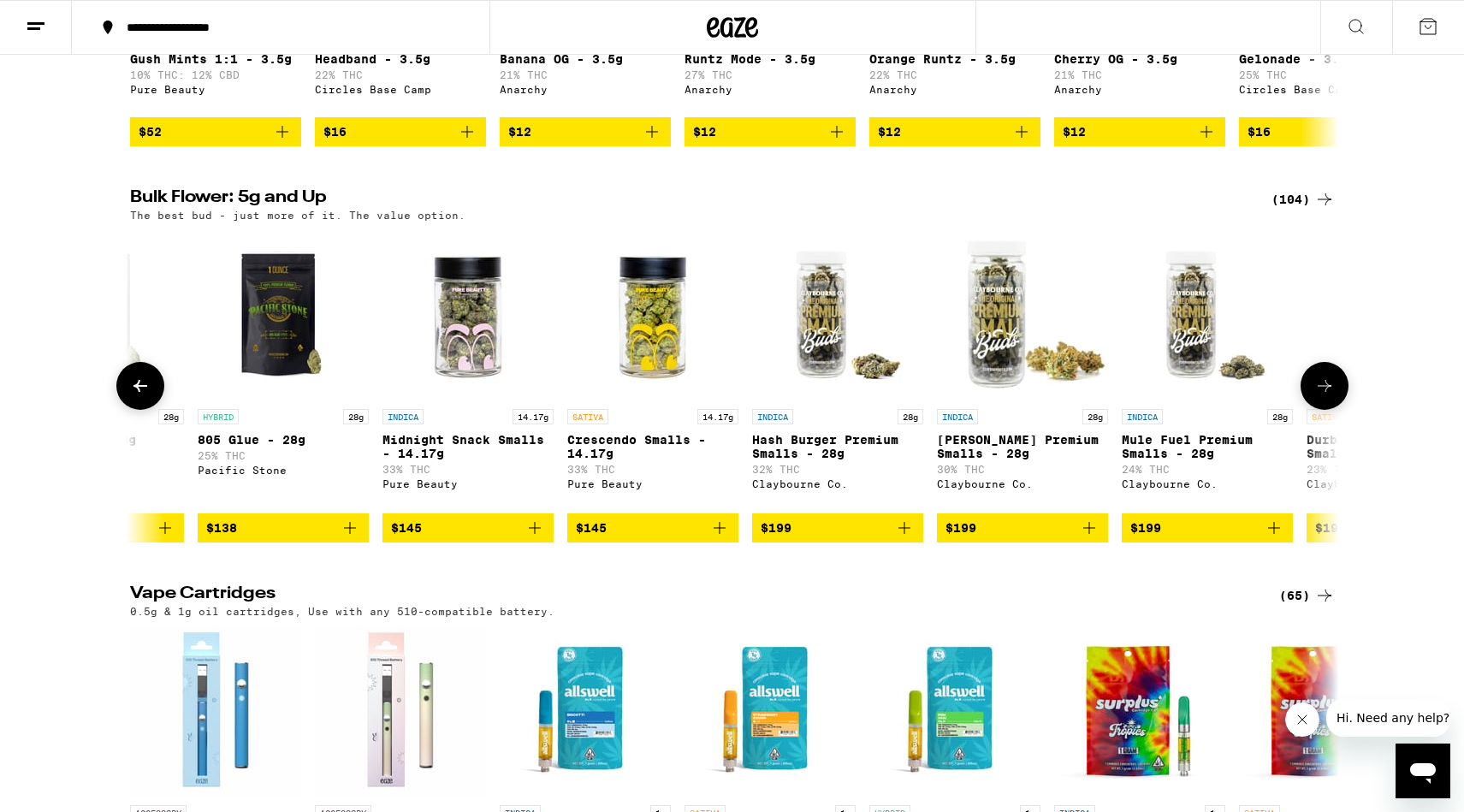
scroll to position [0, 17310]
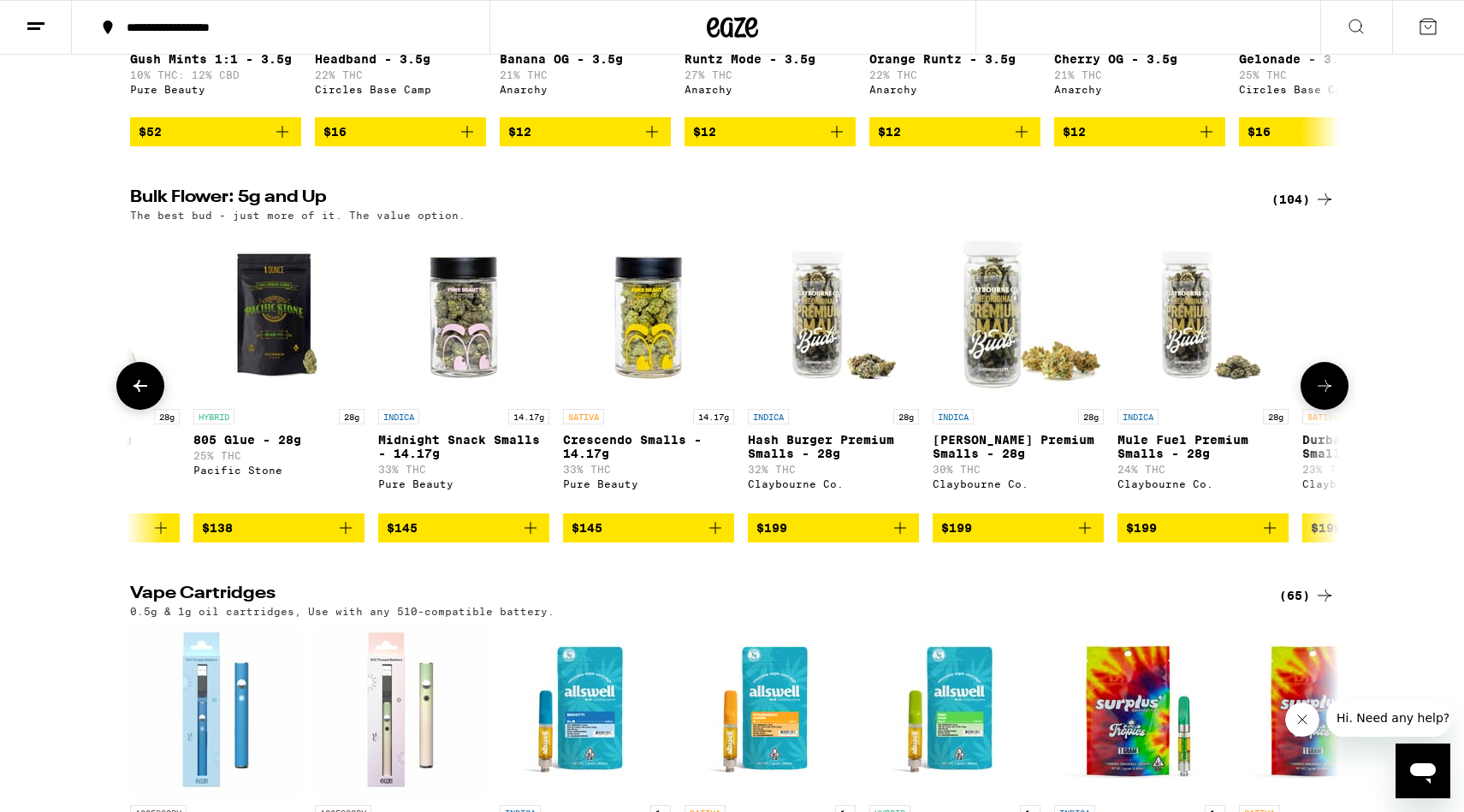
click at [1322, 396] on icon at bounding box center [1325, 386] width 21 height 21
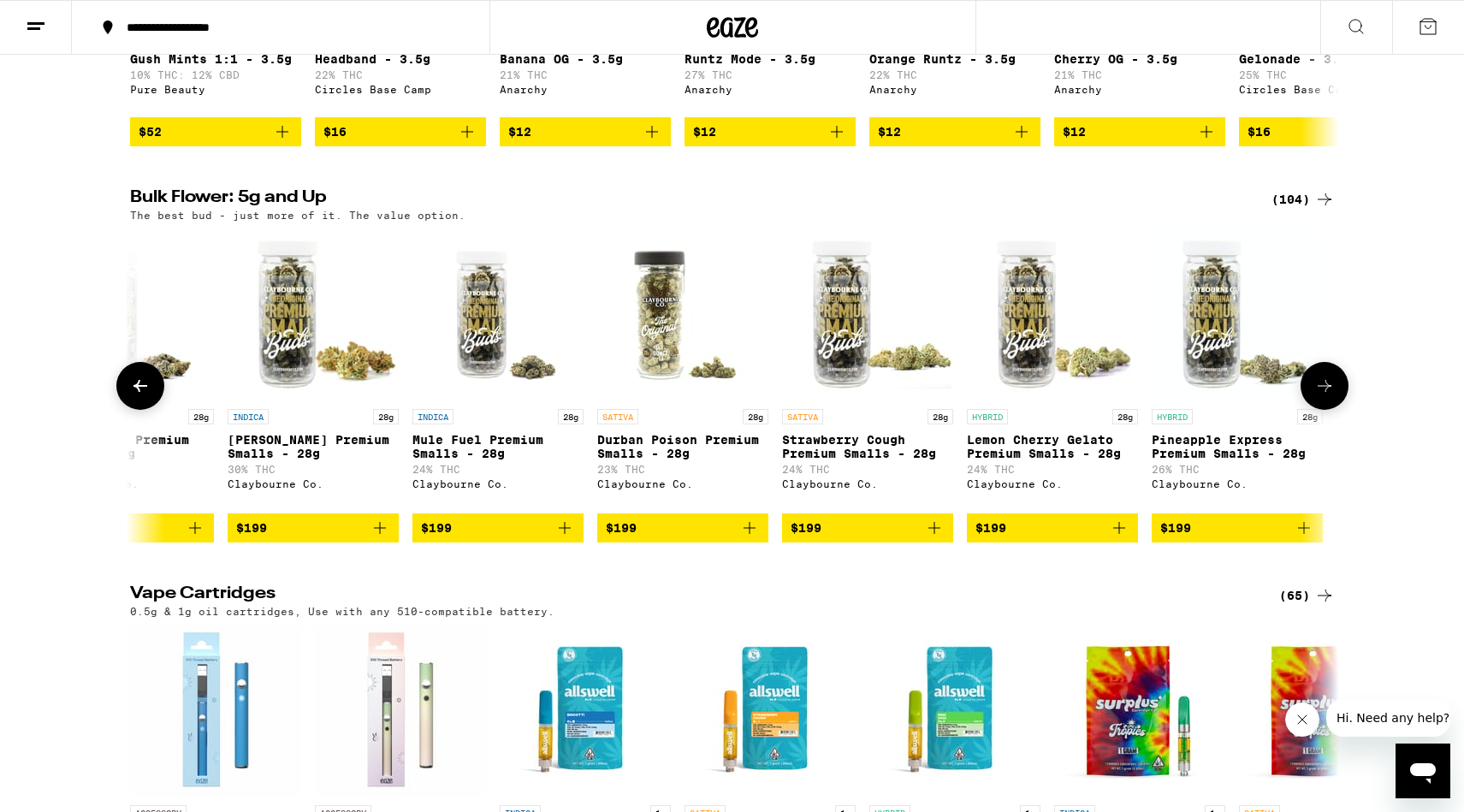
scroll to position [0, 18017]
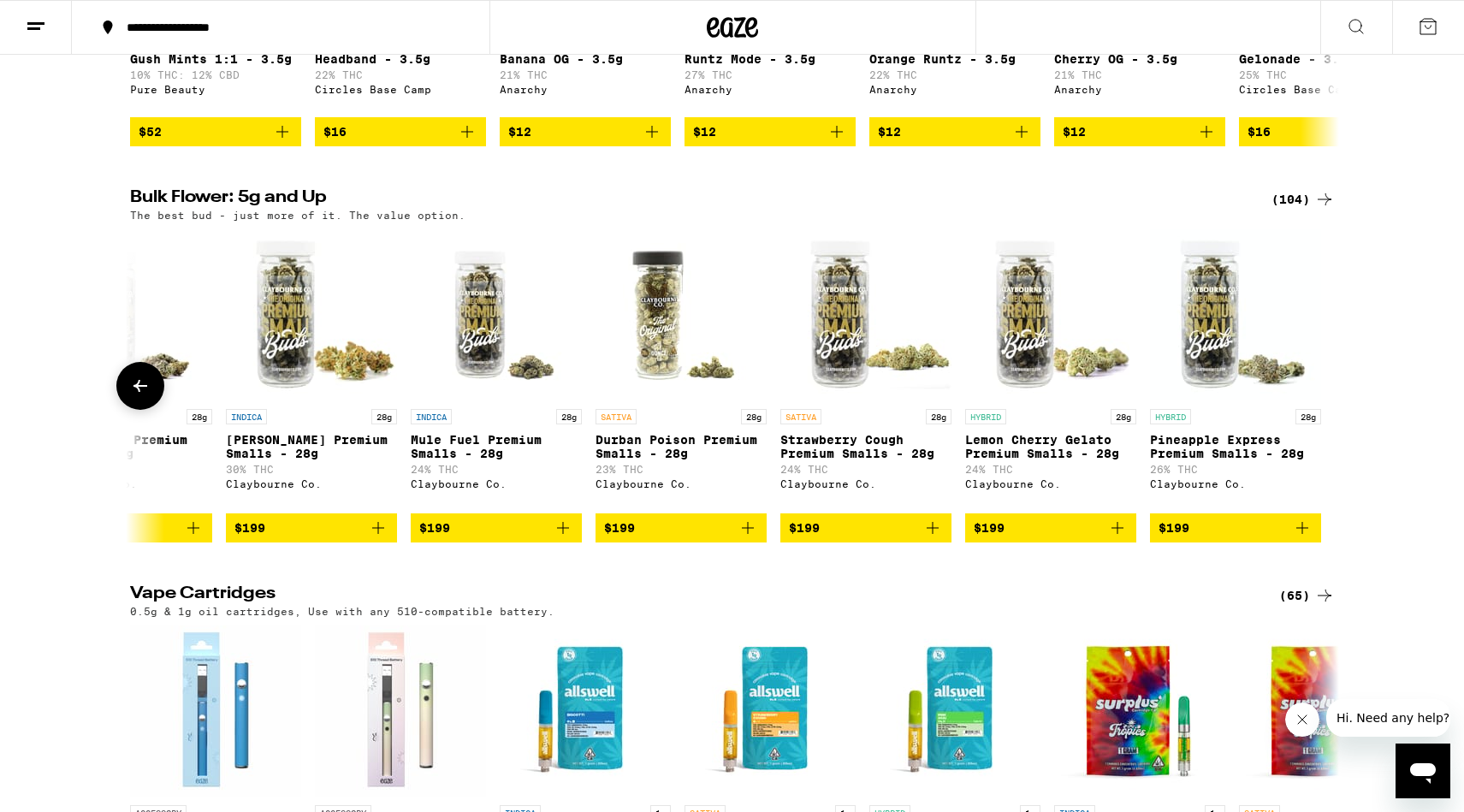
click at [152, 410] on button at bounding box center [140, 386] width 48 height 48
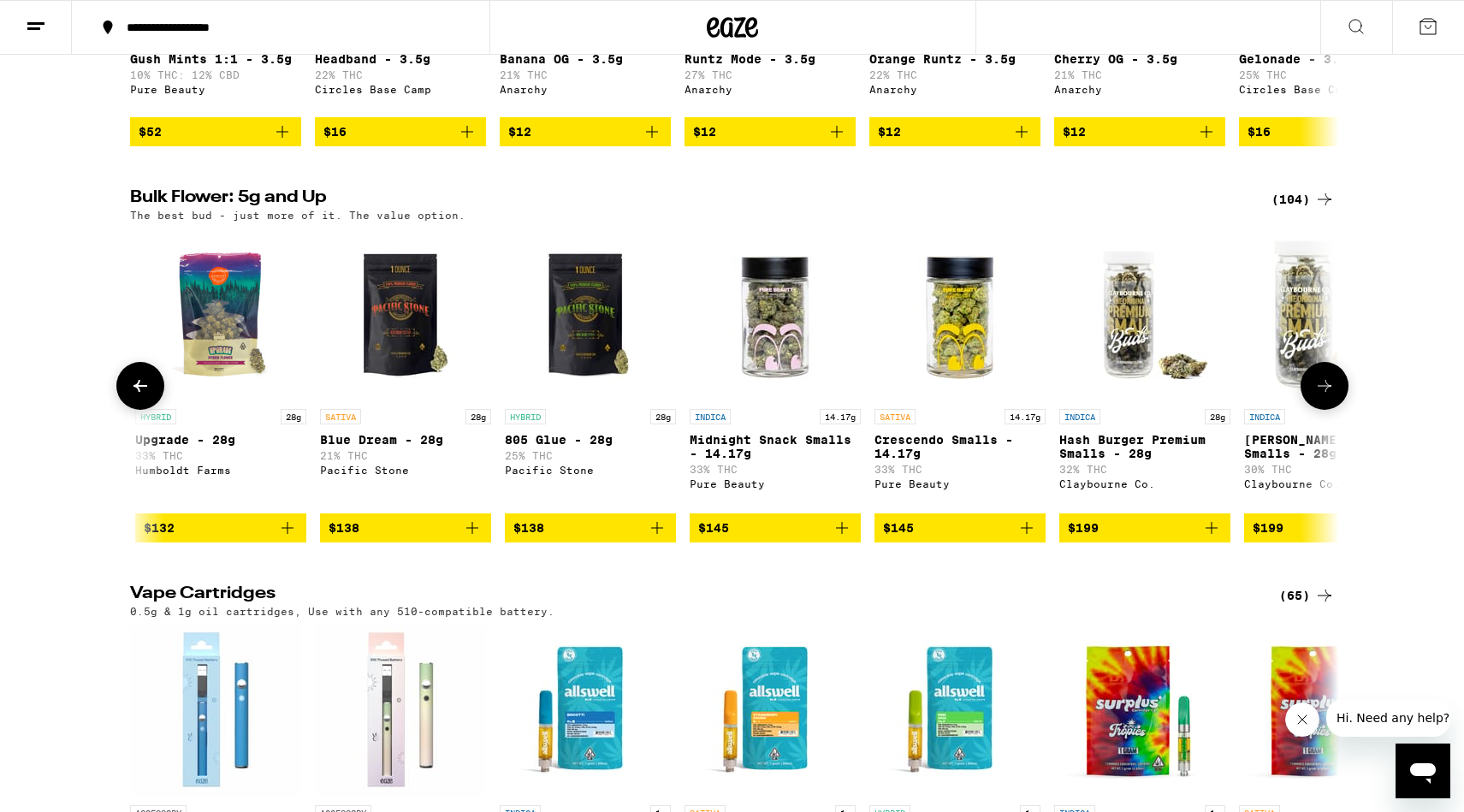
click at [152, 410] on button at bounding box center [140, 386] width 48 height 48
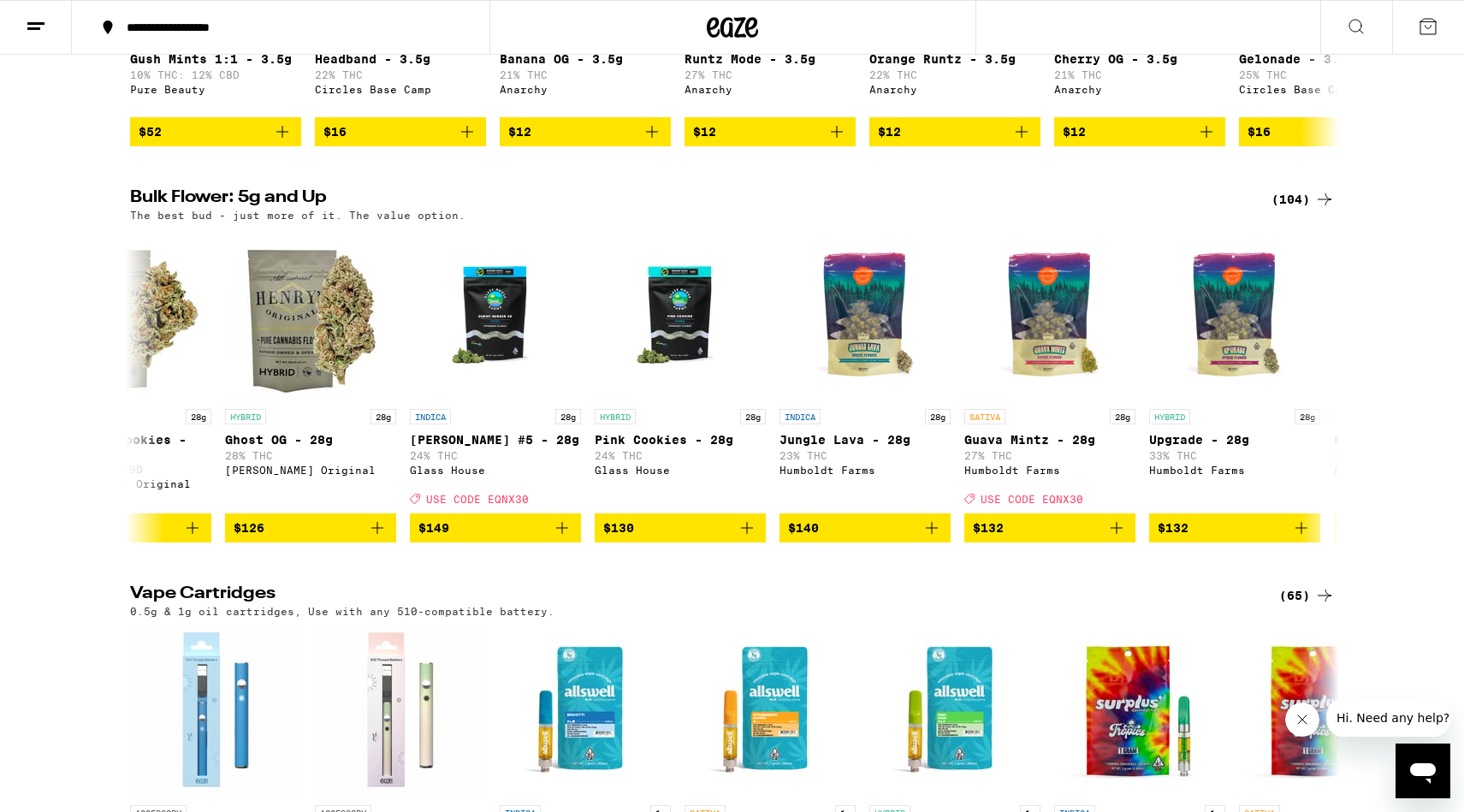
scroll to position [0, 15981]
